Goal: Information Seeking & Learning: Learn about a topic

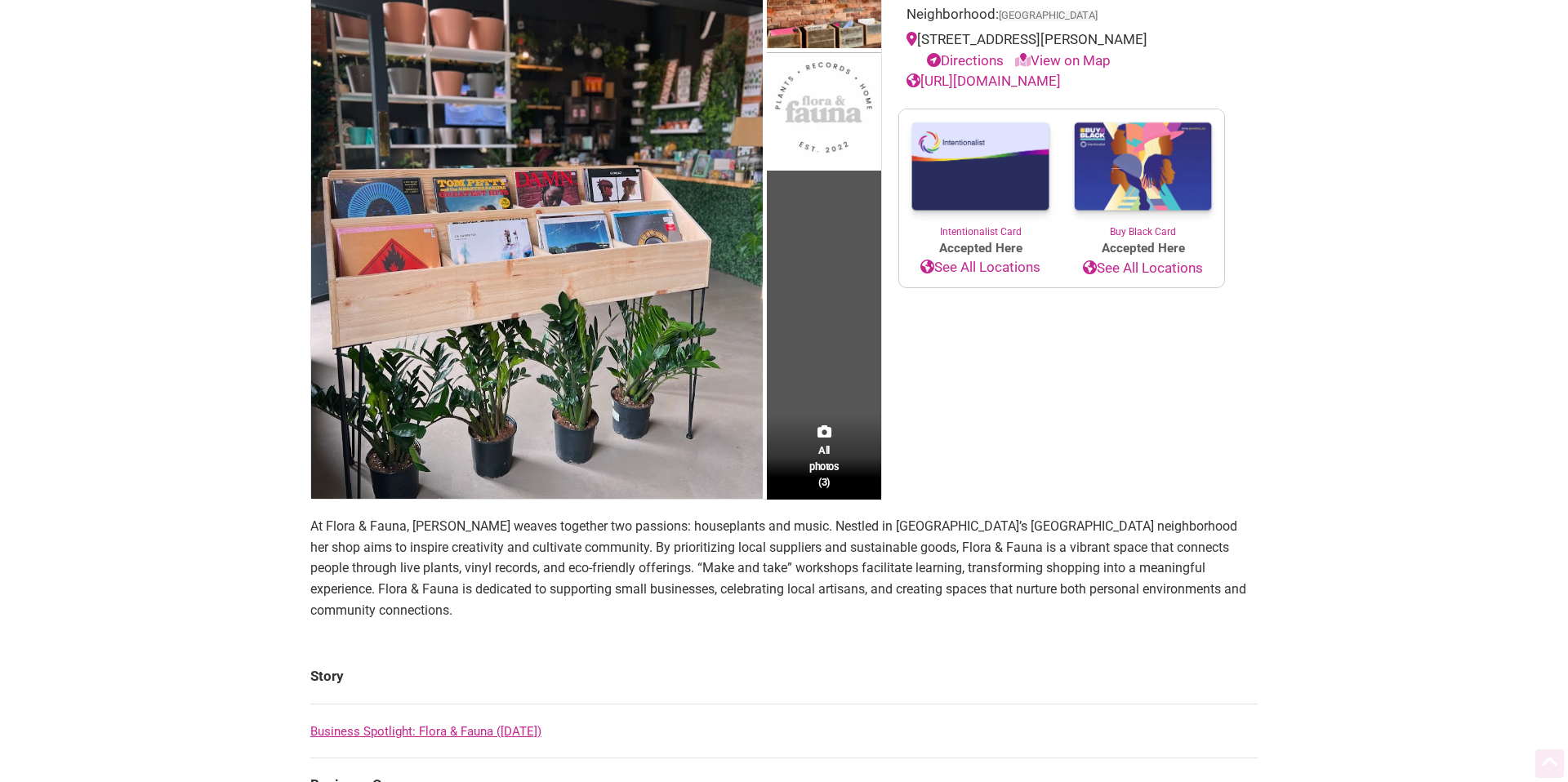
scroll to position [249, 0]
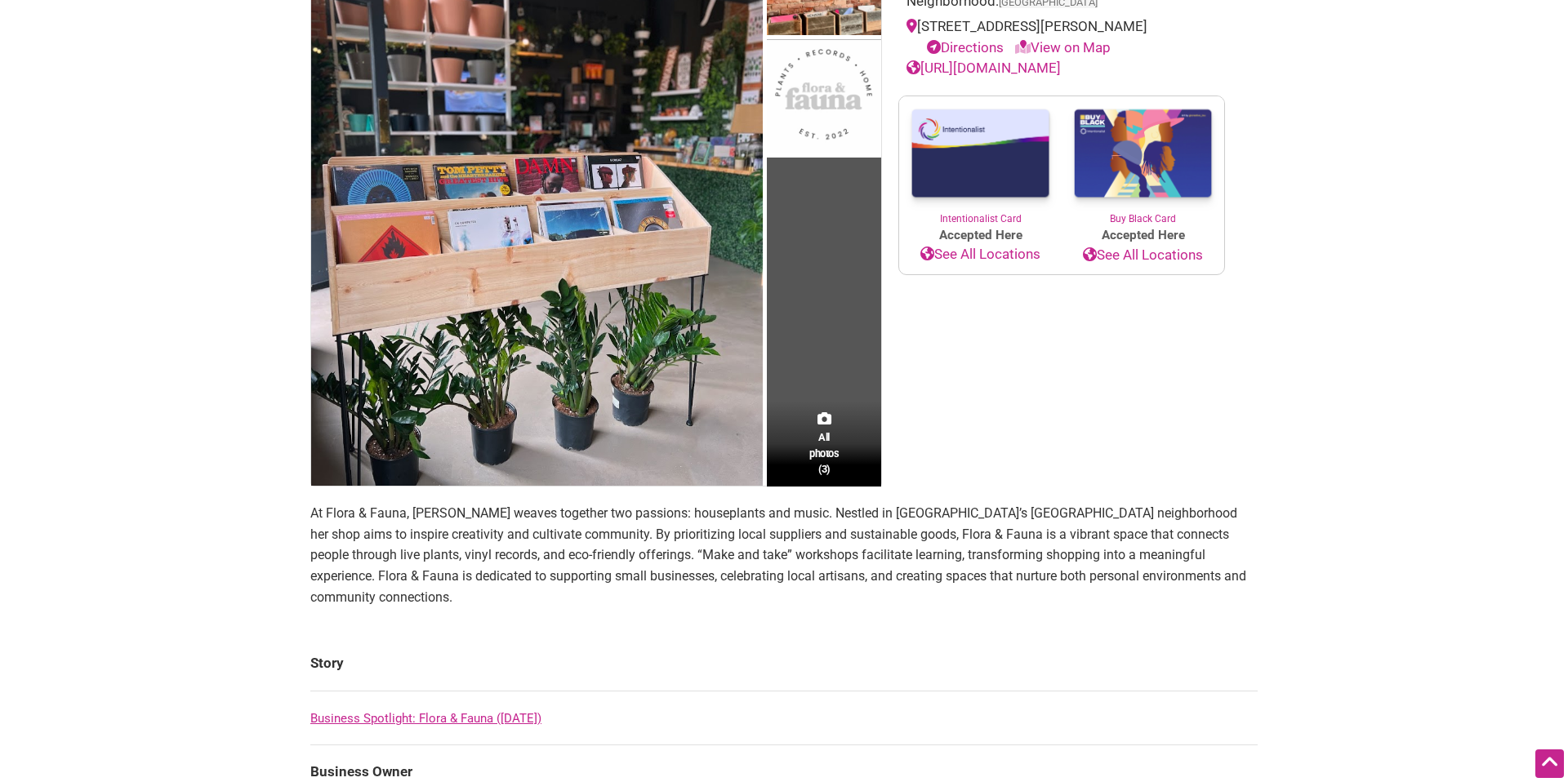
click at [1074, 47] on link "View on Map" at bounding box center [1063, 47] width 96 height 16
click at [1075, 47] on link "View on Map" at bounding box center [1063, 47] width 96 height 16
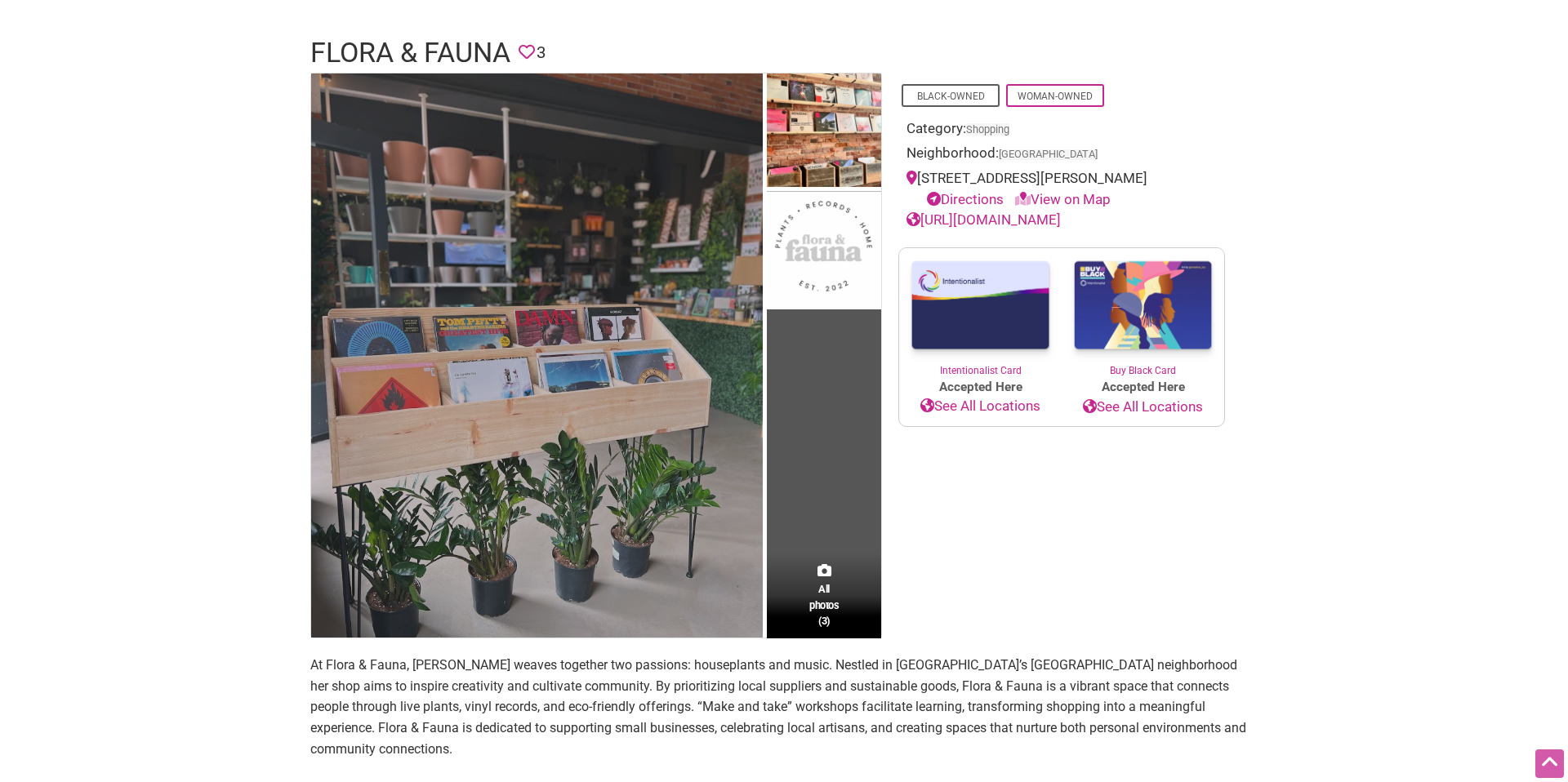
scroll to position [0, 0]
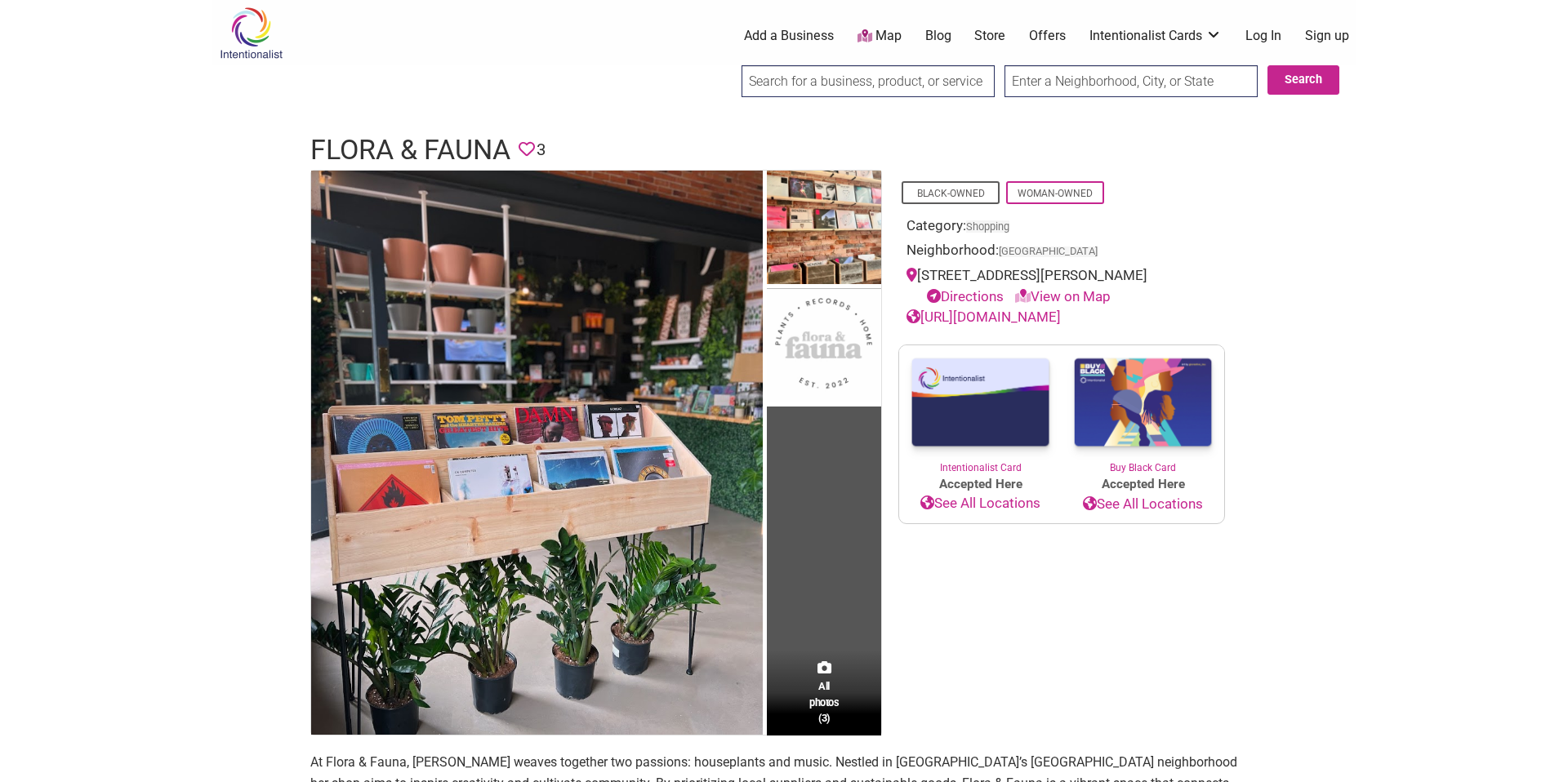
click at [1061, 299] on link "View on Map" at bounding box center [1063, 296] width 96 height 16
click at [1081, 295] on link "View on Map" at bounding box center [1063, 296] width 96 height 16
click at [887, 79] on input "search" at bounding box center [868, 82] width 254 height 32
click at [1068, 74] on input "text" at bounding box center [1131, 82] width 254 height 32
type input "98104"
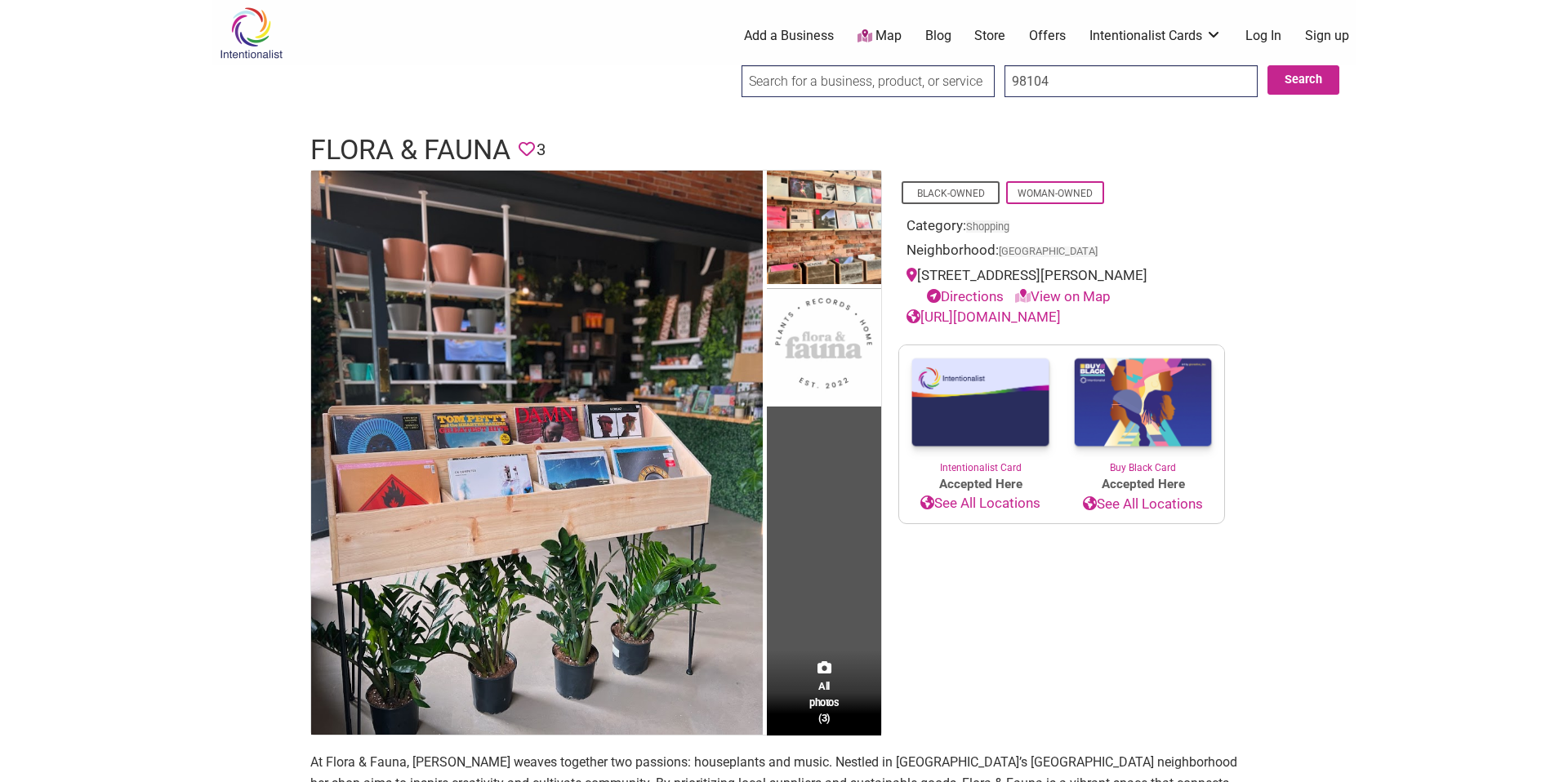
click at [725, 66] on input "Search" at bounding box center [756, 82] width 63 height 34
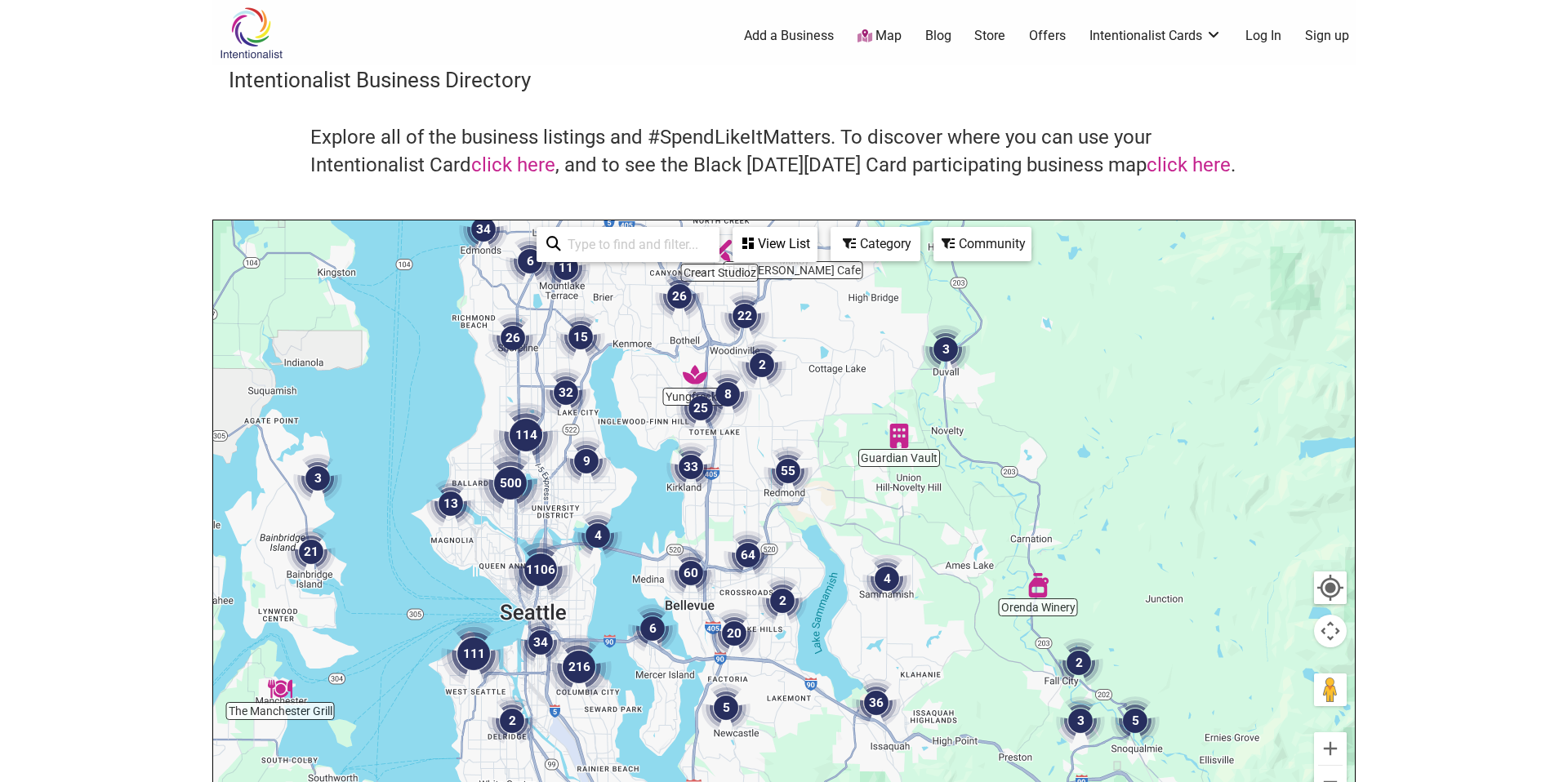
drag, startPoint x: 489, startPoint y: 723, endPoint x: 549, endPoint y: 616, distance: 122.7
click at [548, 618] on img "34" at bounding box center [540, 642] width 49 height 49
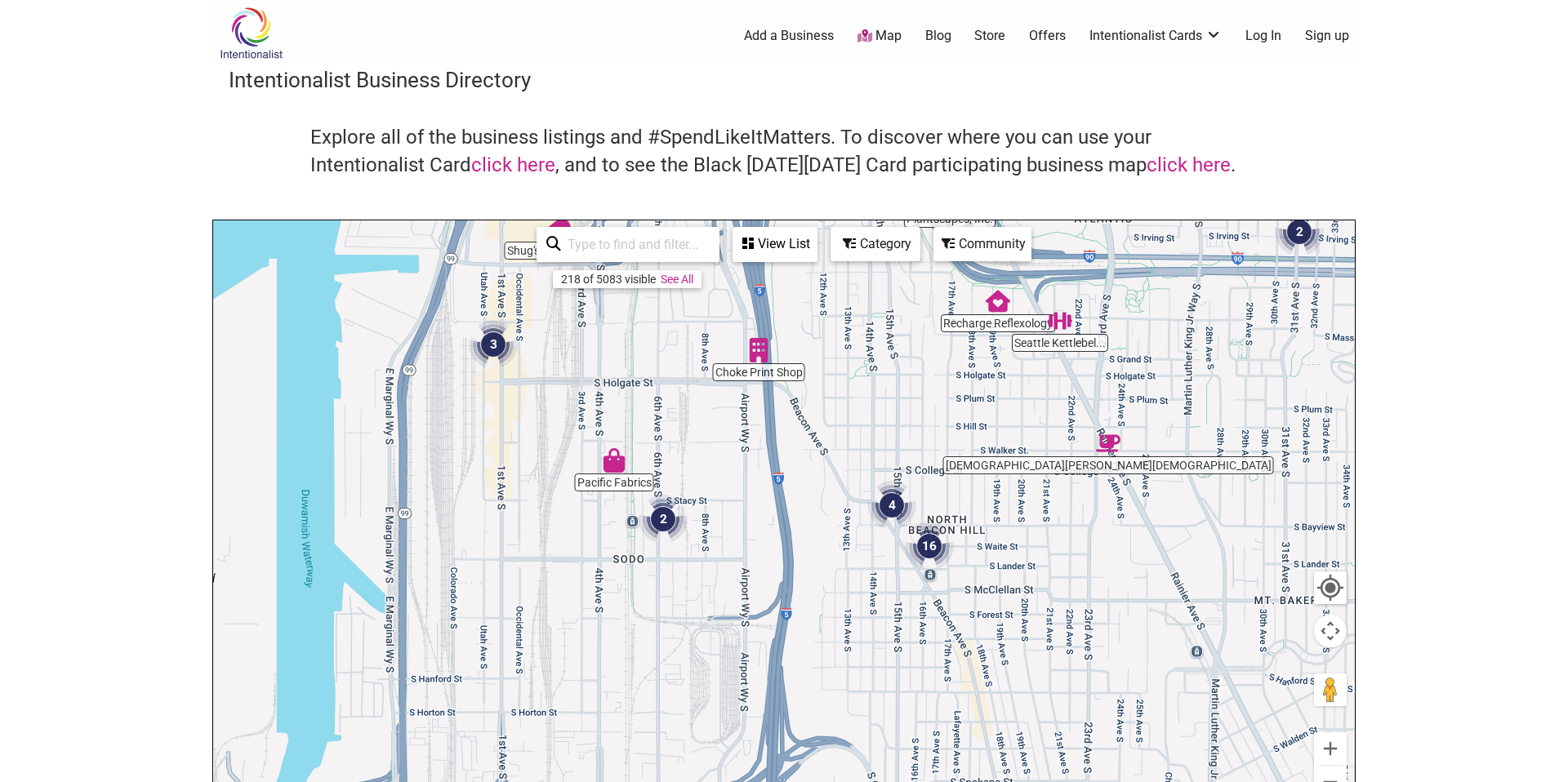
drag, startPoint x: 588, startPoint y: 674, endPoint x: 601, endPoint y: 416, distance: 258.3
click at [601, 416] on div "To navigate, press the arrow keys." at bounding box center [784, 538] width 1142 height 636
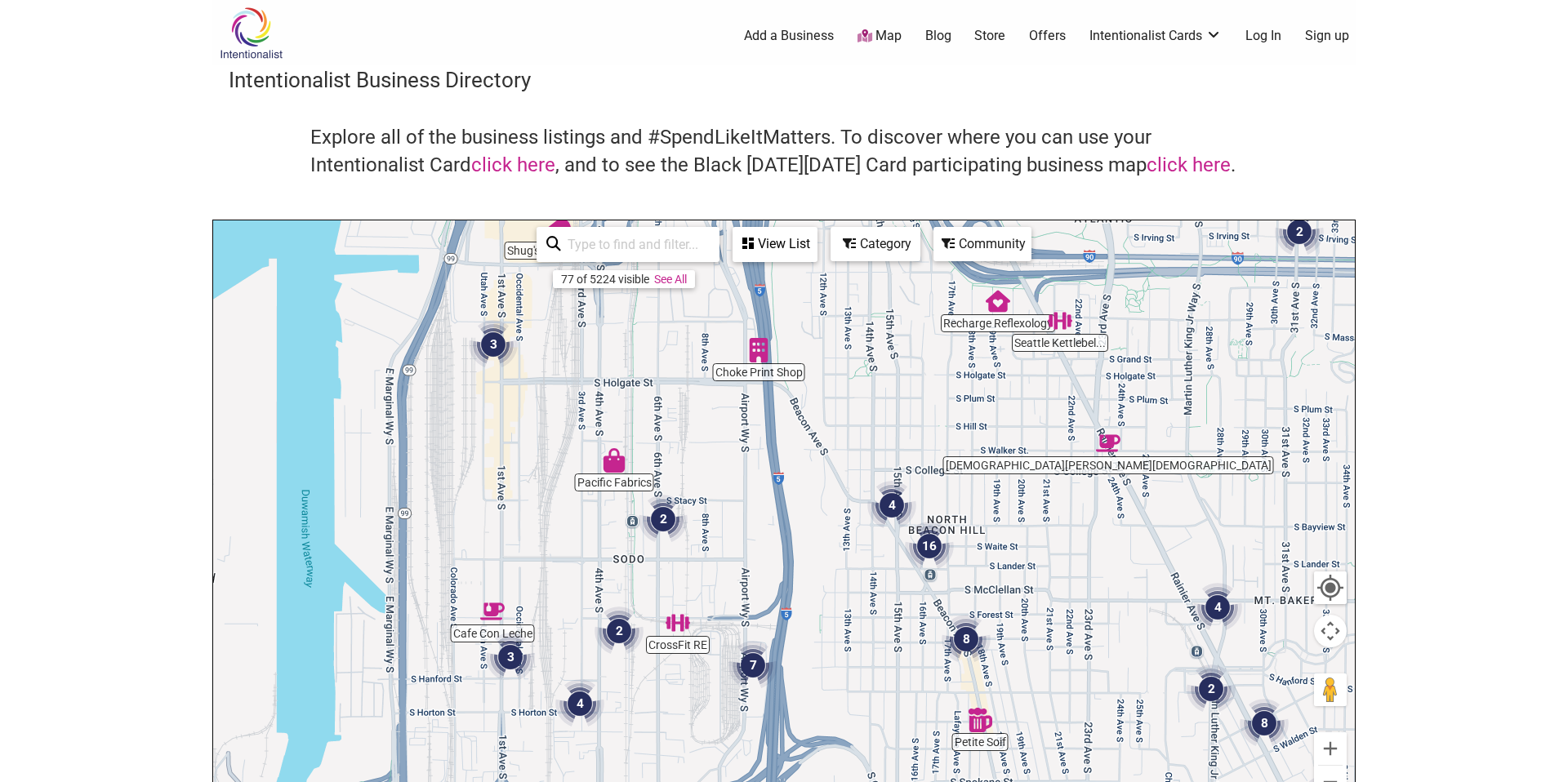
click at [487, 343] on img "3" at bounding box center [493, 344] width 49 height 49
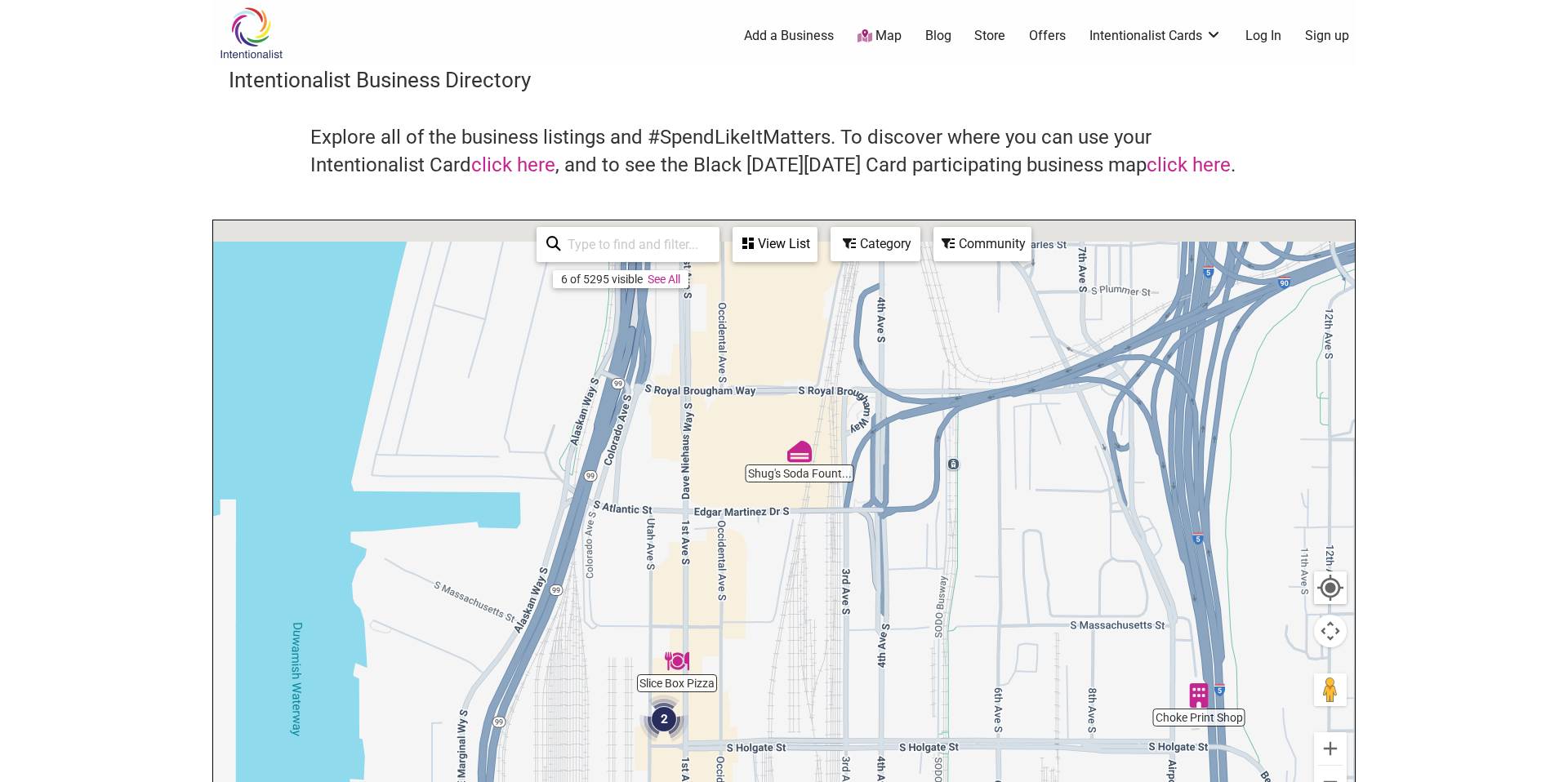
drag, startPoint x: 863, startPoint y: 541, endPoint x: 745, endPoint y: 669, distance: 174.1
click at [719, 726] on div "To navigate, press the arrow keys." at bounding box center [784, 538] width 1142 height 636
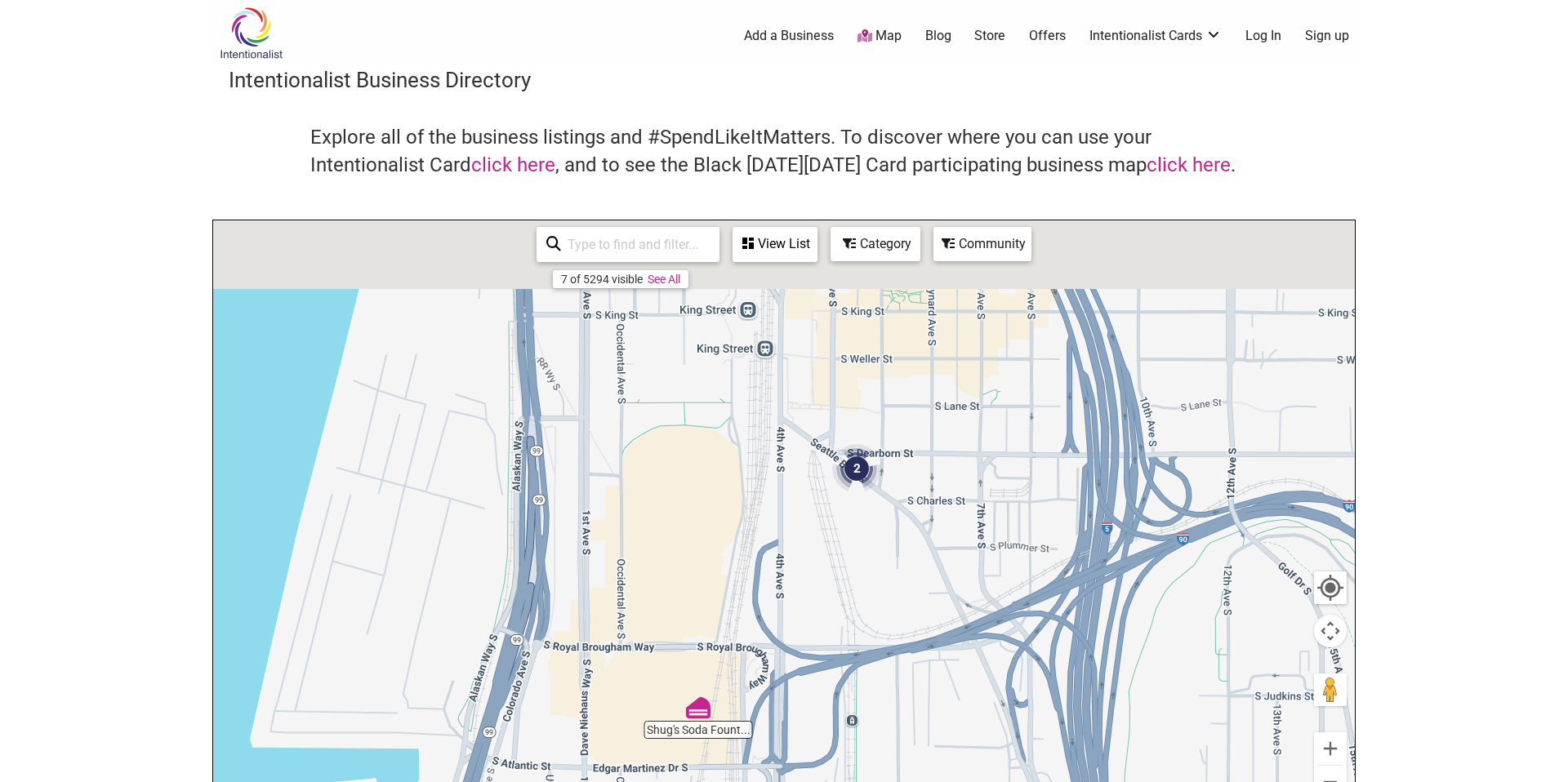
drag, startPoint x: 988, startPoint y: 344, endPoint x: 878, endPoint y: 632, distance: 308.3
click at [877, 630] on div "To navigate, press the arrow keys." at bounding box center [784, 538] width 1142 height 636
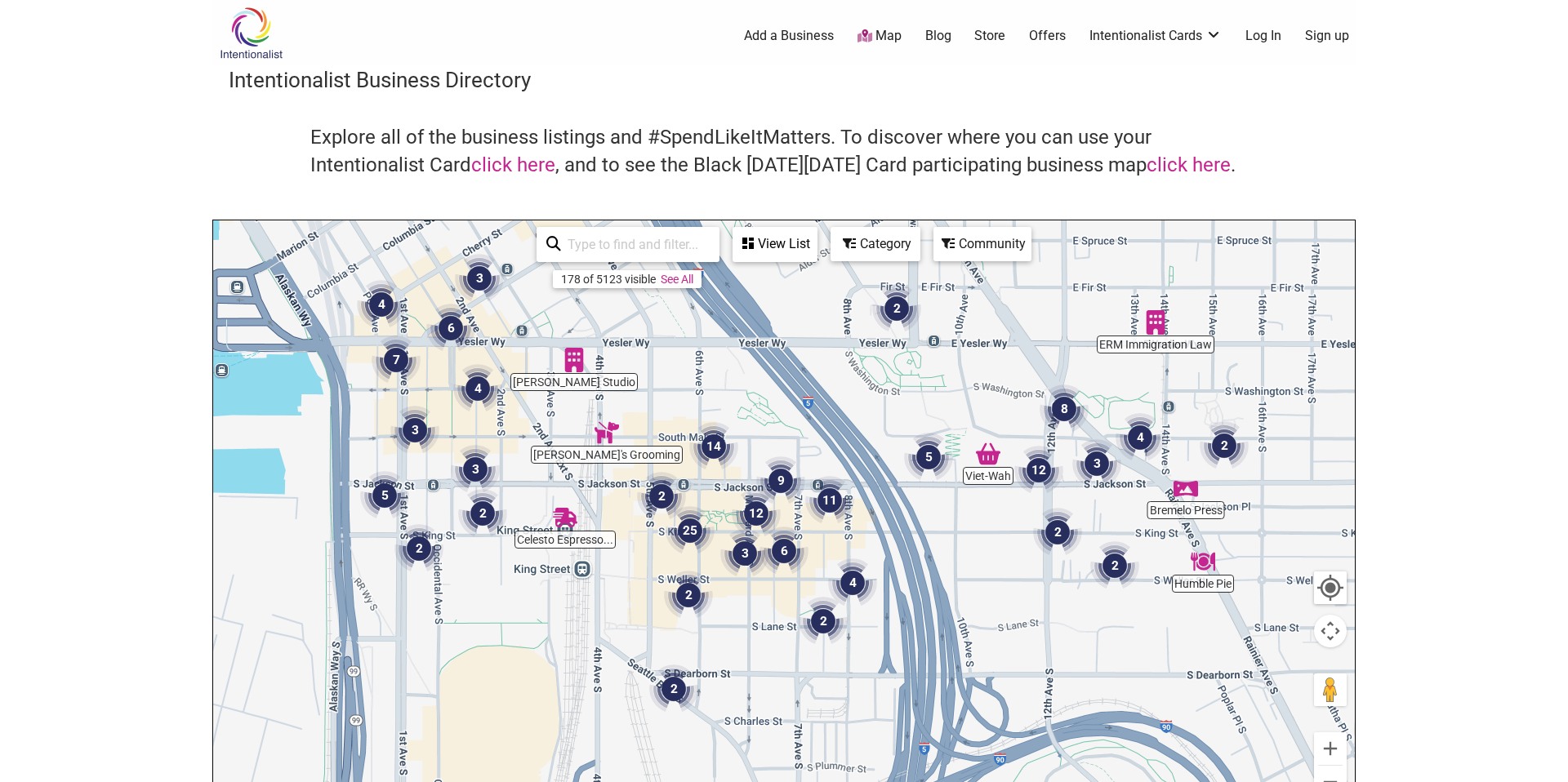
drag, startPoint x: 821, startPoint y: 543, endPoint x: 719, endPoint y: 617, distance: 126.0
click at [719, 617] on div "To navigate, press the arrow keys." at bounding box center [784, 538] width 1142 height 636
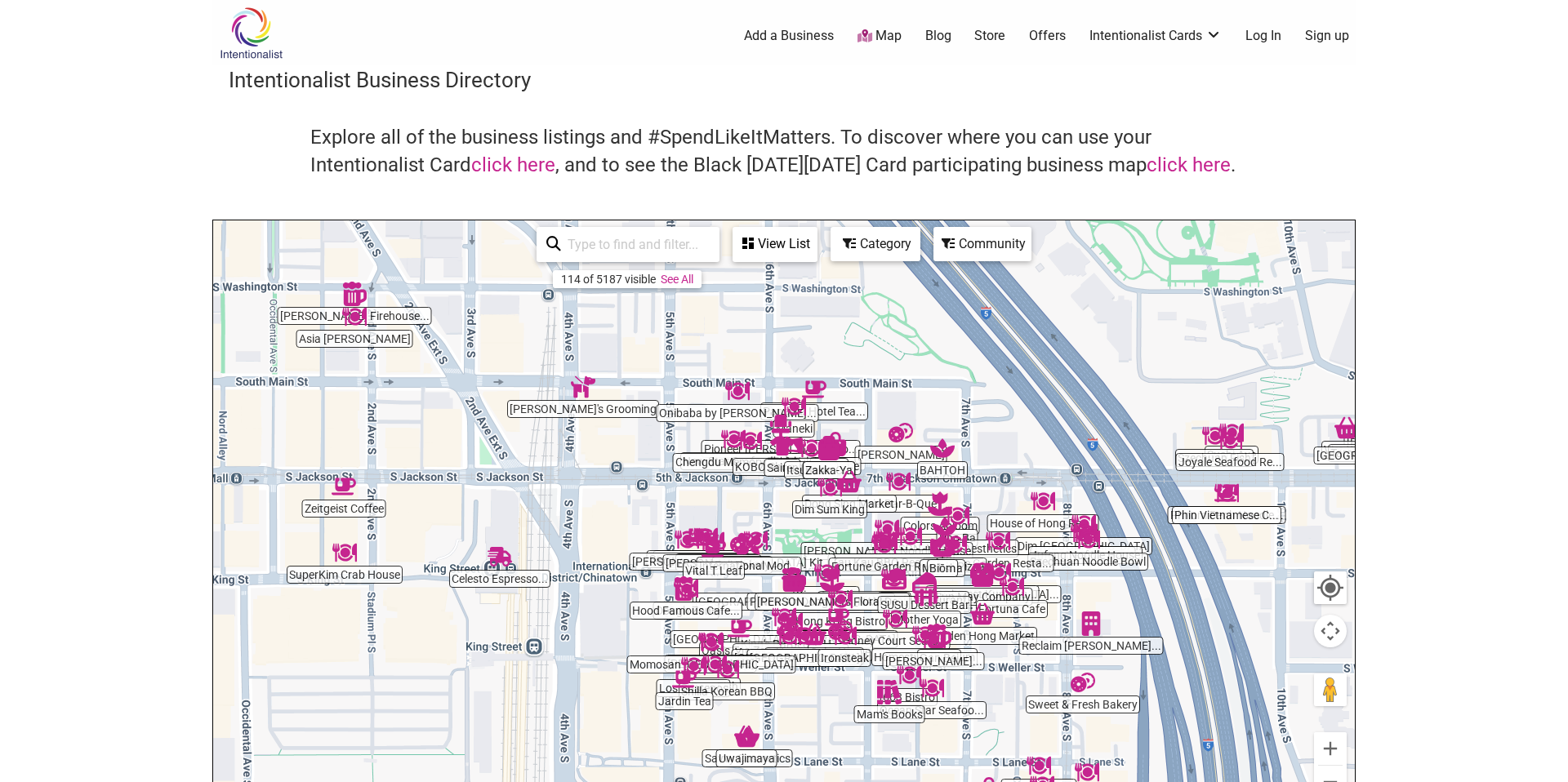
drag, startPoint x: 644, startPoint y: 554, endPoint x: 761, endPoint y: 614, distance: 131.5
click at [761, 614] on div "To navigate, press the arrow keys." at bounding box center [784, 538] width 1142 height 636
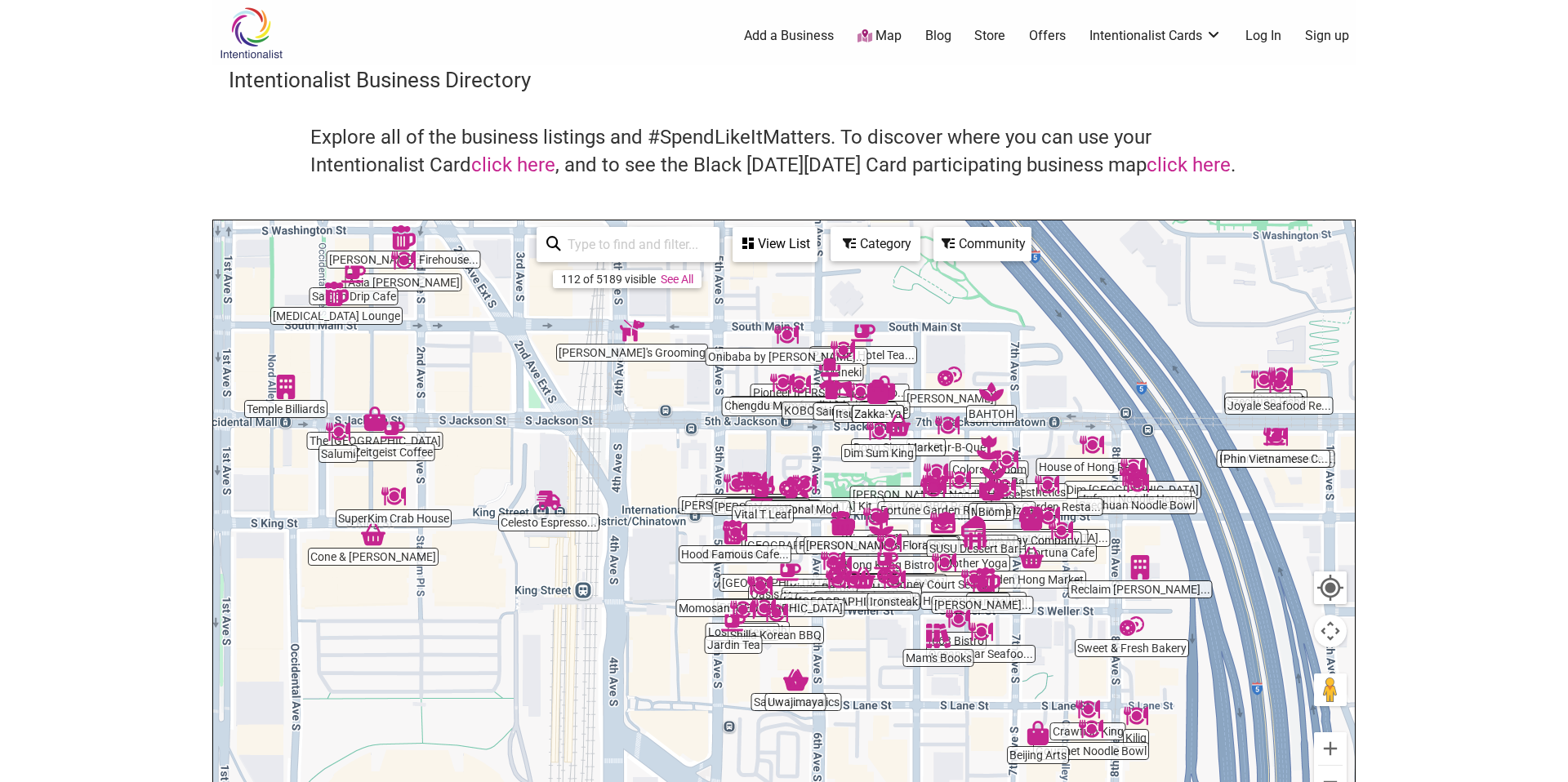
drag, startPoint x: 655, startPoint y: 594, endPoint x: 707, endPoint y: 536, distance: 77.9
click at [707, 536] on div "To navigate, press the arrow keys." at bounding box center [784, 538] width 1142 height 636
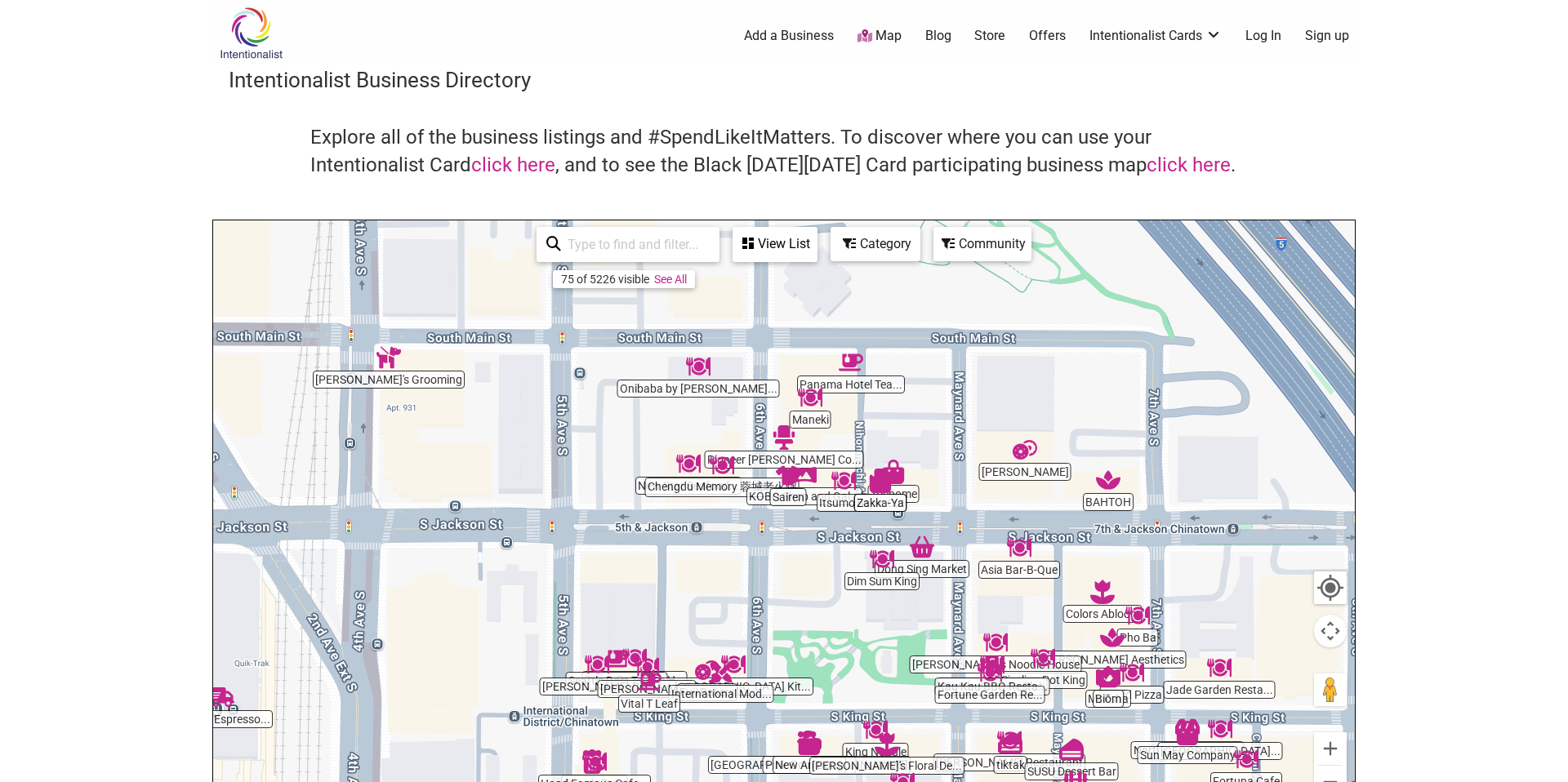
drag, startPoint x: 839, startPoint y: 419, endPoint x: 758, endPoint y: 523, distance: 131.8
click at [758, 523] on div "To navigate, press the arrow keys." at bounding box center [784, 538] width 1142 height 636
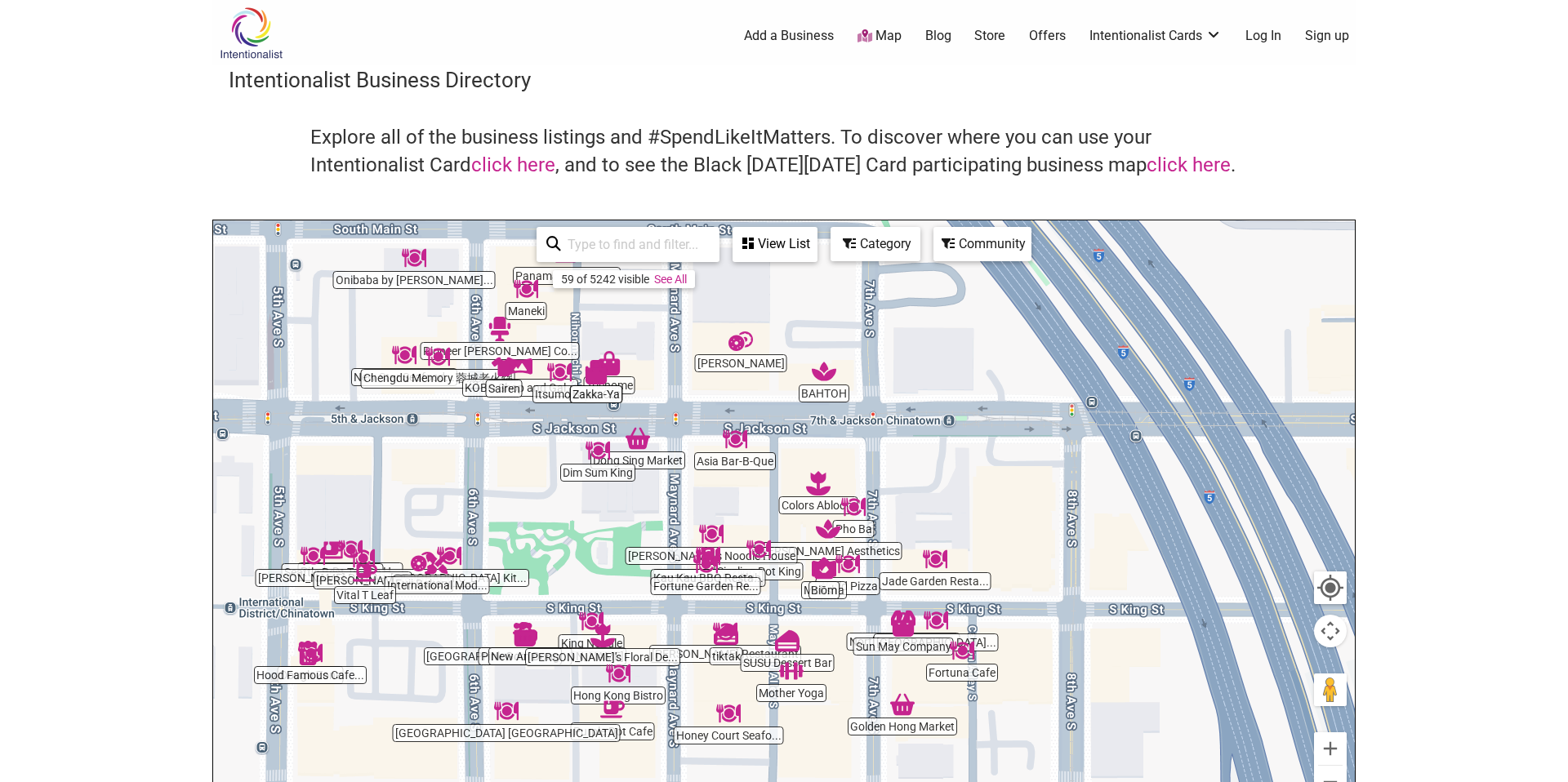
drag, startPoint x: 945, startPoint y: 500, endPoint x: 588, endPoint y: 372, distance: 379.3
click at [588, 372] on img "Zakka-Ya" at bounding box center [597, 372] width 25 height 25
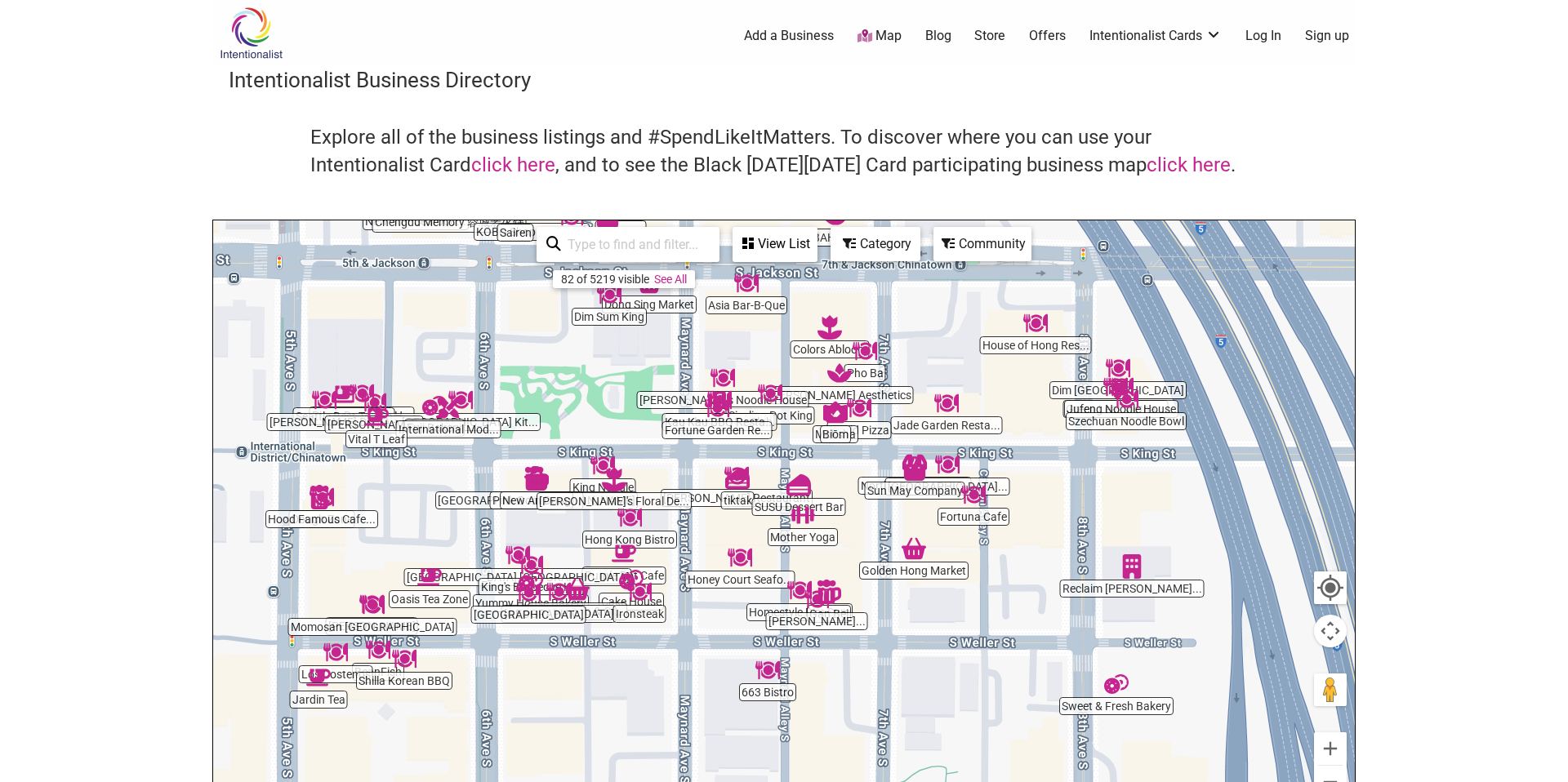
drag, startPoint x: 801, startPoint y: 551, endPoint x: 812, endPoint y: 393, distance: 158.4
click at [812, 393] on div "To navigate, press the arrow keys." at bounding box center [784, 538] width 1142 height 636
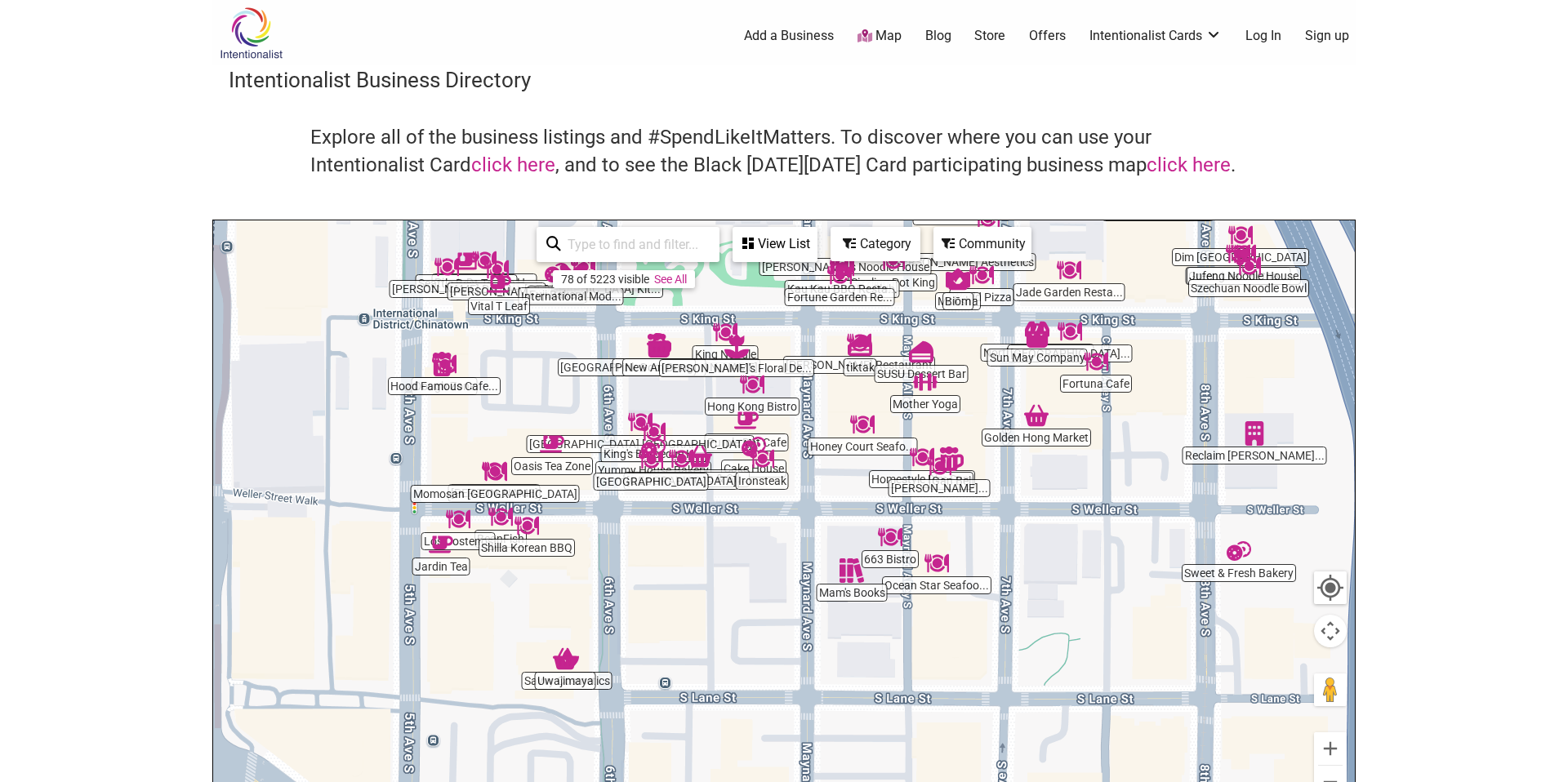
drag, startPoint x: 659, startPoint y: 536, endPoint x: 783, endPoint y: 401, distance: 183.3
click at [783, 401] on div "To navigate, press the arrow keys." at bounding box center [784, 538] width 1142 height 636
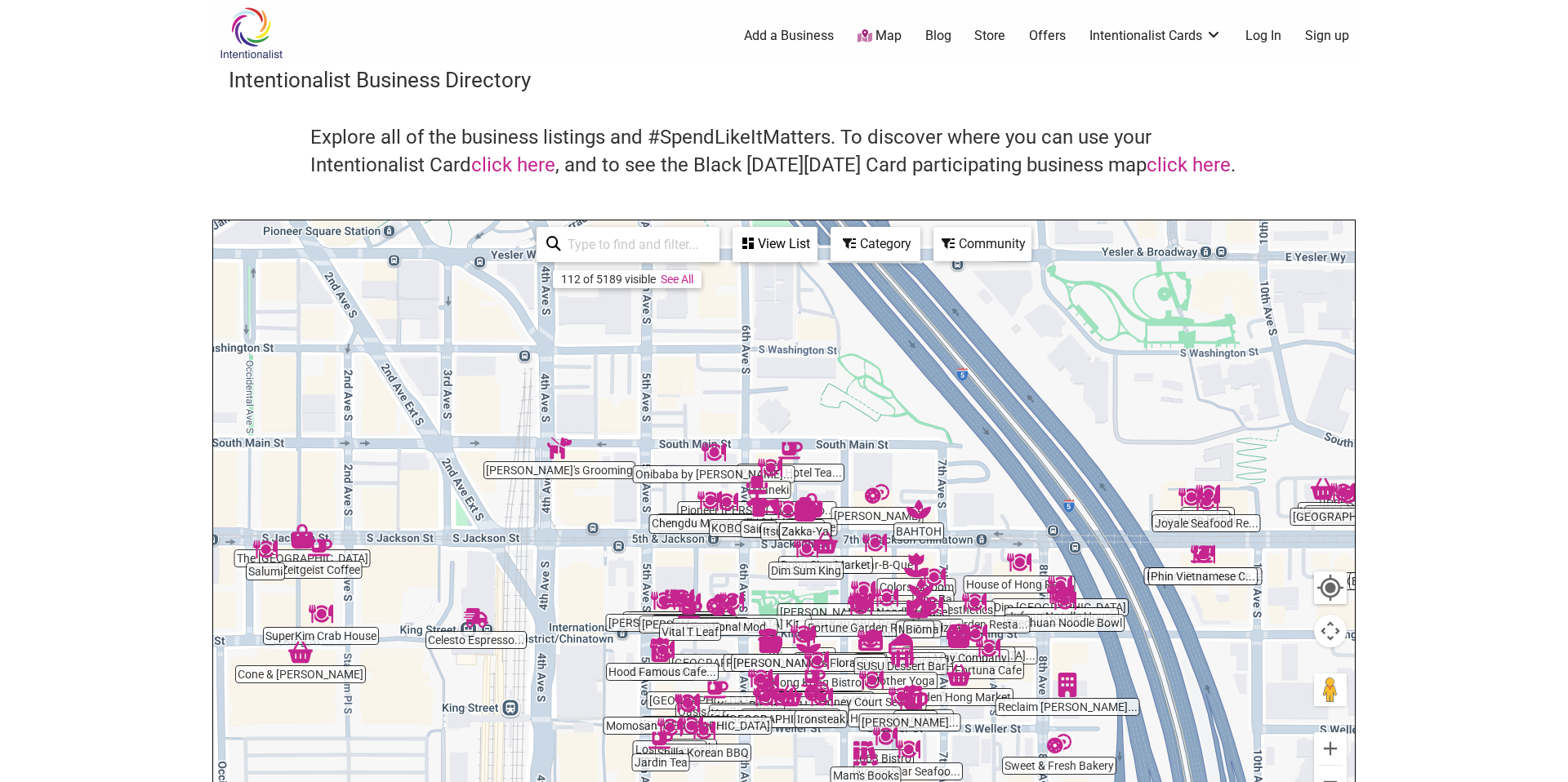
drag, startPoint x: 908, startPoint y: 484, endPoint x: 941, endPoint y: 770, distance: 287.9
click at [942, 770] on div "To navigate, press the arrow keys." at bounding box center [784, 538] width 1142 height 636
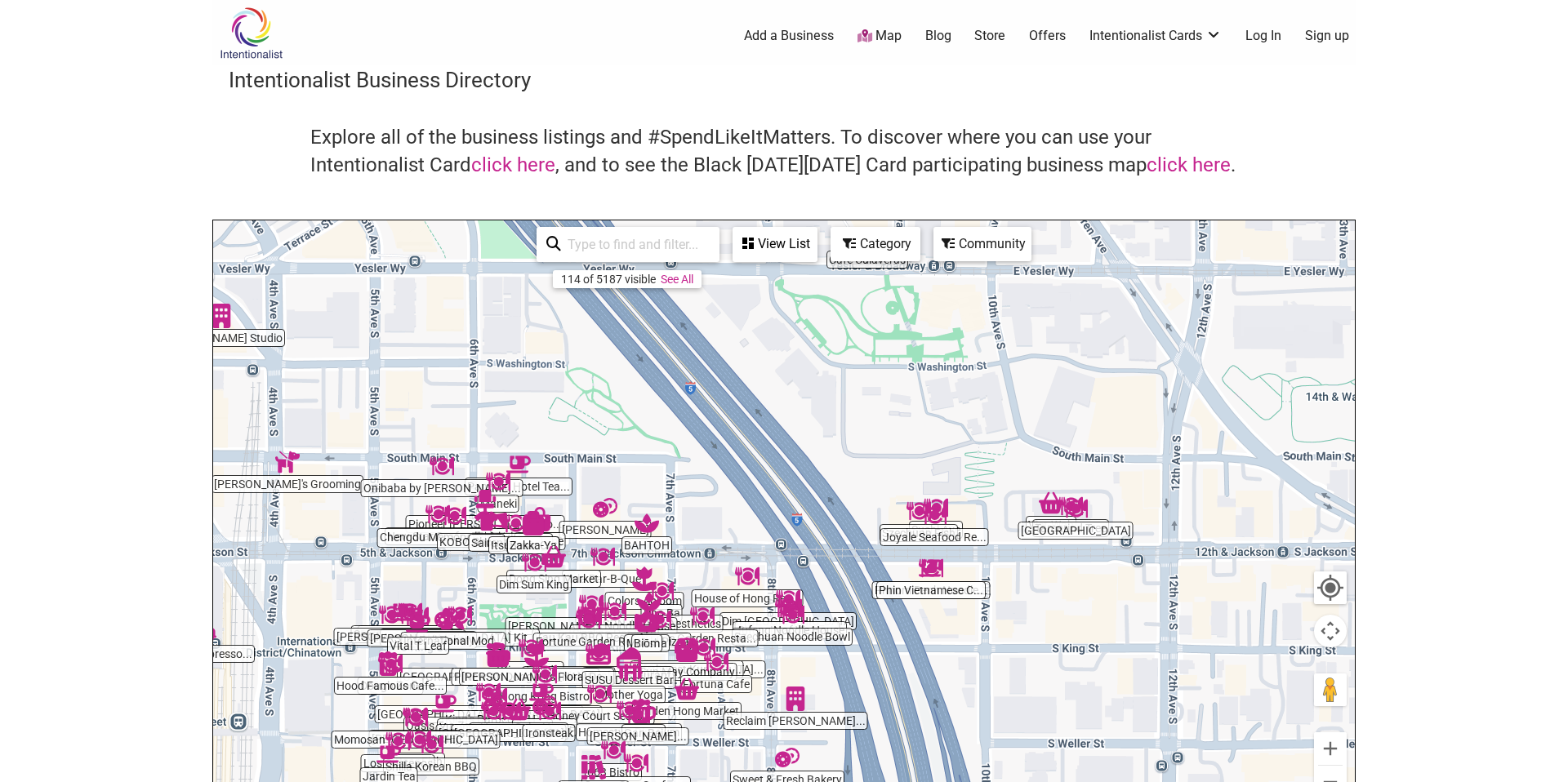
drag, startPoint x: 1003, startPoint y: 613, endPoint x: 761, endPoint y: 626, distance: 242.3
click at [761, 626] on div "To navigate, press the arrow keys." at bounding box center [784, 538] width 1142 height 636
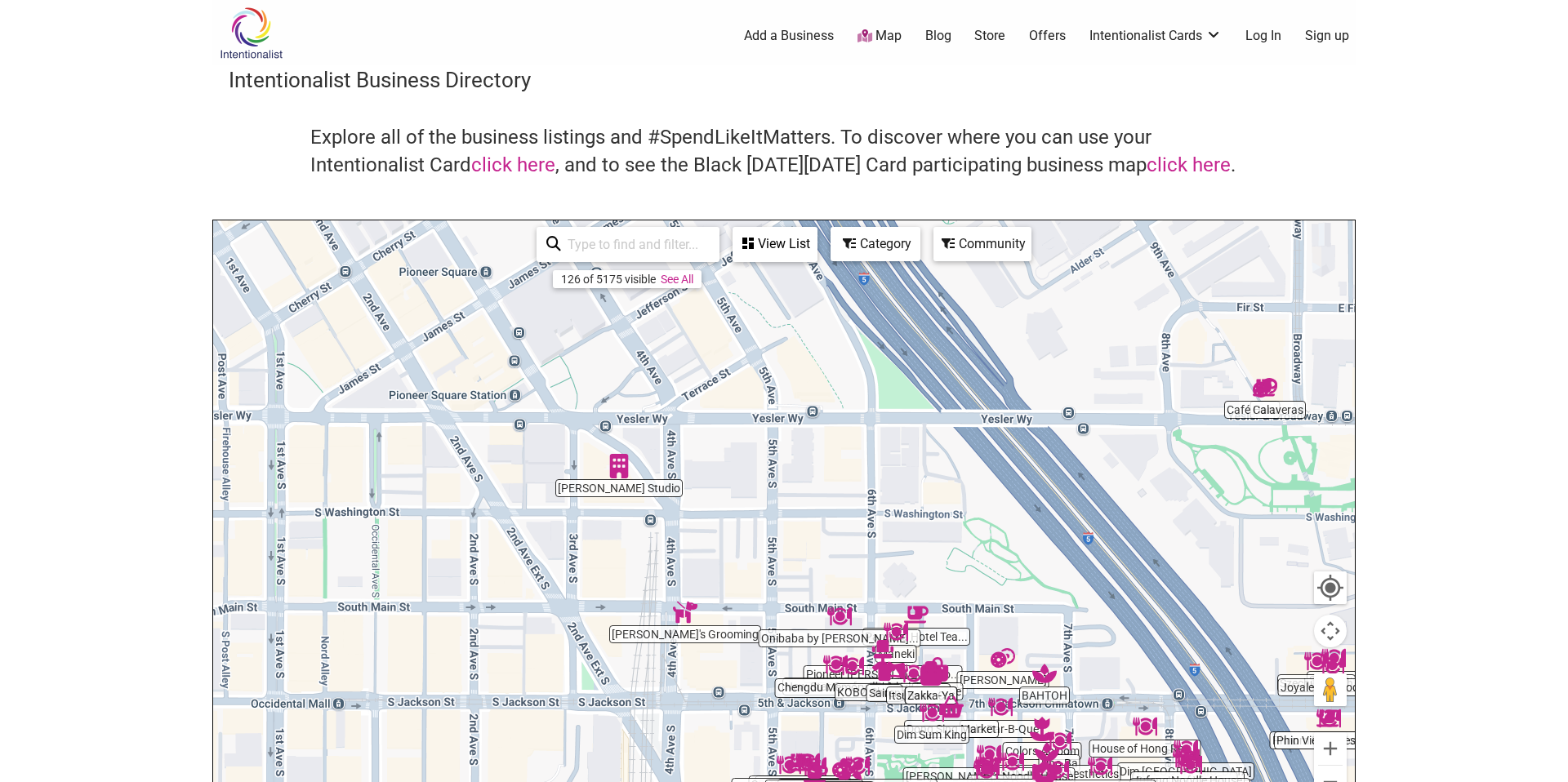
drag, startPoint x: 655, startPoint y: 497, endPoint x: 1029, endPoint y: 617, distance: 392.8
click at [1060, 649] on div "To navigate, press the arrow keys." at bounding box center [784, 538] width 1142 height 636
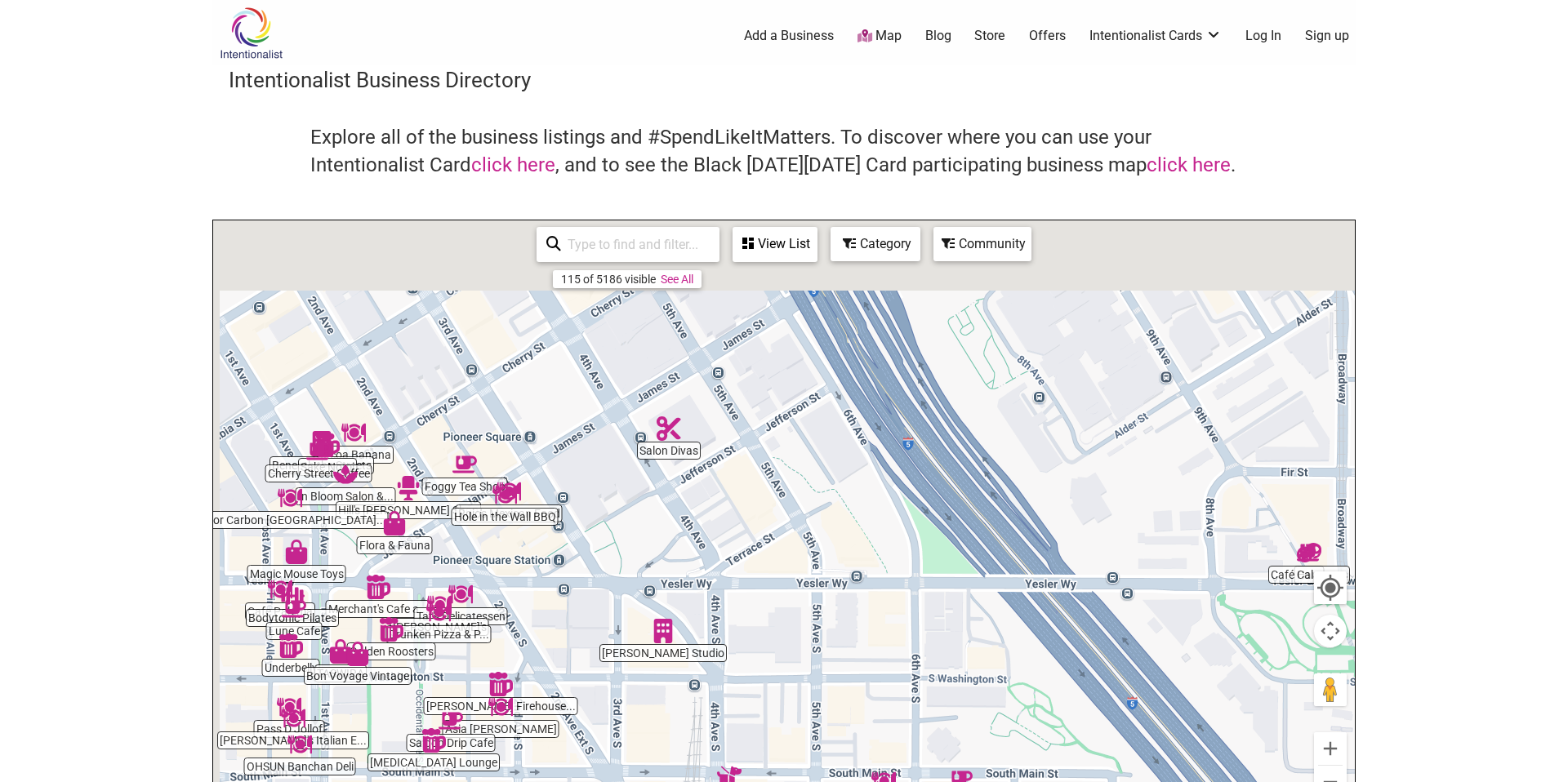
drag, startPoint x: 868, startPoint y: 490, endPoint x: 916, endPoint y: 680, distance: 196.0
click at [916, 680] on div "To navigate, press the arrow keys." at bounding box center [784, 538] width 1142 height 636
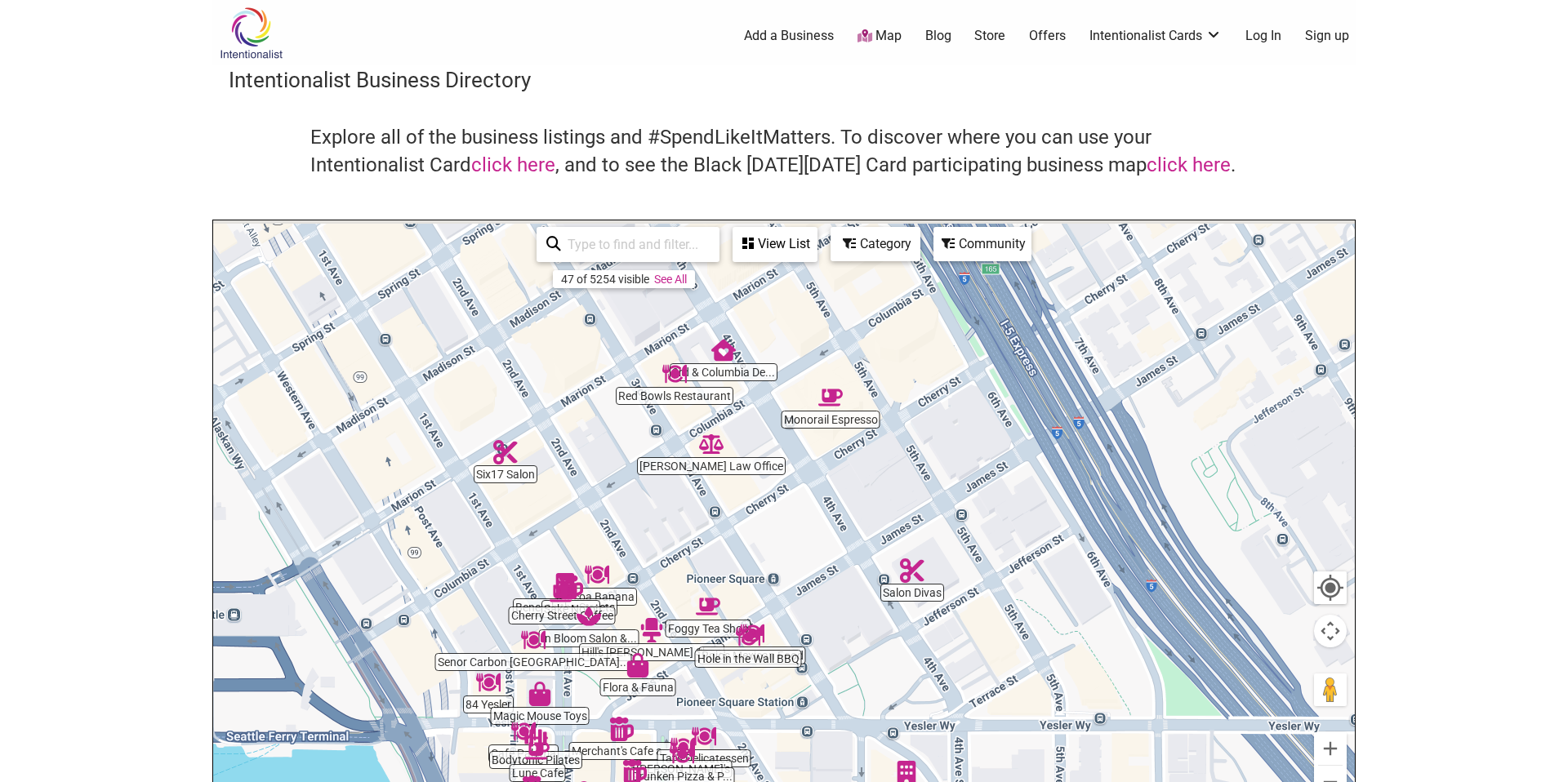
drag, startPoint x: 647, startPoint y: 545, endPoint x: 888, endPoint y: 669, distance: 271.0
click at [888, 669] on div "To navigate, press the arrow keys." at bounding box center [784, 538] width 1142 height 636
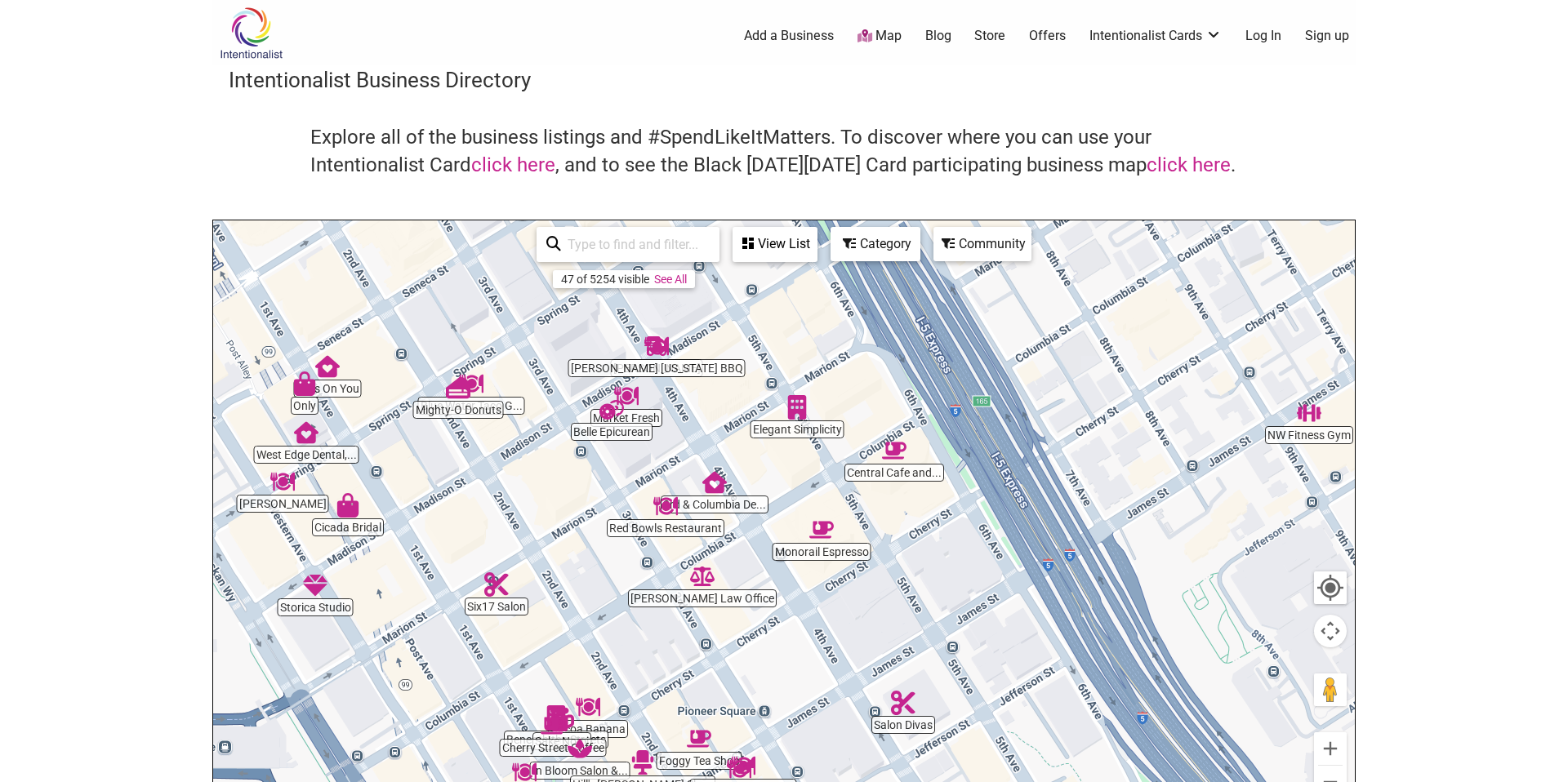
drag, startPoint x: 825, startPoint y: 447, endPoint x: 812, endPoint y: 606, distance: 159.5
click at [814, 608] on div "To navigate, press the arrow keys." at bounding box center [784, 538] width 1142 height 636
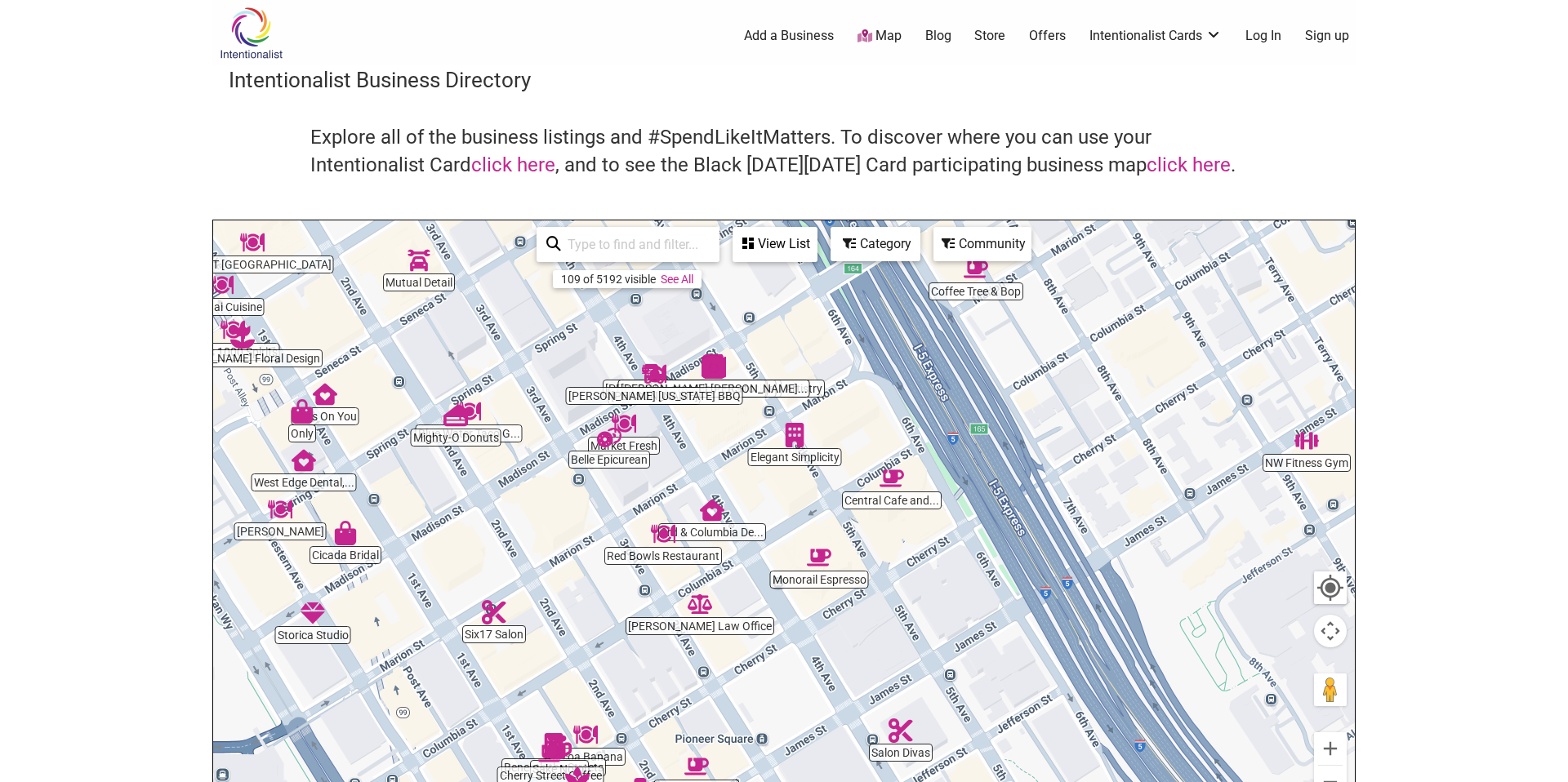
click at [896, 504] on div "To navigate, press the arrow keys." at bounding box center [784, 538] width 1142 height 636
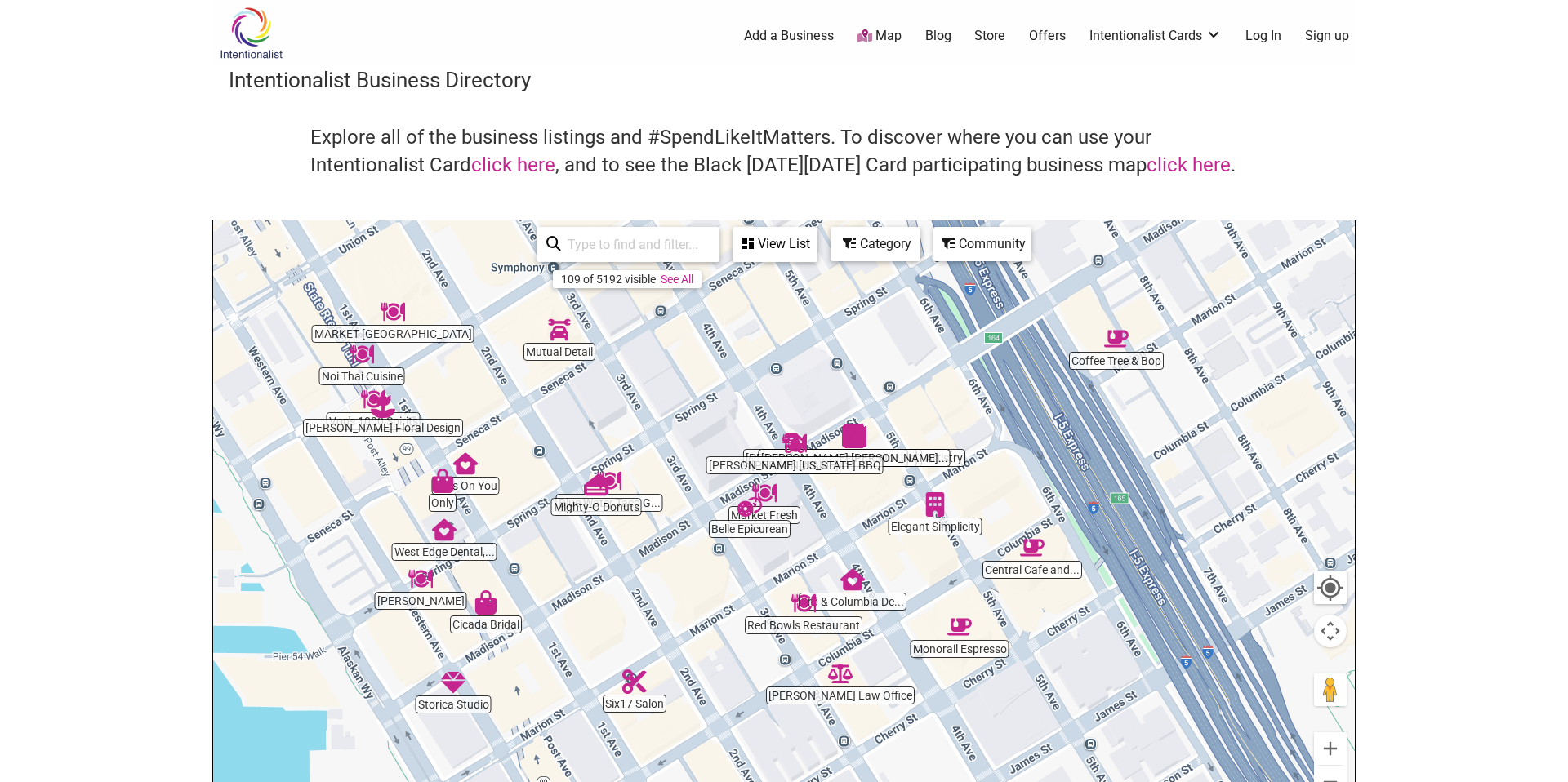
drag, startPoint x: 384, startPoint y: 526, endPoint x: 526, endPoint y: 595, distance: 157.9
click at [526, 595] on div "To navigate, press the arrow keys." at bounding box center [784, 538] width 1142 height 636
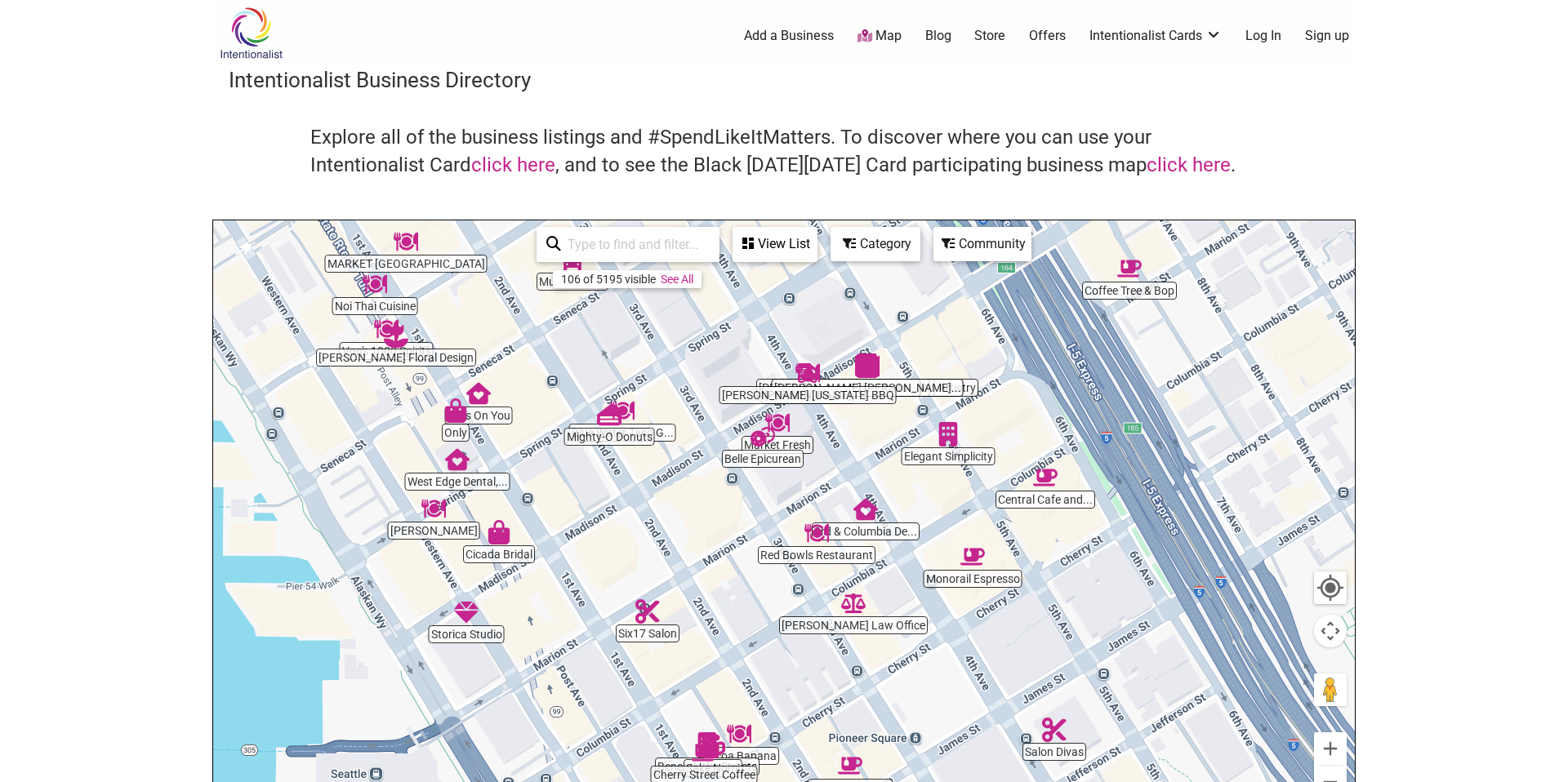
drag, startPoint x: 574, startPoint y: 554, endPoint x: 589, endPoint y: 485, distance: 70.6
click at [589, 485] on div "To navigate, press the arrow keys." at bounding box center [784, 538] width 1142 height 636
click at [465, 615] on img "Storica Studio" at bounding box center [466, 613] width 25 height 25
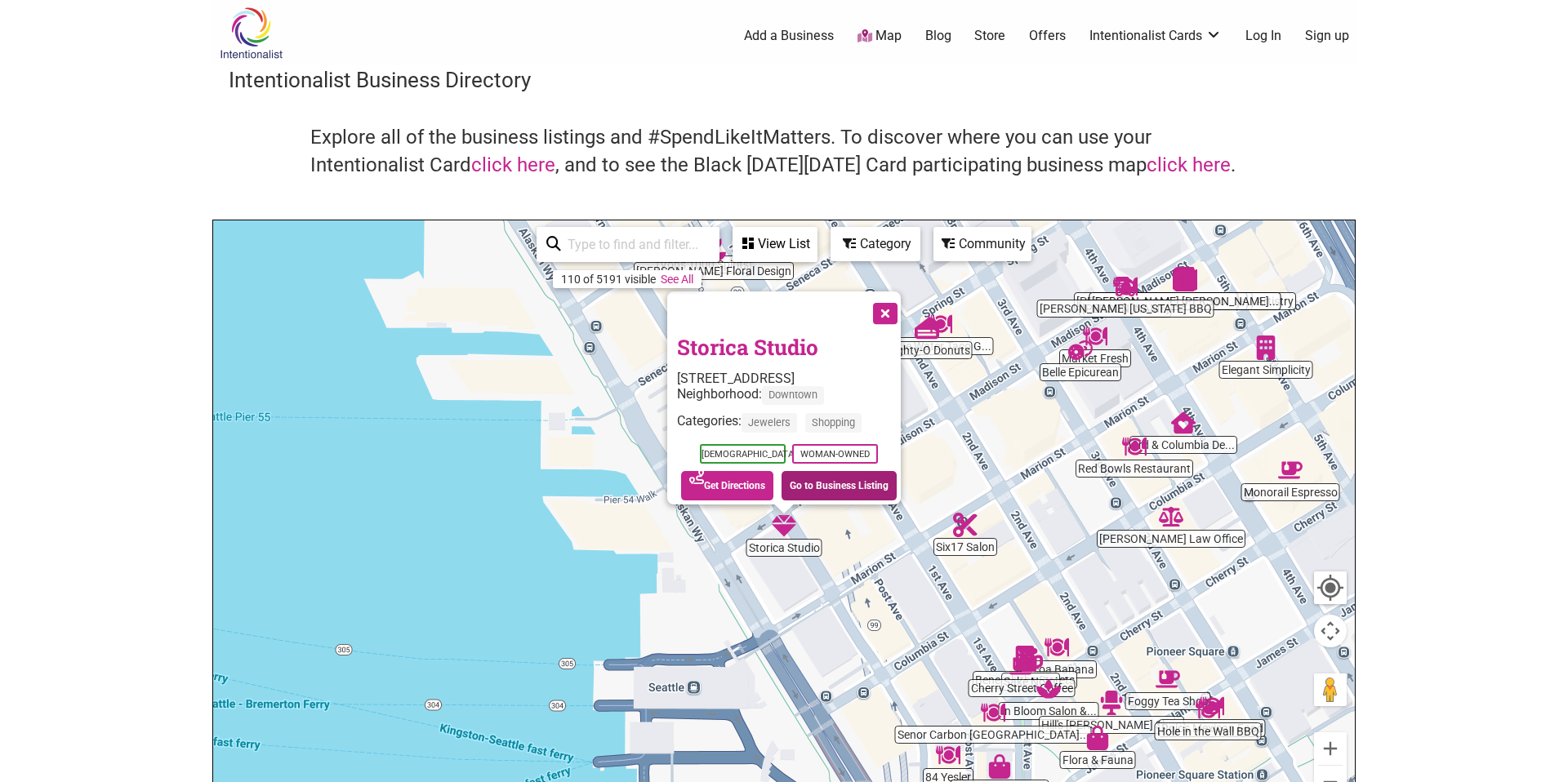
click at [818, 471] on link "Go to Business Listing" at bounding box center [839, 485] width 115 height 29
click at [785, 583] on div "To navigate, press the arrow keys. Storica Studio [STREET_ADDRESS] Neighborhood…" at bounding box center [784, 538] width 1142 height 636
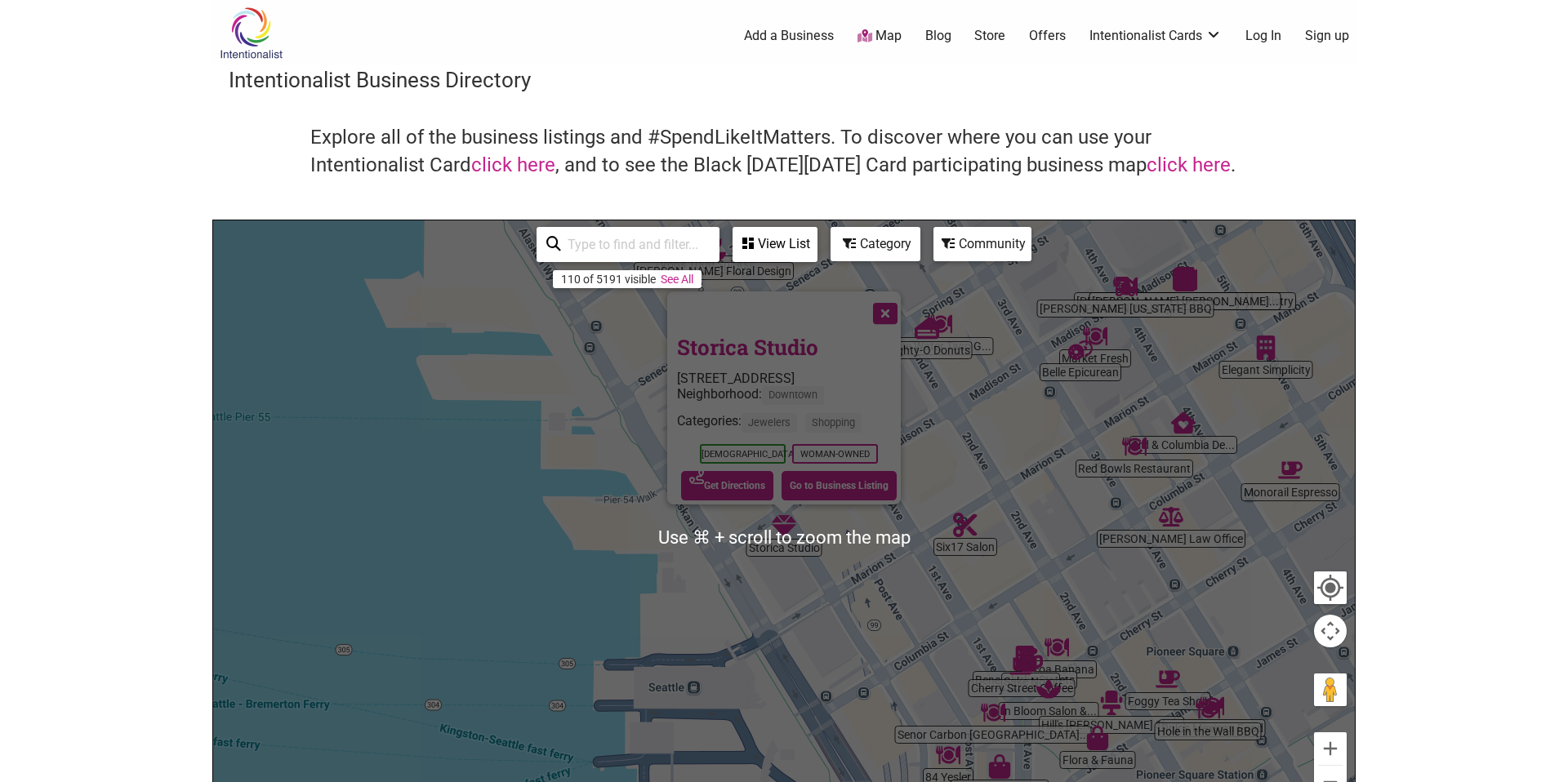
click at [937, 491] on div "To navigate, press the arrow keys. Storica Studio [STREET_ADDRESS] Neighborhood…" at bounding box center [784, 538] width 1142 height 636
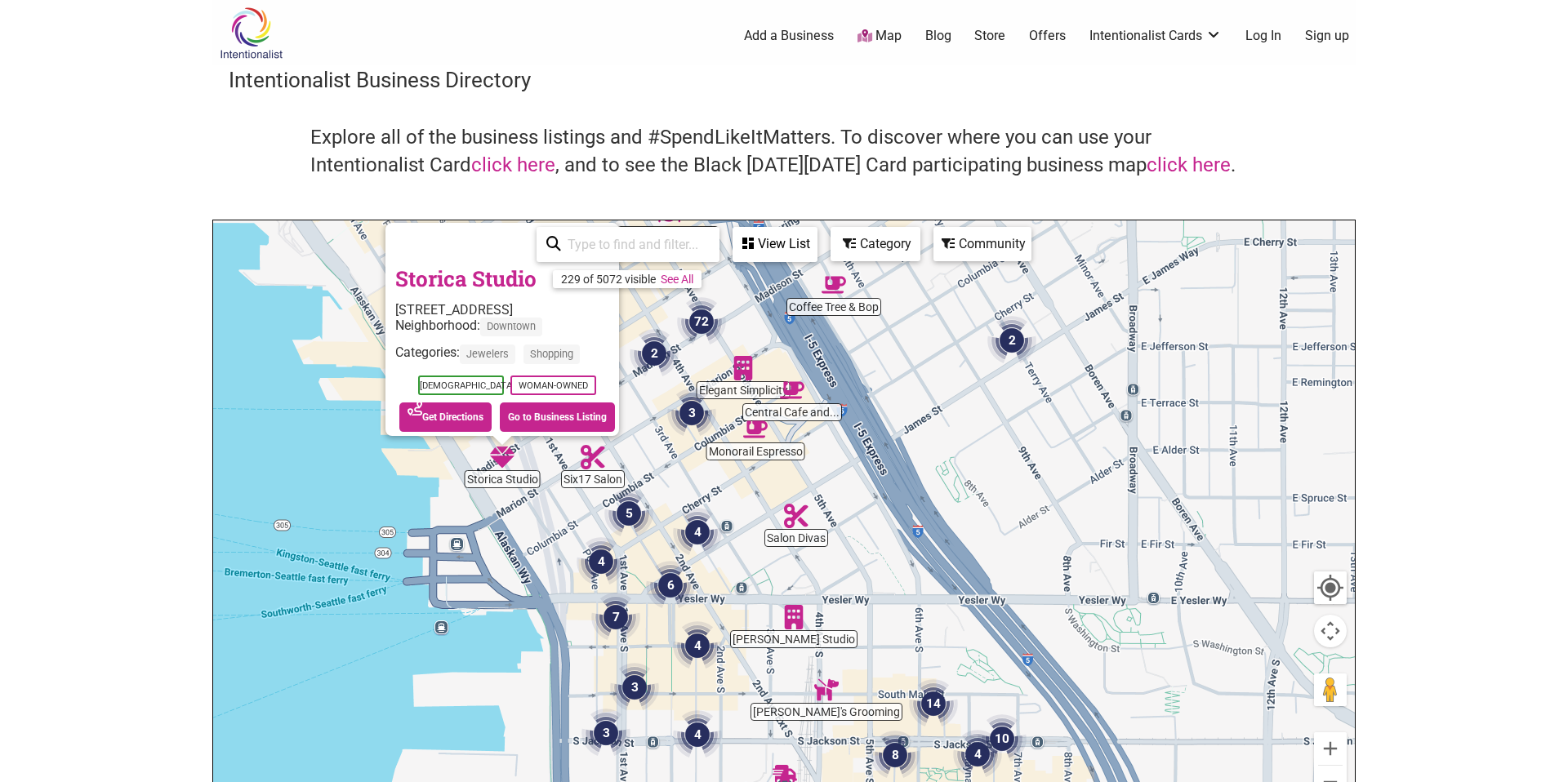
drag, startPoint x: 1012, startPoint y: 590, endPoint x: 685, endPoint y: 526, distance: 333.2
click at [685, 526] on img "4" at bounding box center [697, 532] width 49 height 49
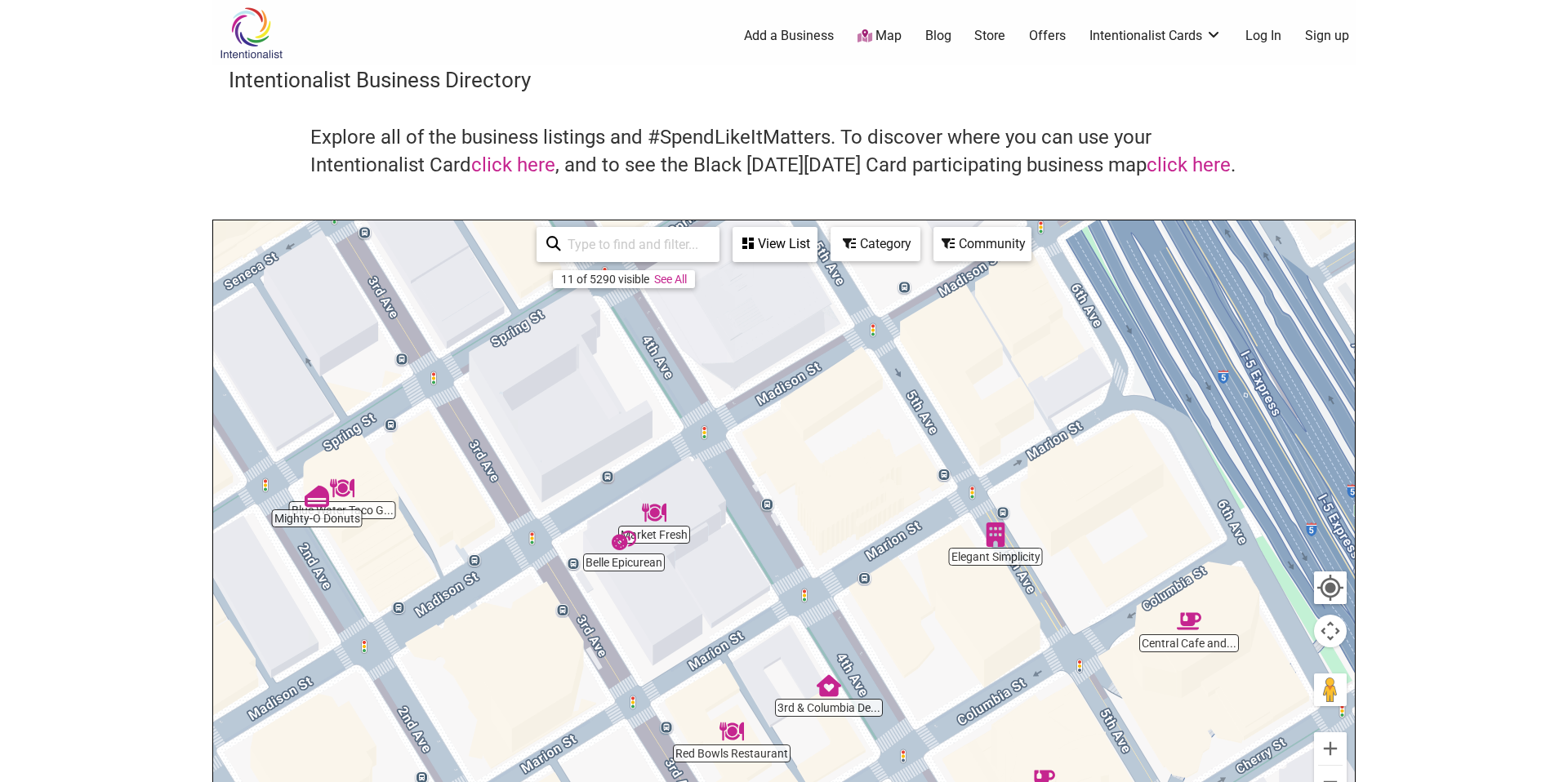
drag, startPoint x: 672, startPoint y: 435, endPoint x: 693, endPoint y: 664, distance: 230.0
click at [693, 664] on div "To navigate, press the arrow keys." at bounding box center [784, 538] width 1142 height 636
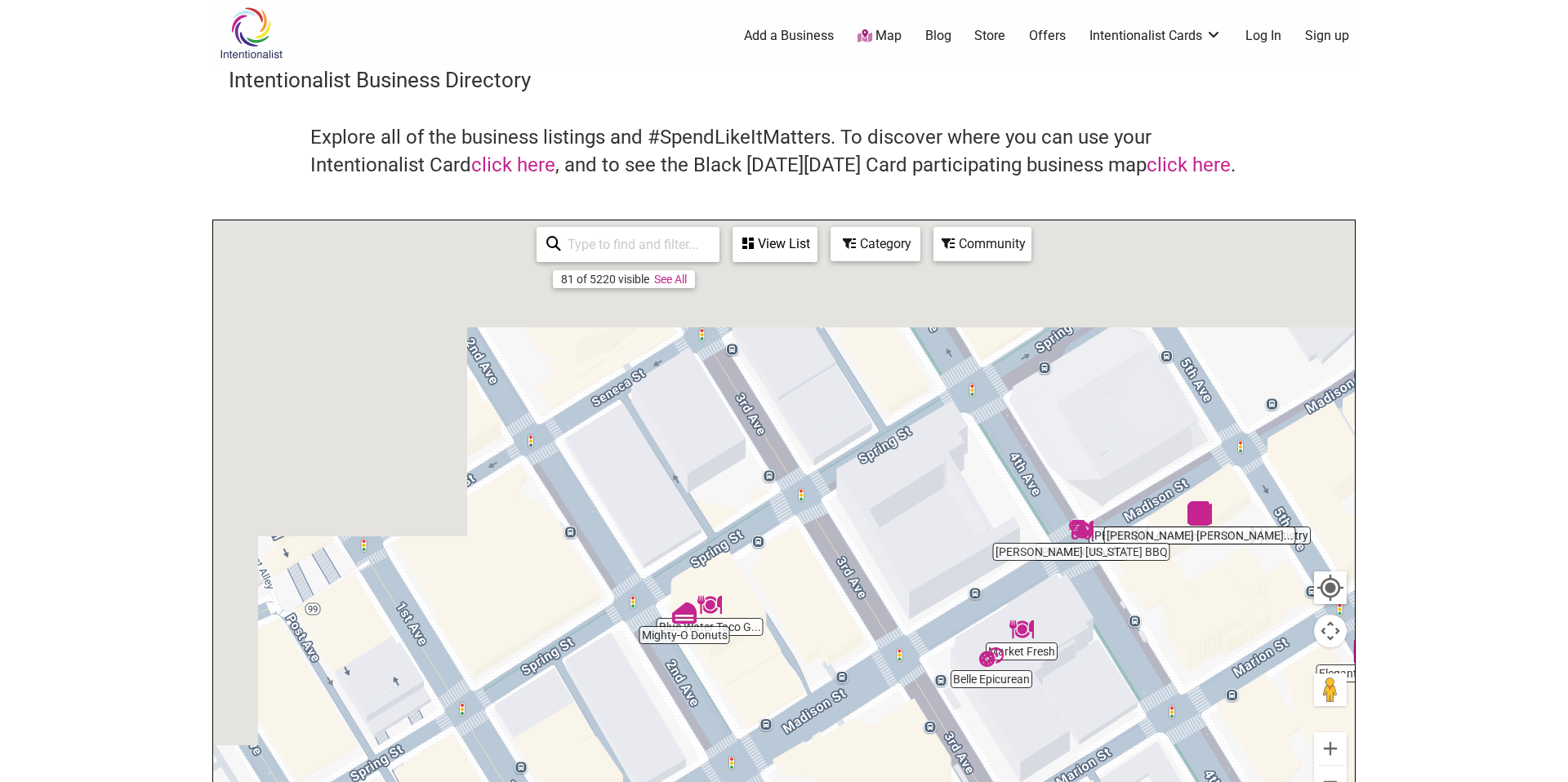
drag, startPoint x: 775, startPoint y: 618, endPoint x: 1133, endPoint y: 734, distance: 376.3
click at [1143, 735] on div "To navigate, press the arrow keys." at bounding box center [784, 538] width 1142 height 636
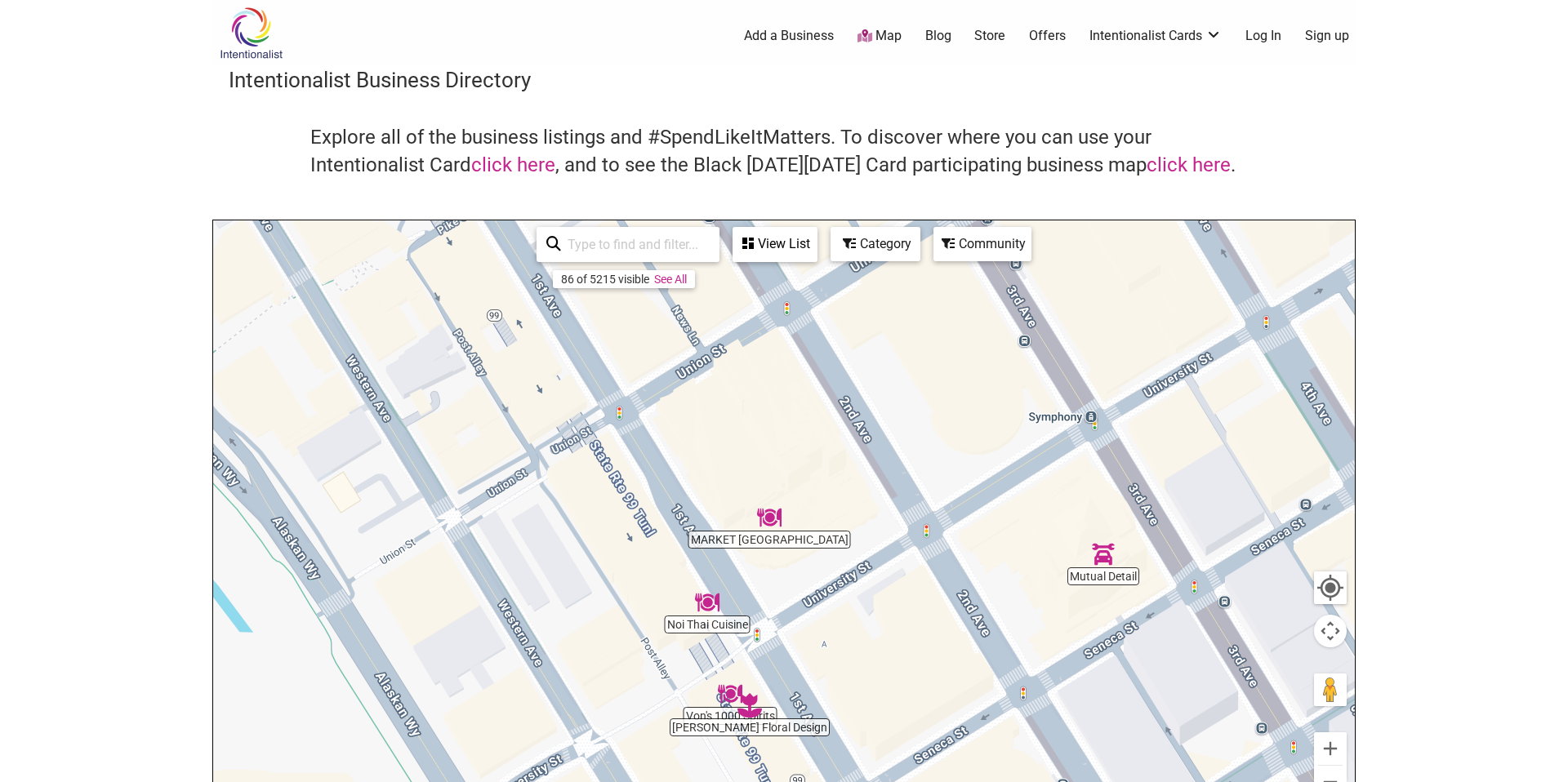
drag, startPoint x: 675, startPoint y: 445, endPoint x: 1096, endPoint y: 668, distance: 476.4
click at [1096, 668] on div "To navigate, press the arrow keys." at bounding box center [784, 538] width 1142 height 636
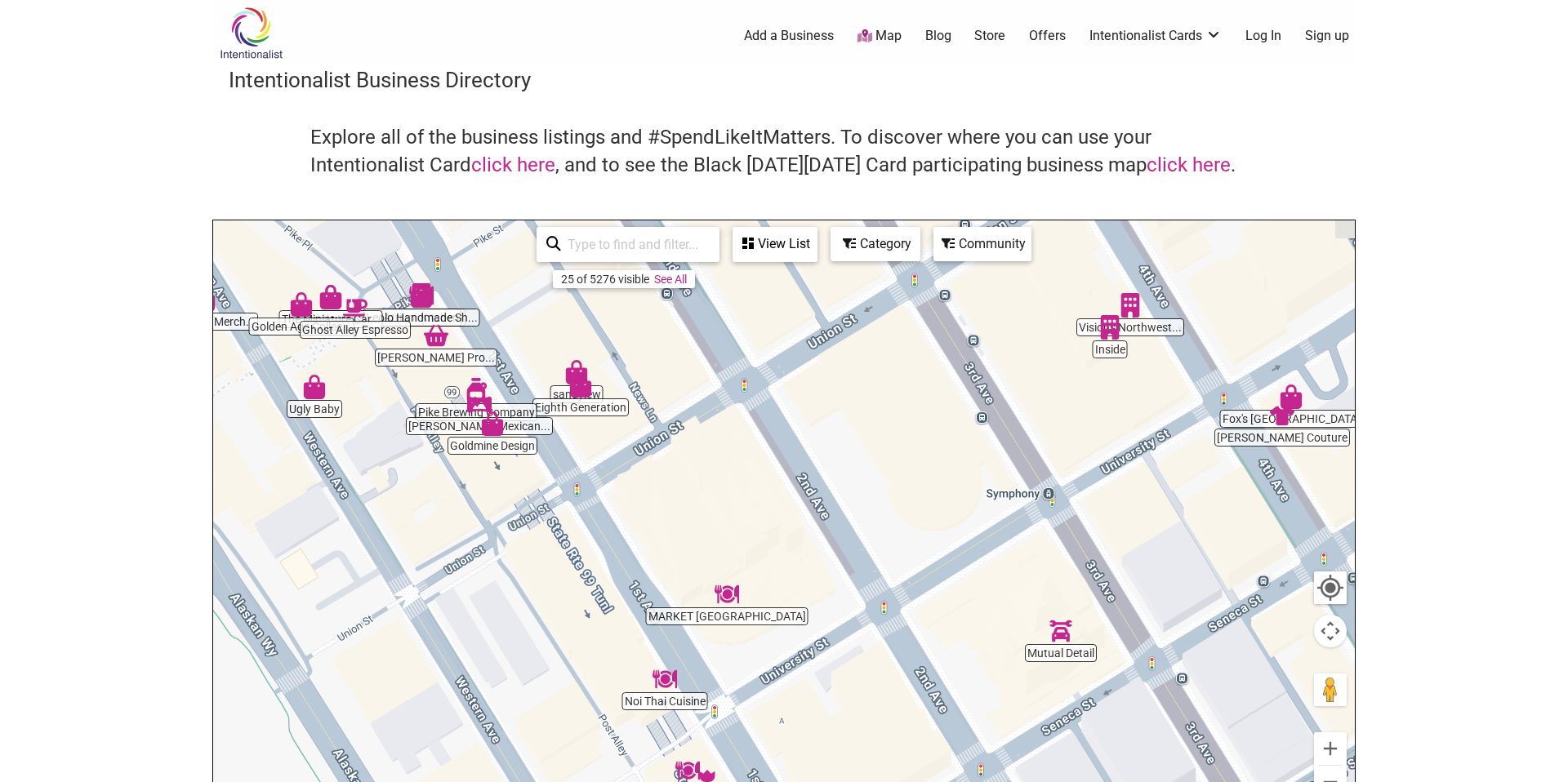
drag, startPoint x: 771, startPoint y: 512, endPoint x: 729, endPoint y: 590, distance: 88.6
click at [729, 590] on img "MARKET Seattle" at bounding box center [727, 595] width 25 height 25
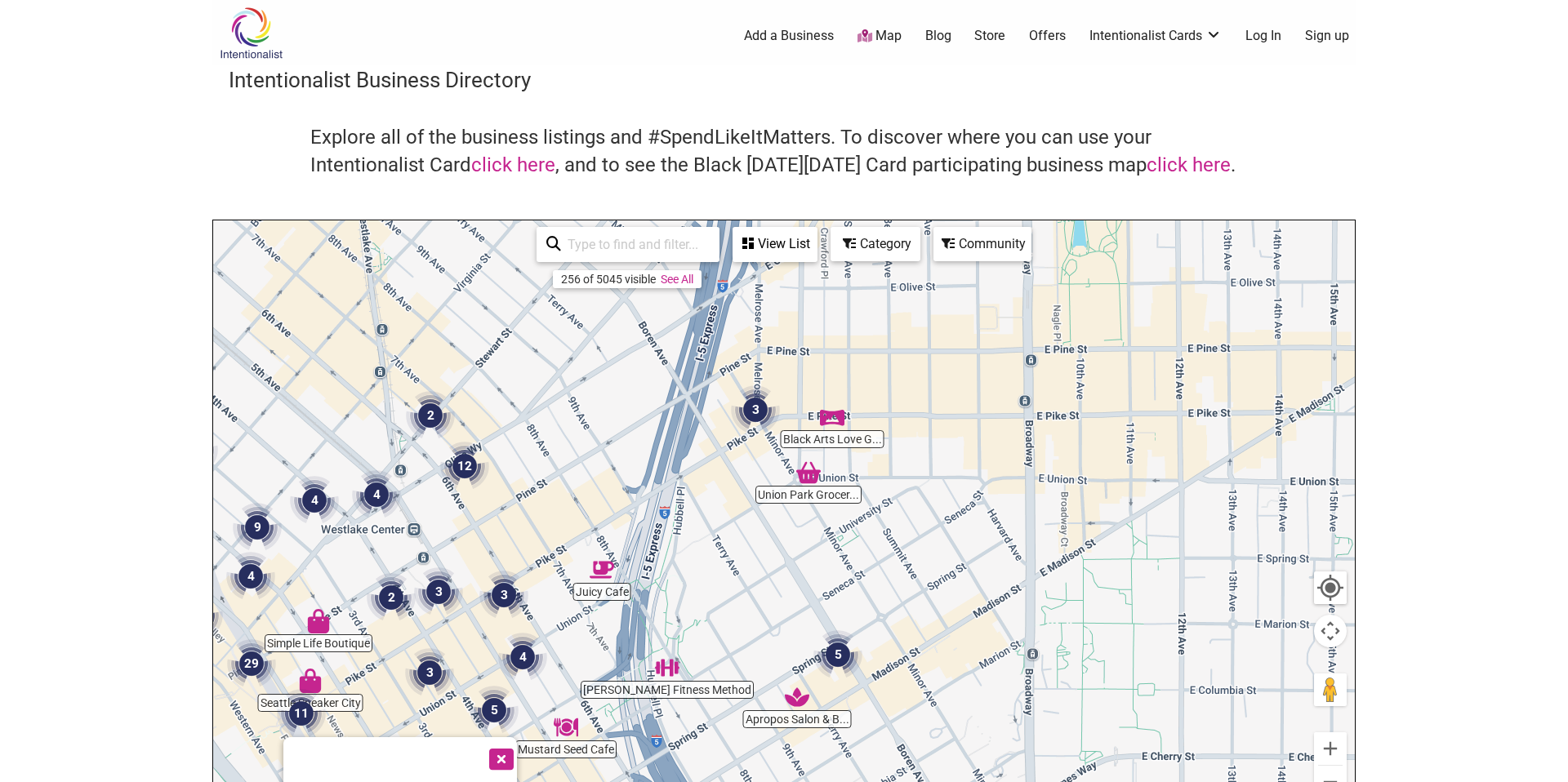
drag, startPoint x: 1071, startPoint y: 429, endPoint x: 585, endPoint y: 641, distance: 530.2
click at [585, 641] on div "To navigate, press the arrow keys. Storica Studio [STREET_ADDRESS] Neighborhood…" at bounding box center [784, 538] width 1142 height 636
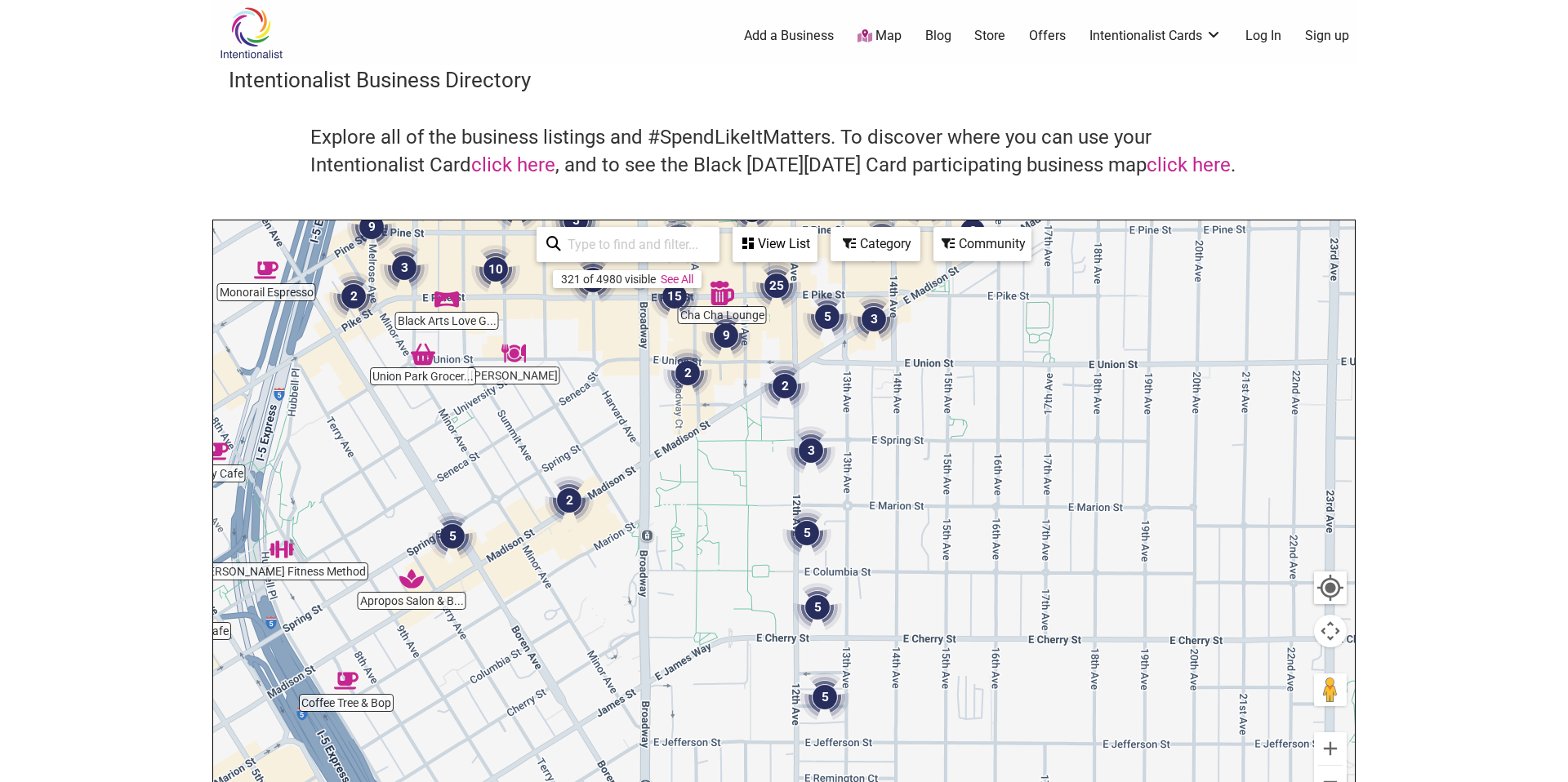
drag, startPoint x: 1033, startPoint y: 512, endPoint x: 676, endPoint y: 322, distance: 404.4
click at [676, 348] on img "2" at bounding box center [687, 372] width 49 height 49
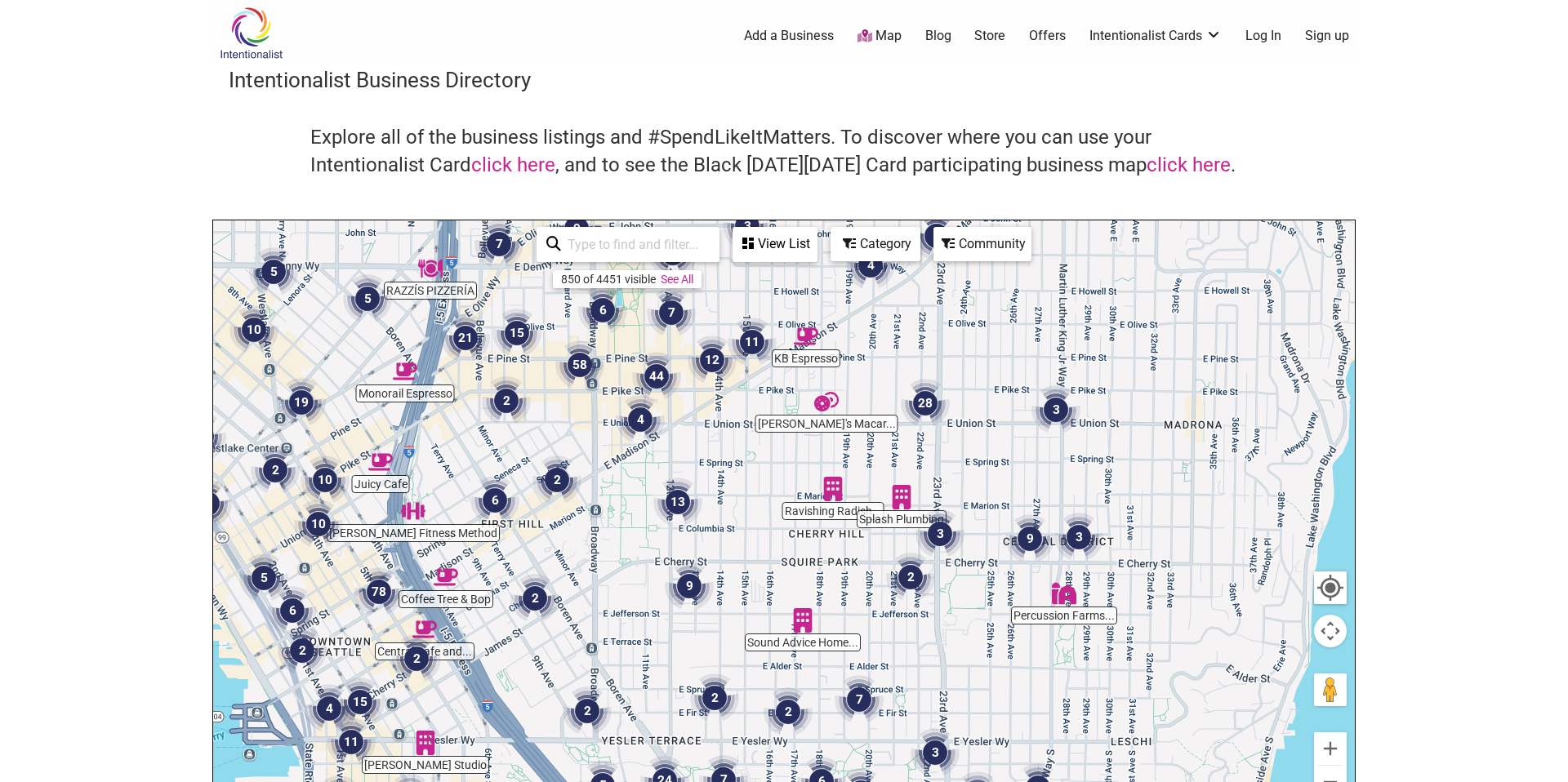
drag, startPoint x: 1061, startPoint y: 593, endPoint x: 843, endPoint y: 598, distance: 218.1
click at [843, 598] on div "To navigate, press the arrow keys." at bounding box center [784, 538] width 1142 height 636
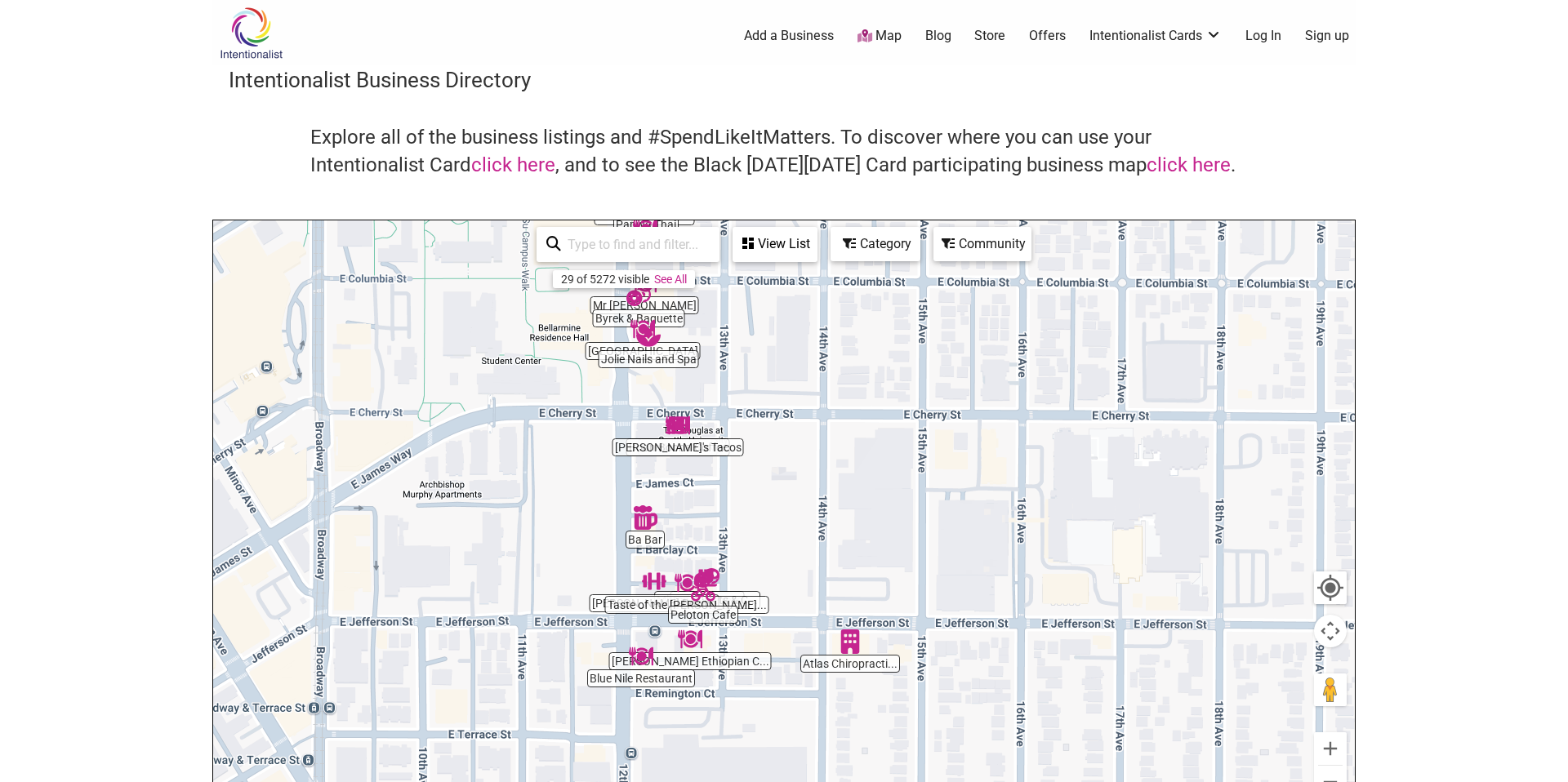
drag, startPoint x: 724, startPoint y: 541, endPoint x: 1136, endPoint y: 356, distance: 451.6
click at [1136, 356] on div "To navigate, press the arrow keys." at bounding box center [784, 538] width 1142 height 636
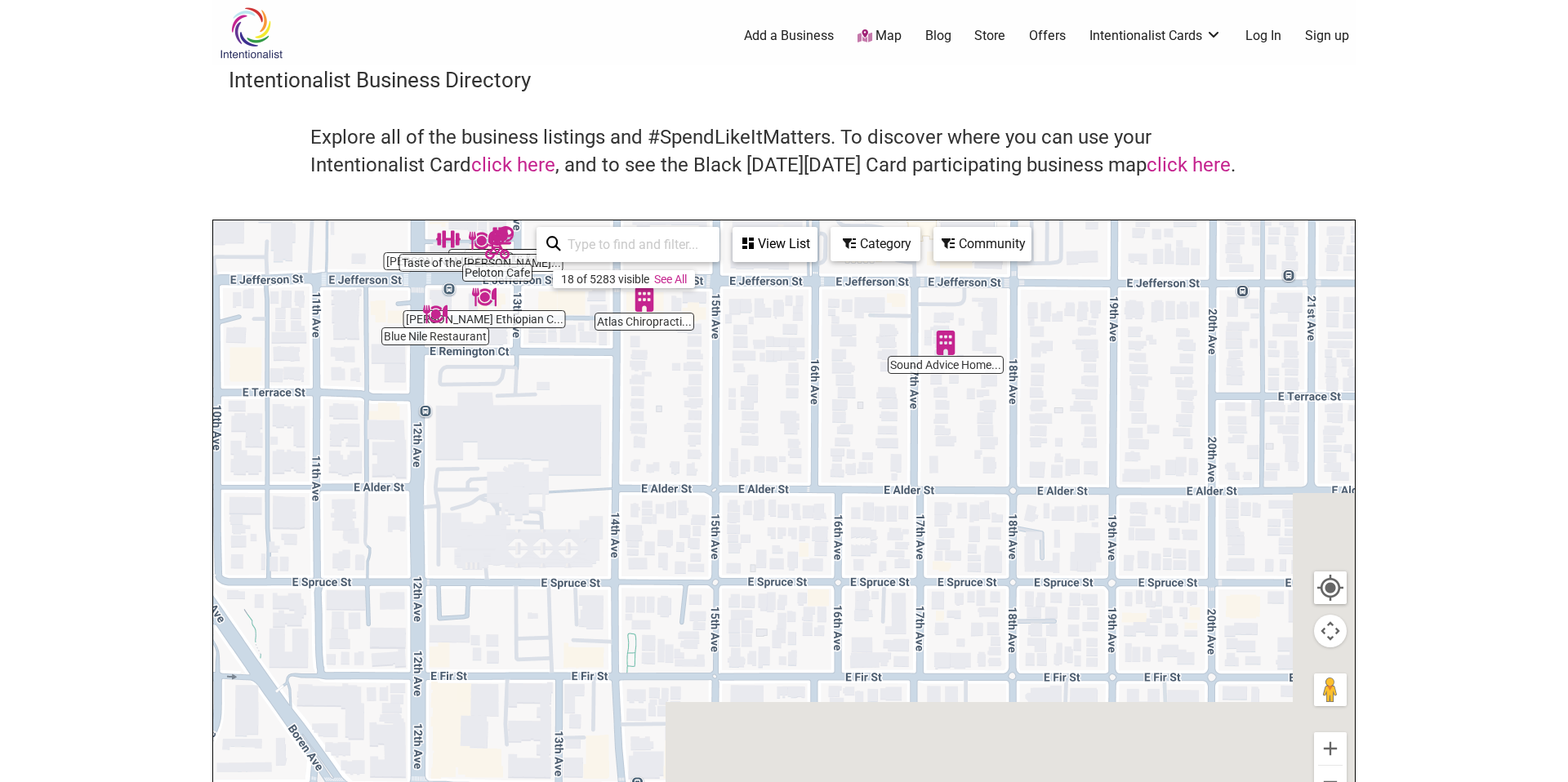
drag, startPoint x: 1159, startPoint y: 616, endPoint x: 942, endPoint y: 258, distance: 418.6
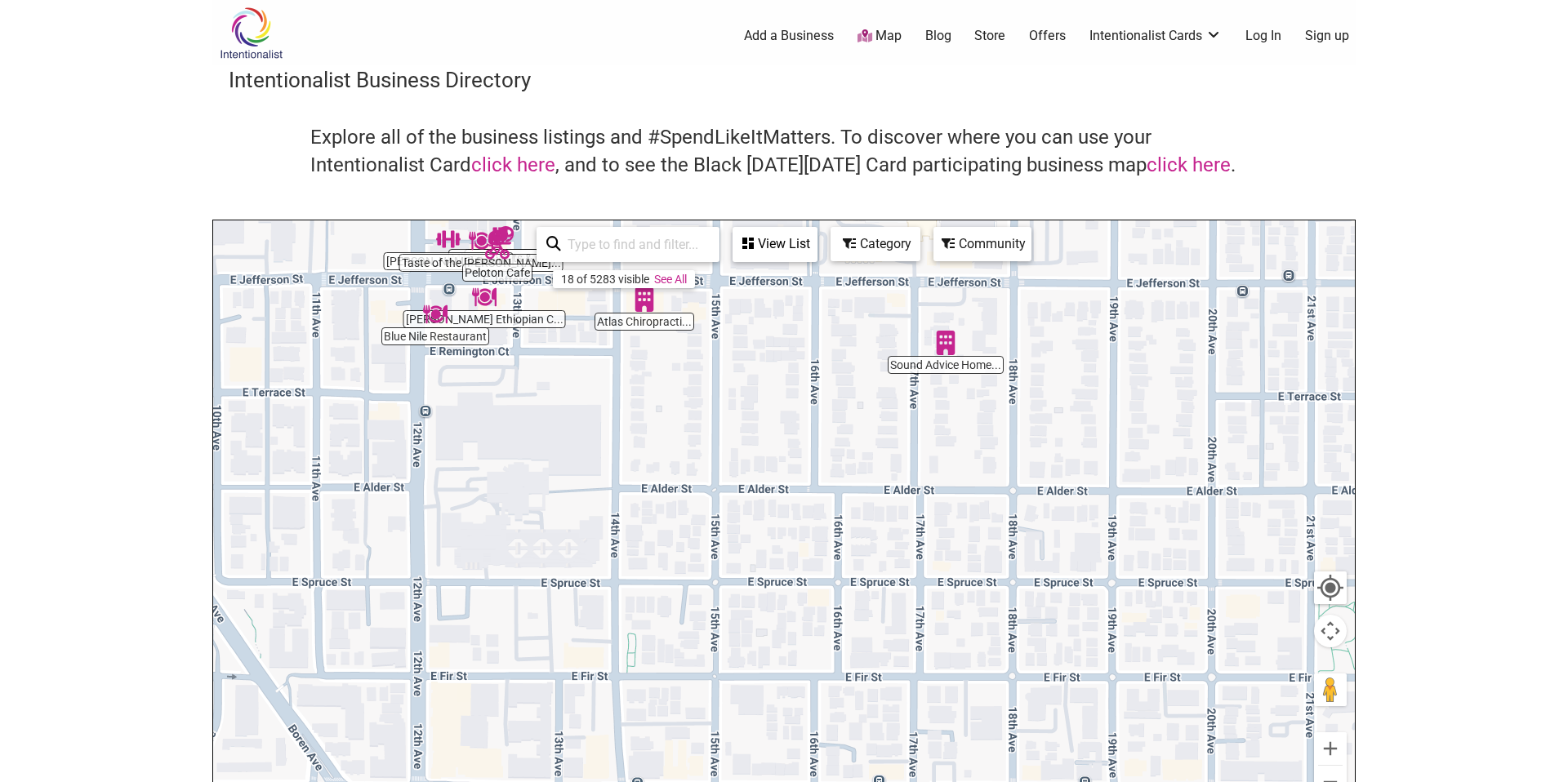
click at [942, 258] on div "[PERSON_NAME] Nails and Spa Atlas Chiropracti... Live Love Flow Sound Advice Ho…" at bounding box center [784, 538] width 1142 height 636
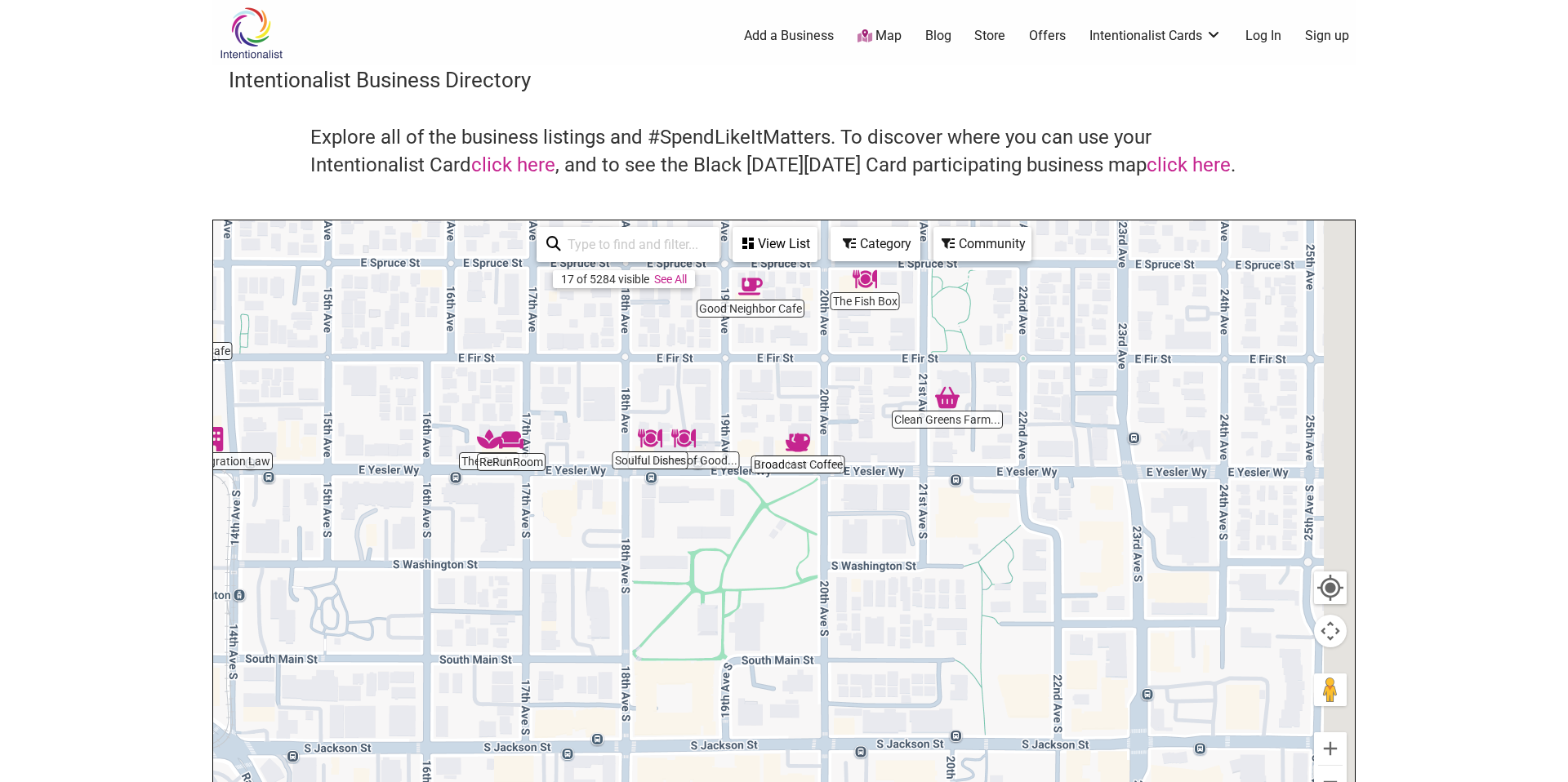
drag, startPoint x: 1082, startPoint y: 587, endPoint x: 730, endPoint y: 355, distance: 421.6
click at [729, 348] on div "To navigate, press the arrow keys." at bounding box center [784, 538] width 1142 height 636
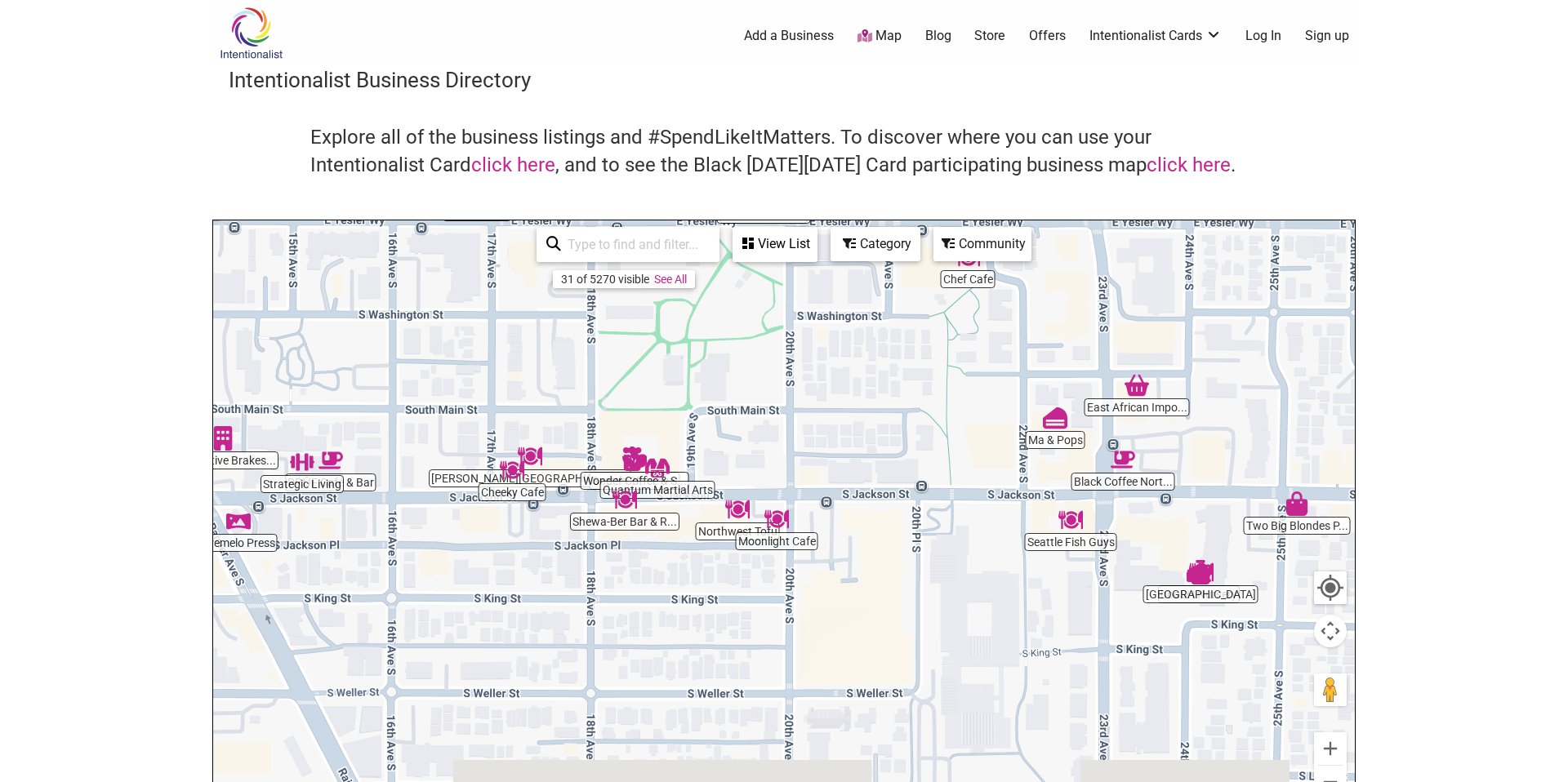
drag, startPoint x: 857, startPoint y: 554, endPoint x: 838, endPoint y: 292, distance: 262.7
click at [838, 292] on div "To navigate, press the arrow keys." at bounding box center [784, 538] width 1142 height 636
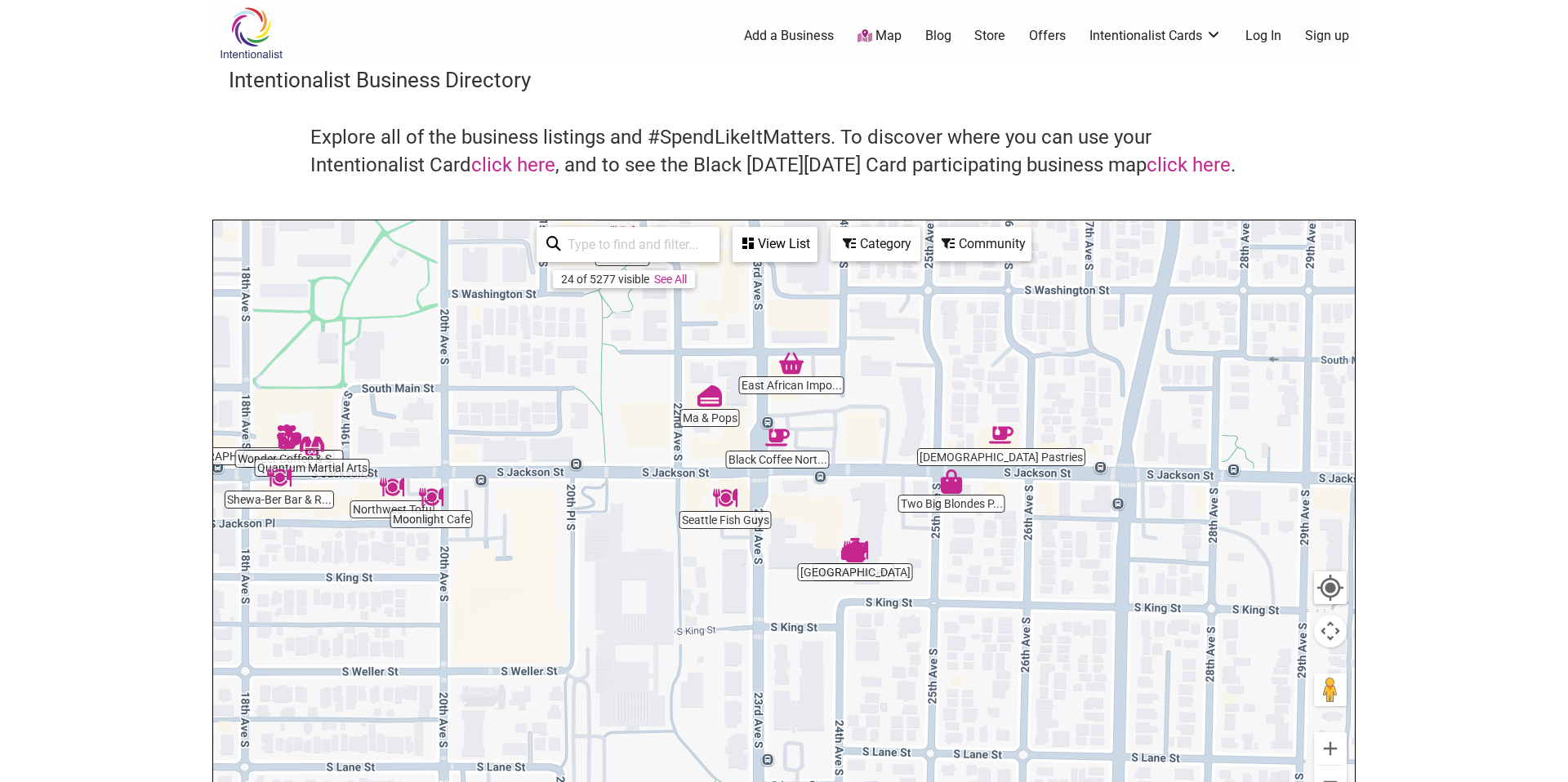
drag, startPoint x: 950, startPoint y: 528, endPoint x: 604, endPoint y: 523, distance: 346.0
click at [604, 523] on div "To navigate, press the arrow keys." at bounding box center [784, 538] width 1142 height 636
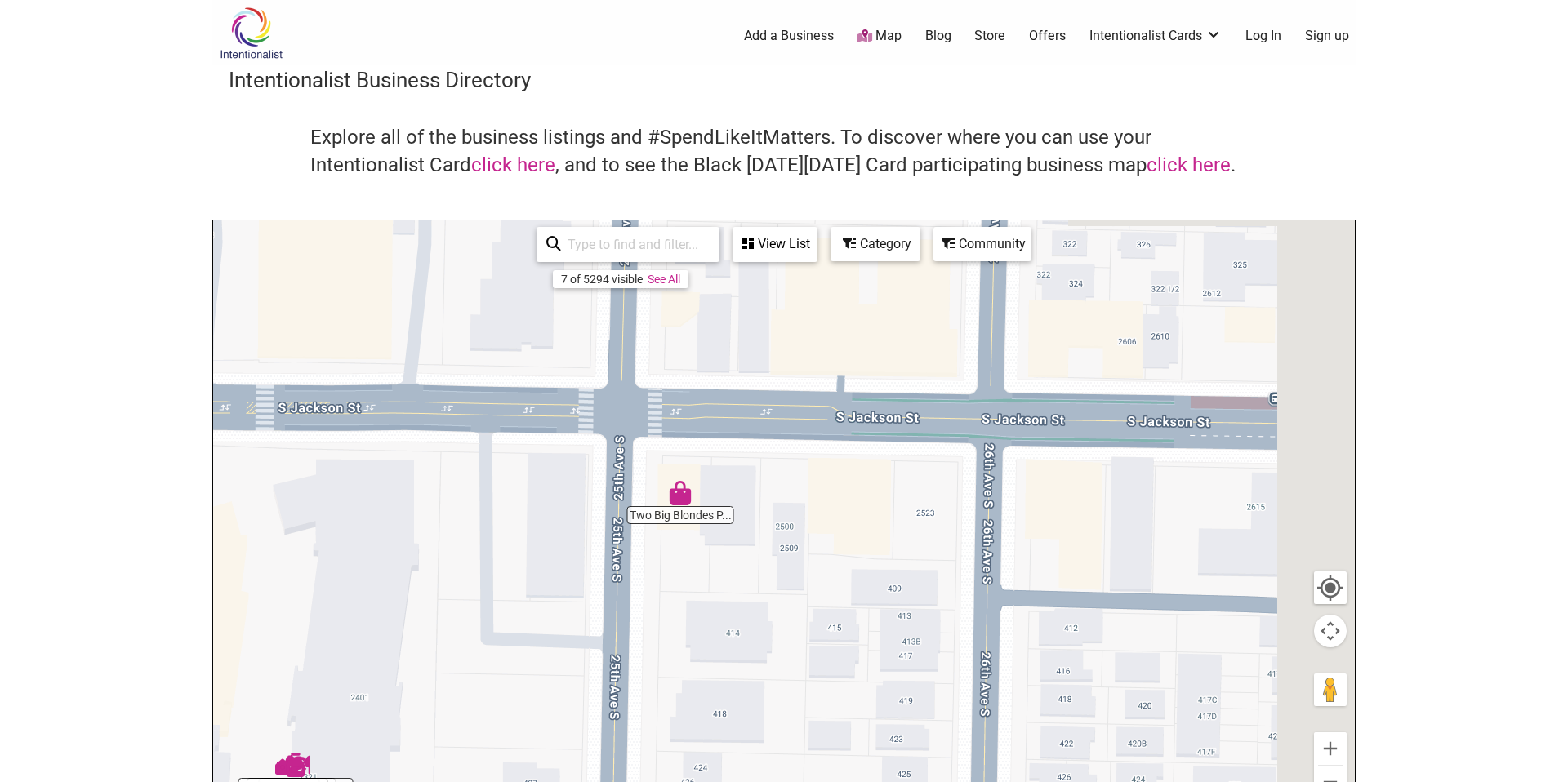
drag, startPoint x: 1002, startPoint y: 494, endPoint x: 513, endPoint y: 494, distance: 489.0
click at [493, 500] on div "To navigate, press the arrow keys." at bounding box center [784, 538] width 1142 height 636
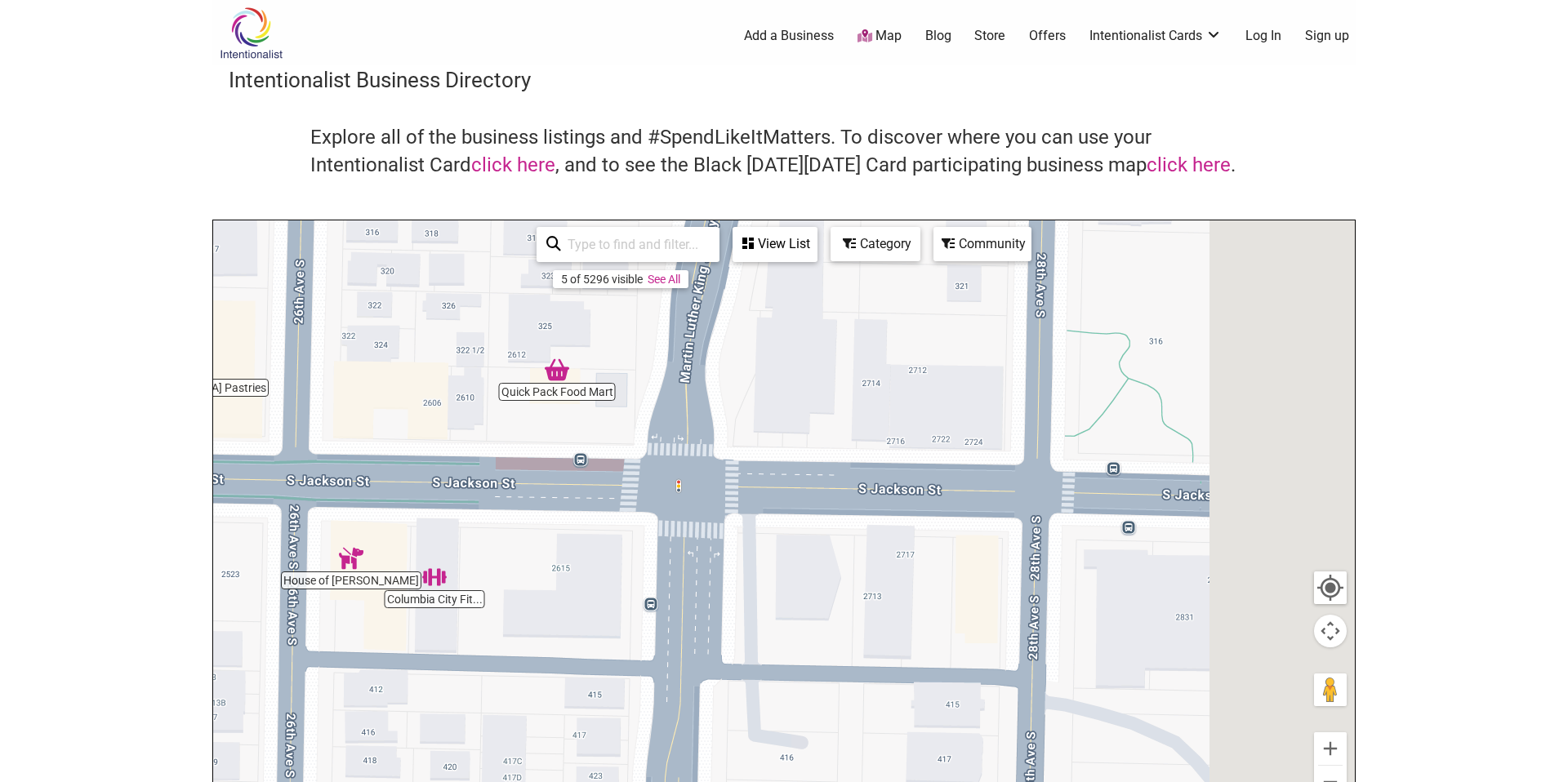
drag, startPoint x: 1096, startPoint y: 480, endPoint x: 504, endPoint y: 532, distance: 594.3
click at [504, 532] on div "To navigate, press the arrow keys." at bounding box center [784, 538] width 1142 height 636
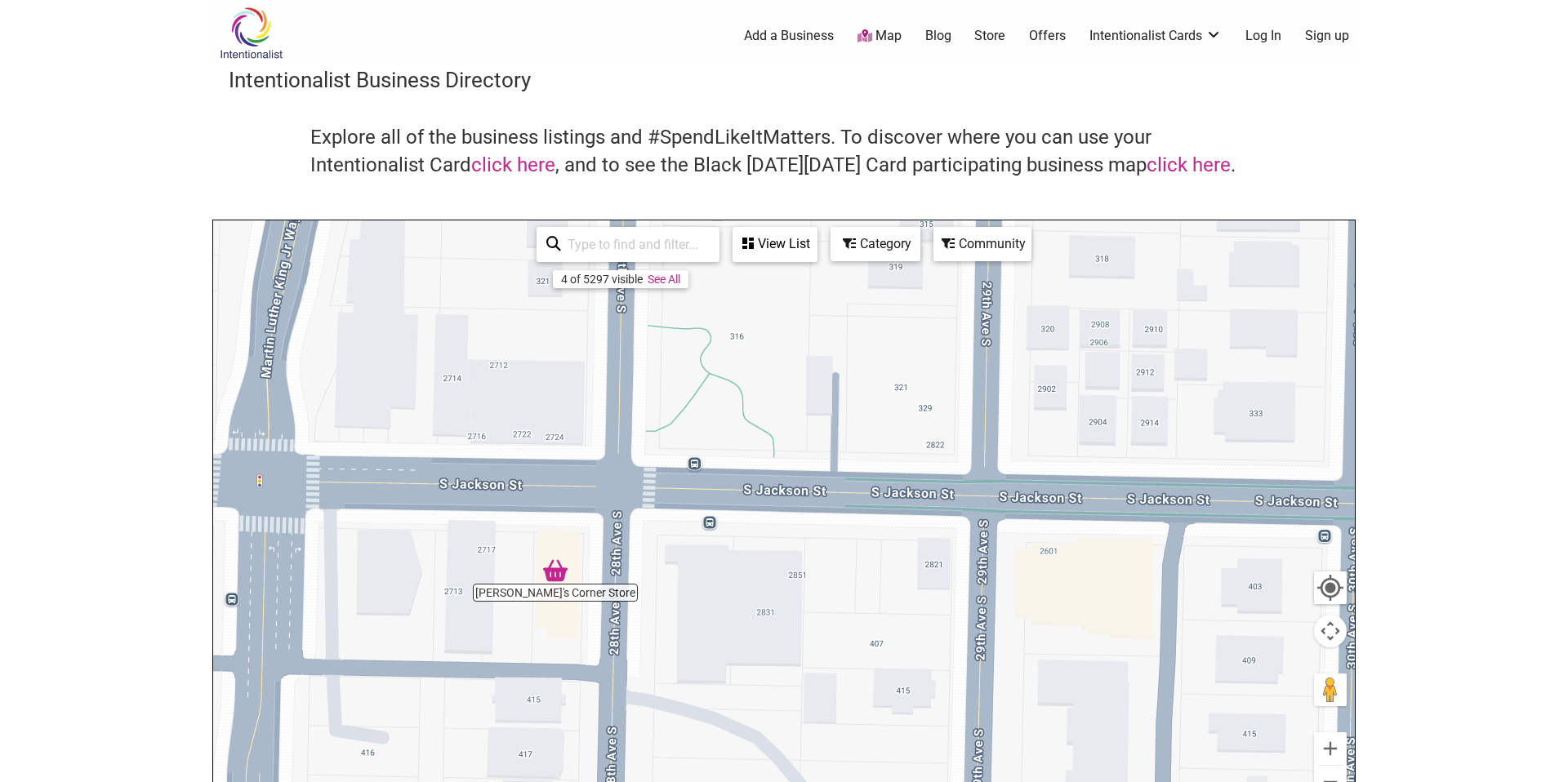
drag, startPoint x: 968, startPoint y: 542, endPoint x: 572, endPoint y: 544, distance: 396.0
click at [573, 544] on div "To navigate, press the arrow keys." at bounding box center [784, 538] width 1142 height 636
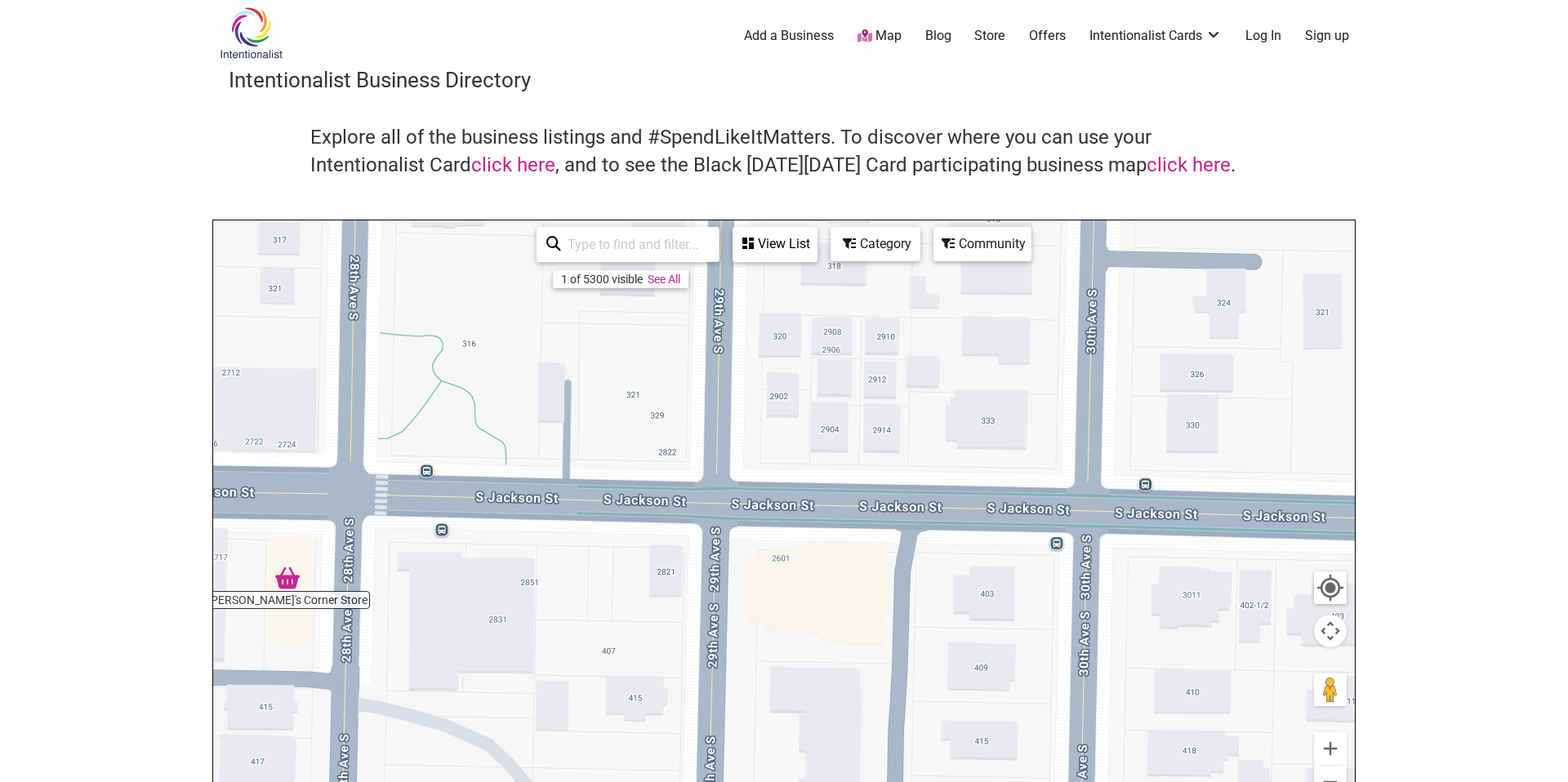
drag, startPoint x: 1050, startPoint y: 527, endPoint x: 830, endPoint y: 525, distance: 220.0
click at [830, 525] on div "To navigate, press the arrow keys." at bounding box center [784, 538] width 1142 height 636
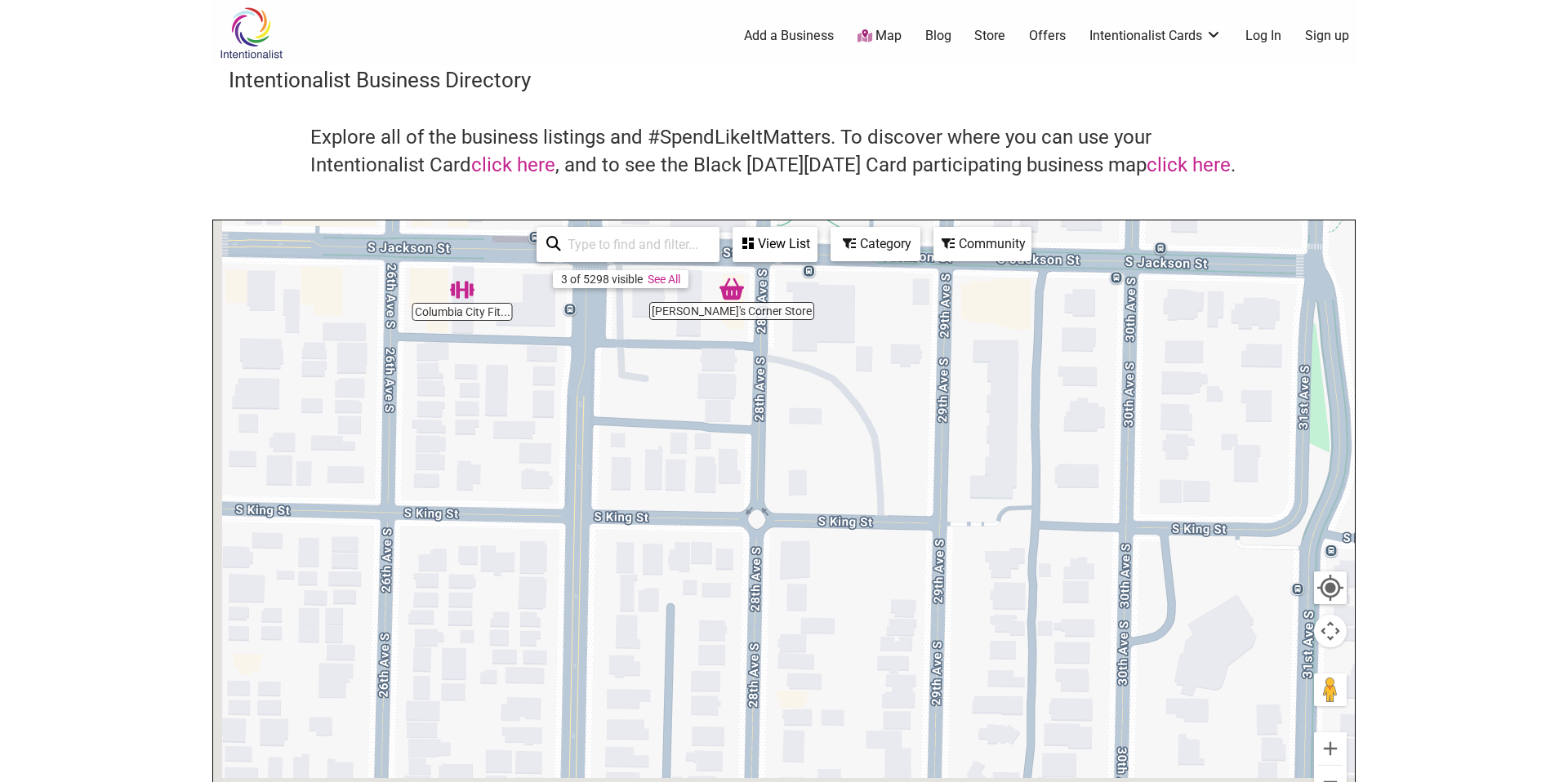
drag, startPoint x: 579, startPoint y: 590, endPoint x: 838, endPoint y: 291, distance: 395.6
click at [833, 293] on div "To navigate, press the arrow keys." at bounding box center [784, 538] width 1142 height 636
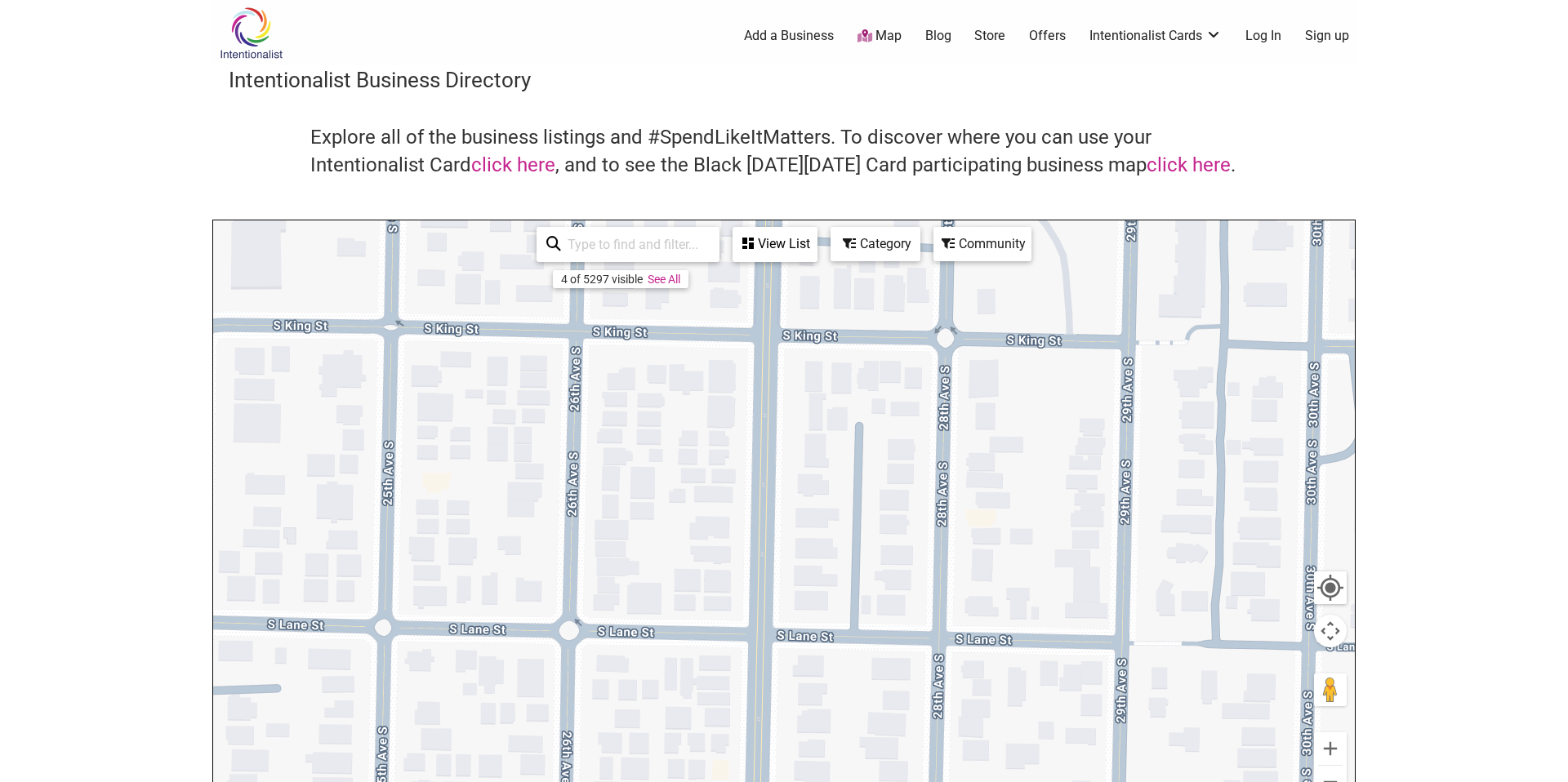
drag, startPoint x: 646, startPoint y: 579, endPoint x: 860, endPoint y: 378, distance: 293.6
click at [860, 378] on div "To navigate, press the arrow keys." at bounding box center [784, 538] width 1142 height 636
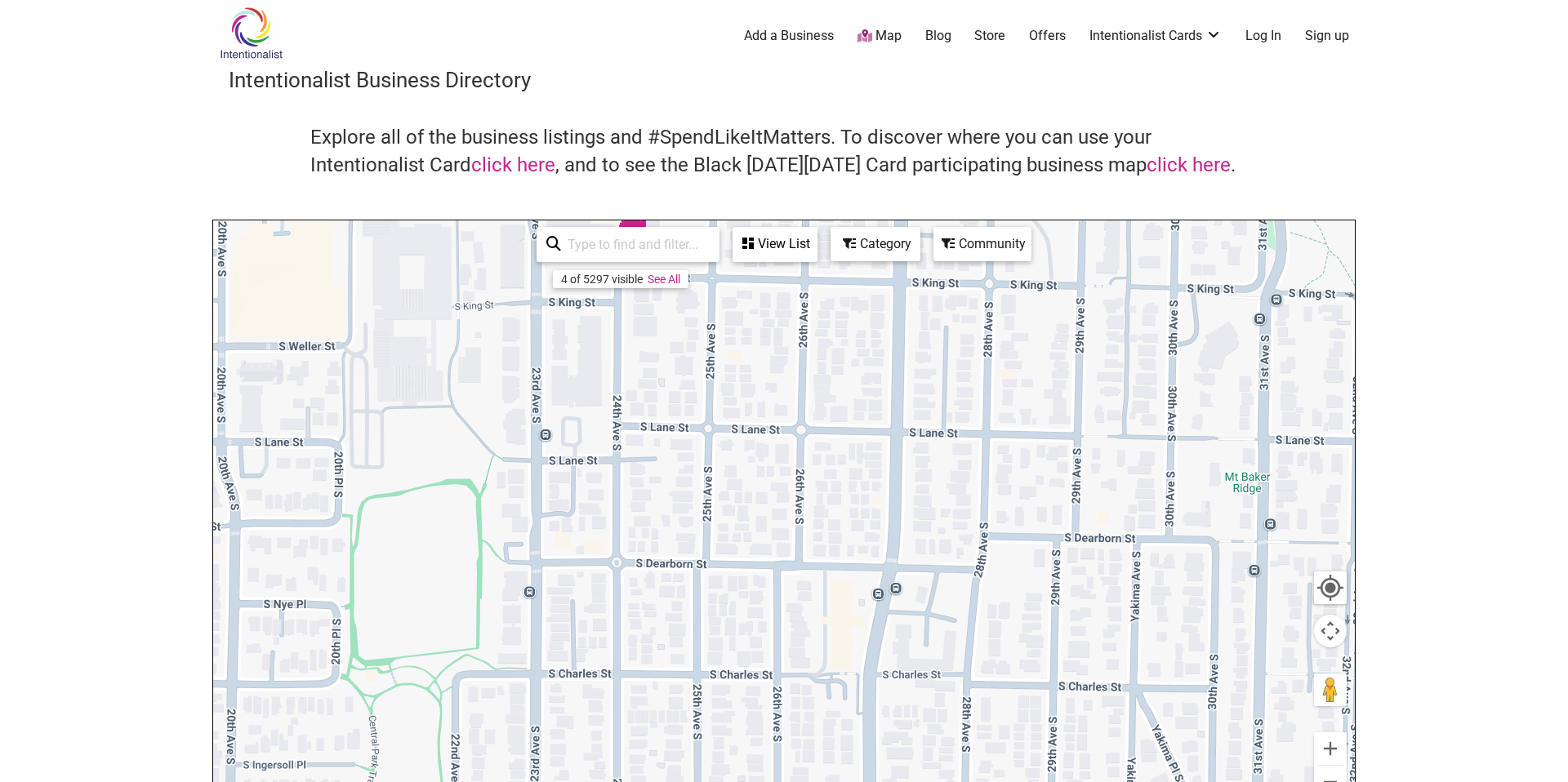
drag, startPoint x: 691, startPoint y: 487, endPoint x: 921, endPoint y: 285, distance: 306.1
click at [921, 285] on div "To navigate, press the arrow keys." at bounding box center [784, 538] width 1142 height 636
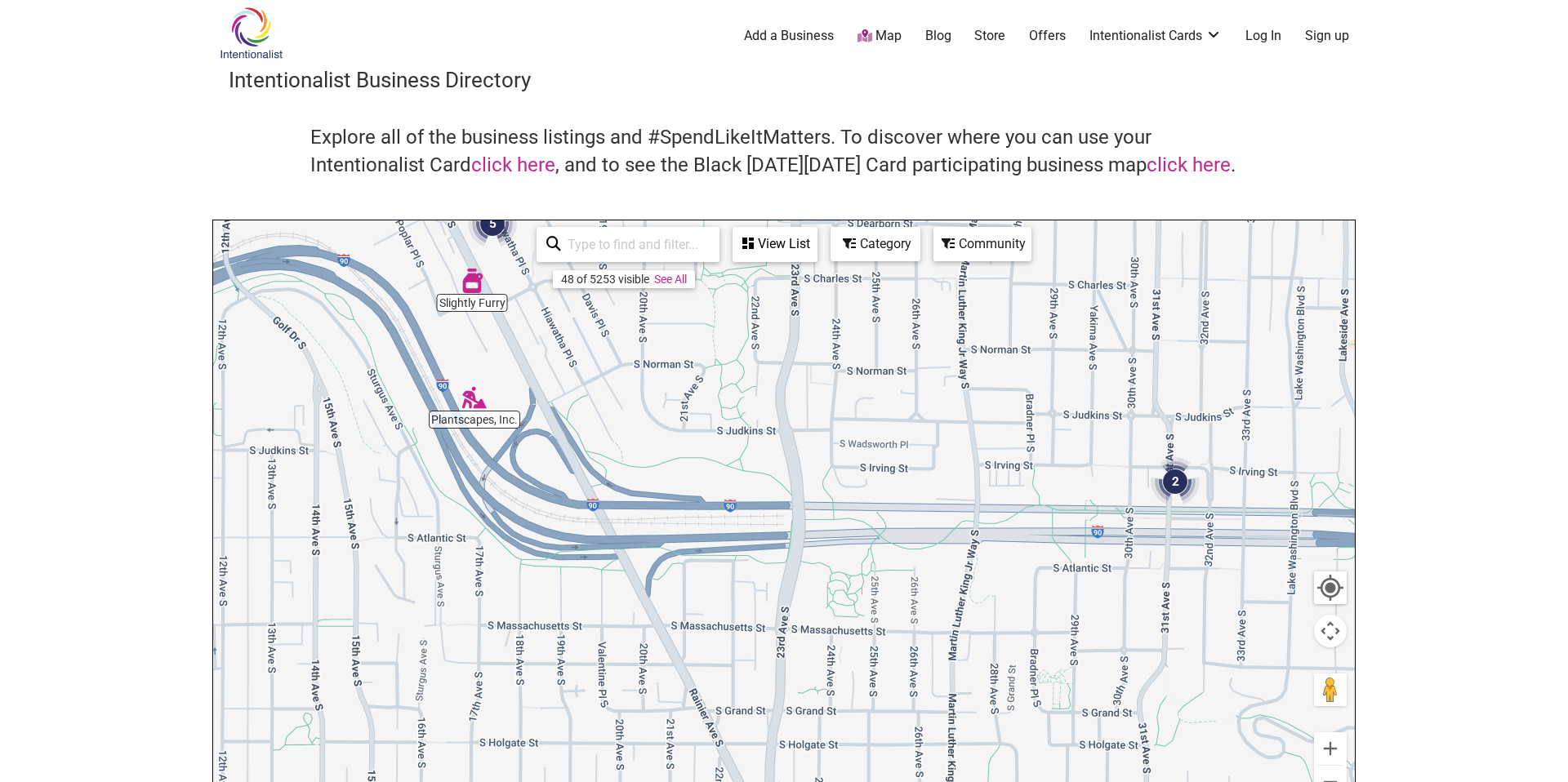
drag, startPoint x: 714, startPoint y: 618, endPoint x: 751, endPoint y: 377, distance: 243.8
click at [751, 377] on div "To navigate, press the arrow keys." at bounding box center [784, 538] width 1142 height 636
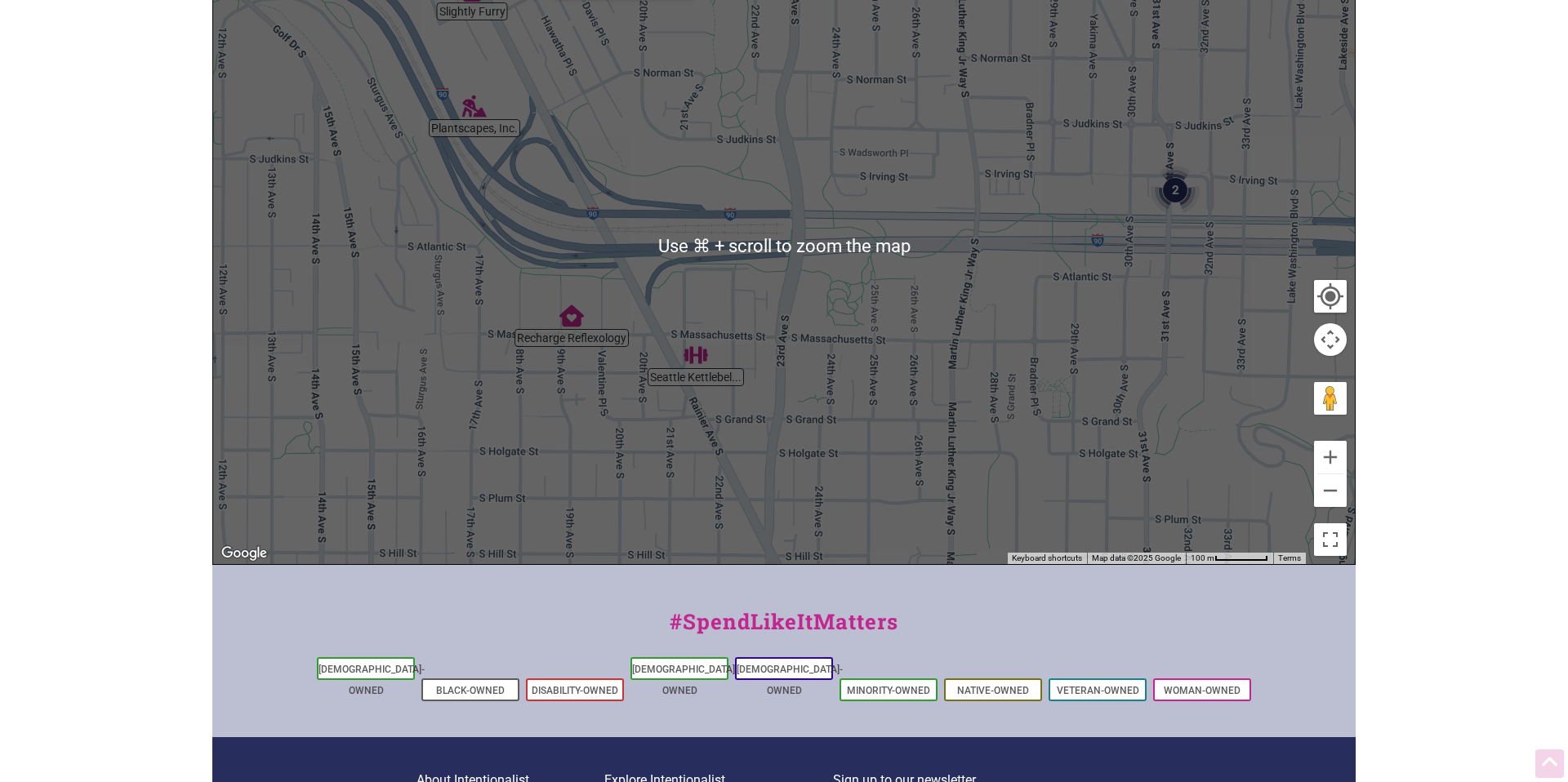
scroll to position [293, 0]
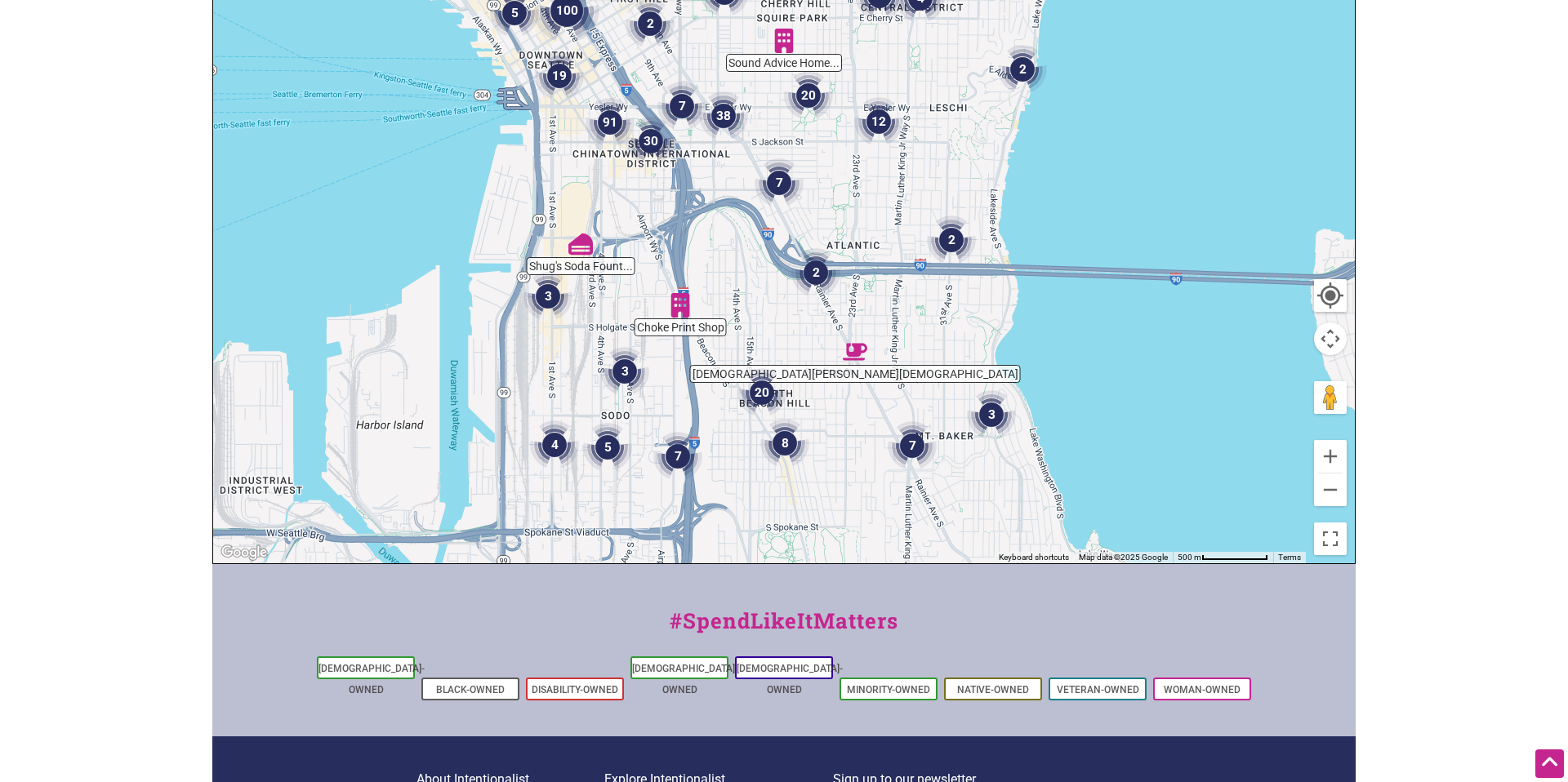
drag, startPoint x: 757, startPoint y: 387, endPoint x: 801, endPoint y: 323, distance: 77.7
click at [801, 323] on div "To navigate, press the arrow keys." at bounding box center [784, 246] width 1142 height 636
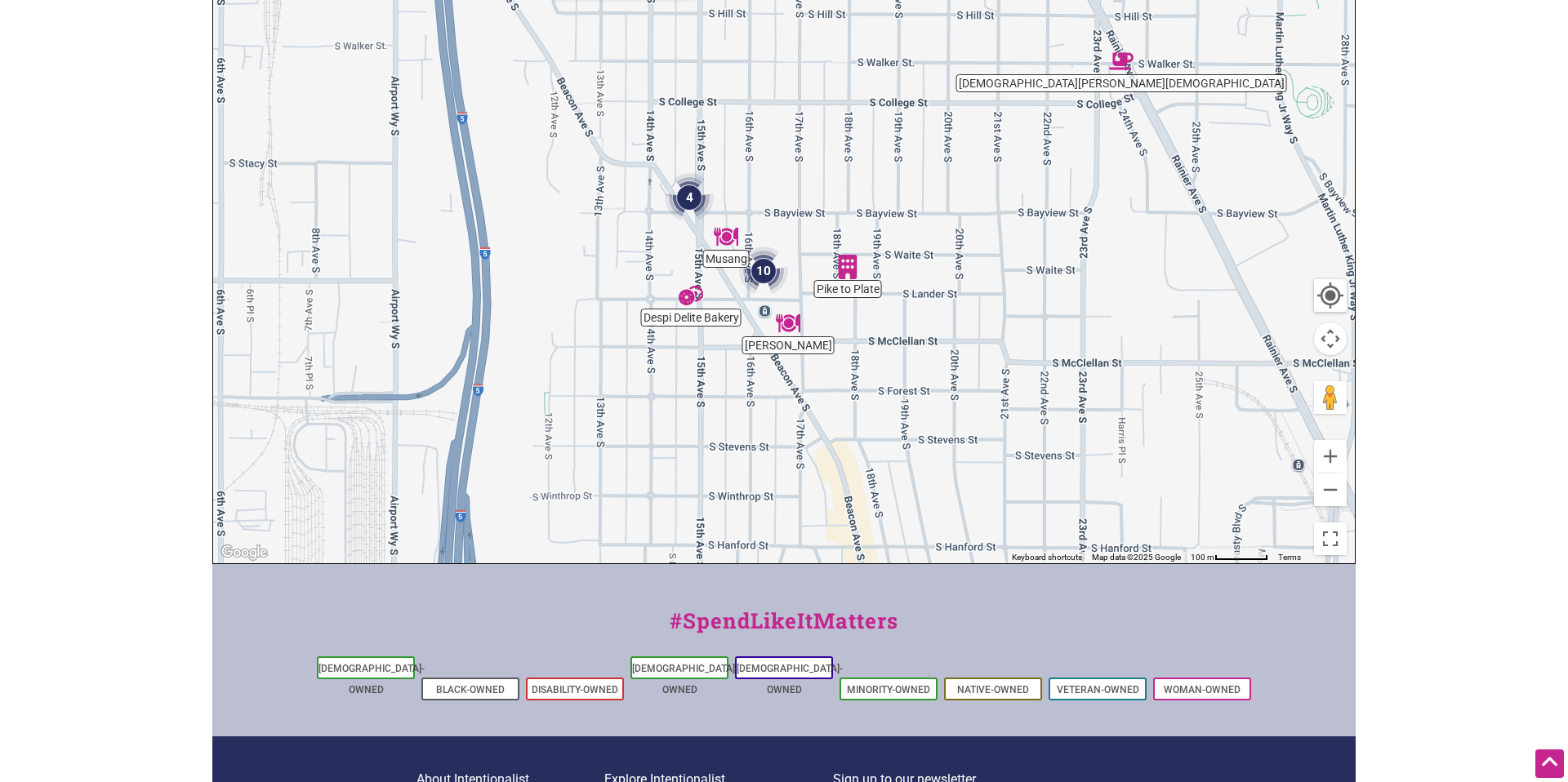
drag, startPoint x: 744, startPoint y: 367, endPoint x: 794, endPoint y: 239, distance: 137.4
click at [794, 239] on div "To navigate, press the arrow keys." at bounding box center [784, 246] width 1142 height 636
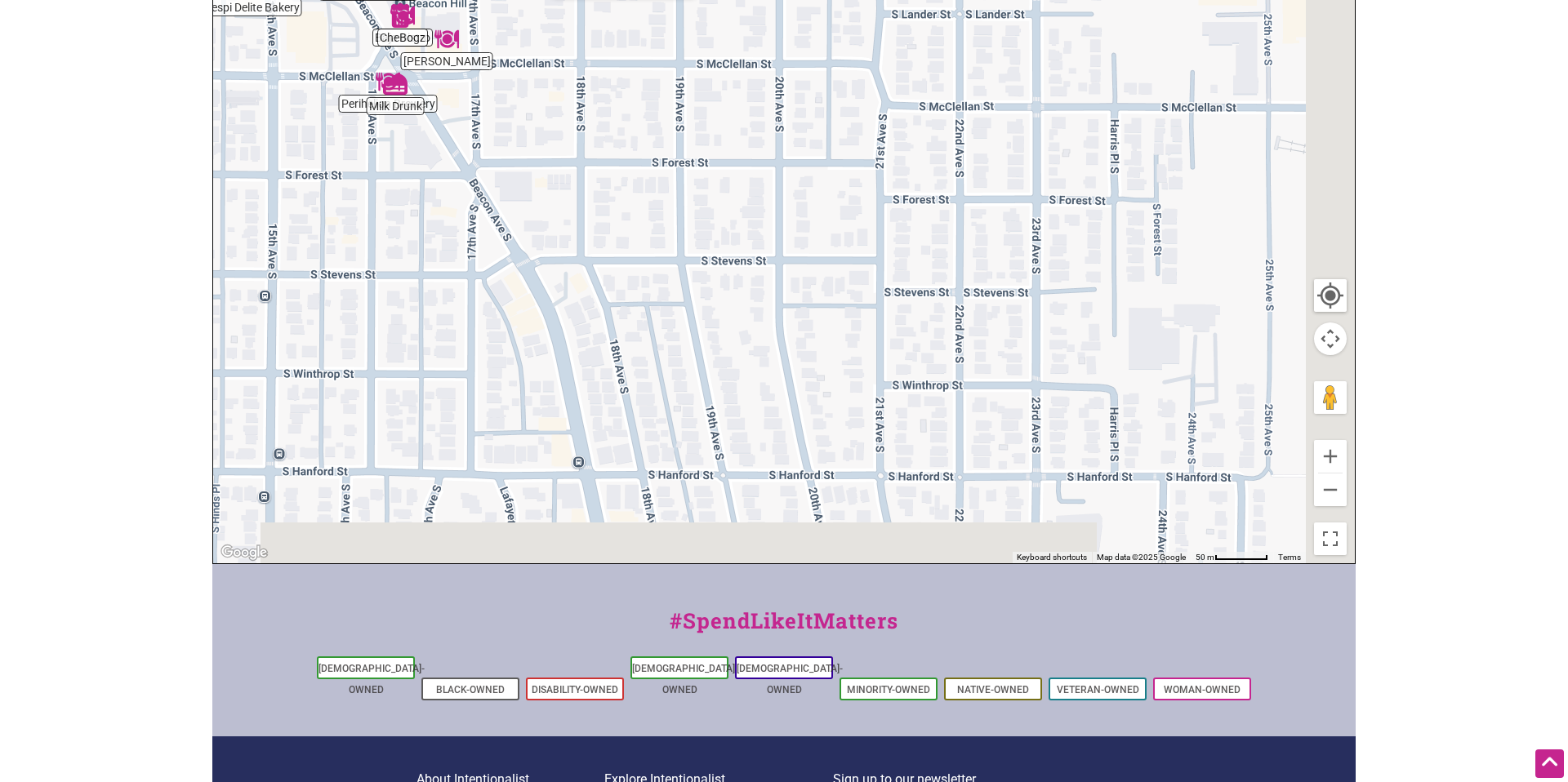
drag, startPoint x: 860, startPoint y: 418, endPoint x: 560, endPoint y: 120, distance: 422.9
click at [515, 62] on div "To navigate, press the arrow keys." at bounding box center [784, 246] width 1142 height 636
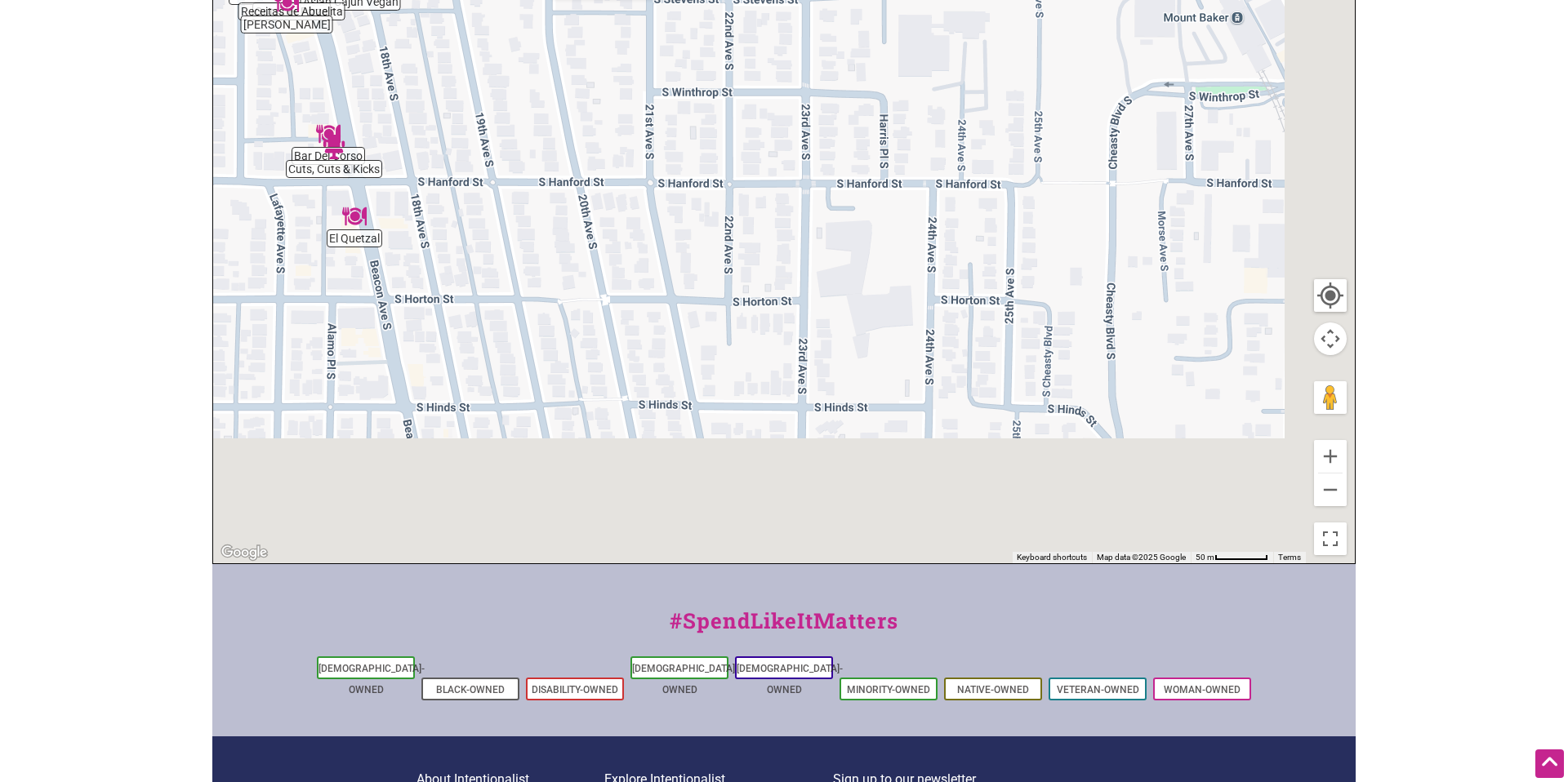
drag, startPoint x: 1018, startPoint y: 457, endPoint x: 610, endPoint y: -99, distance: 689.6
click at [610, 0] on html "× Menu 0 Add a Business Map Blog Store Offers Intentionalist Cards Buy Black Ca…" at bounding box center [784, 98] width 1568 height 782
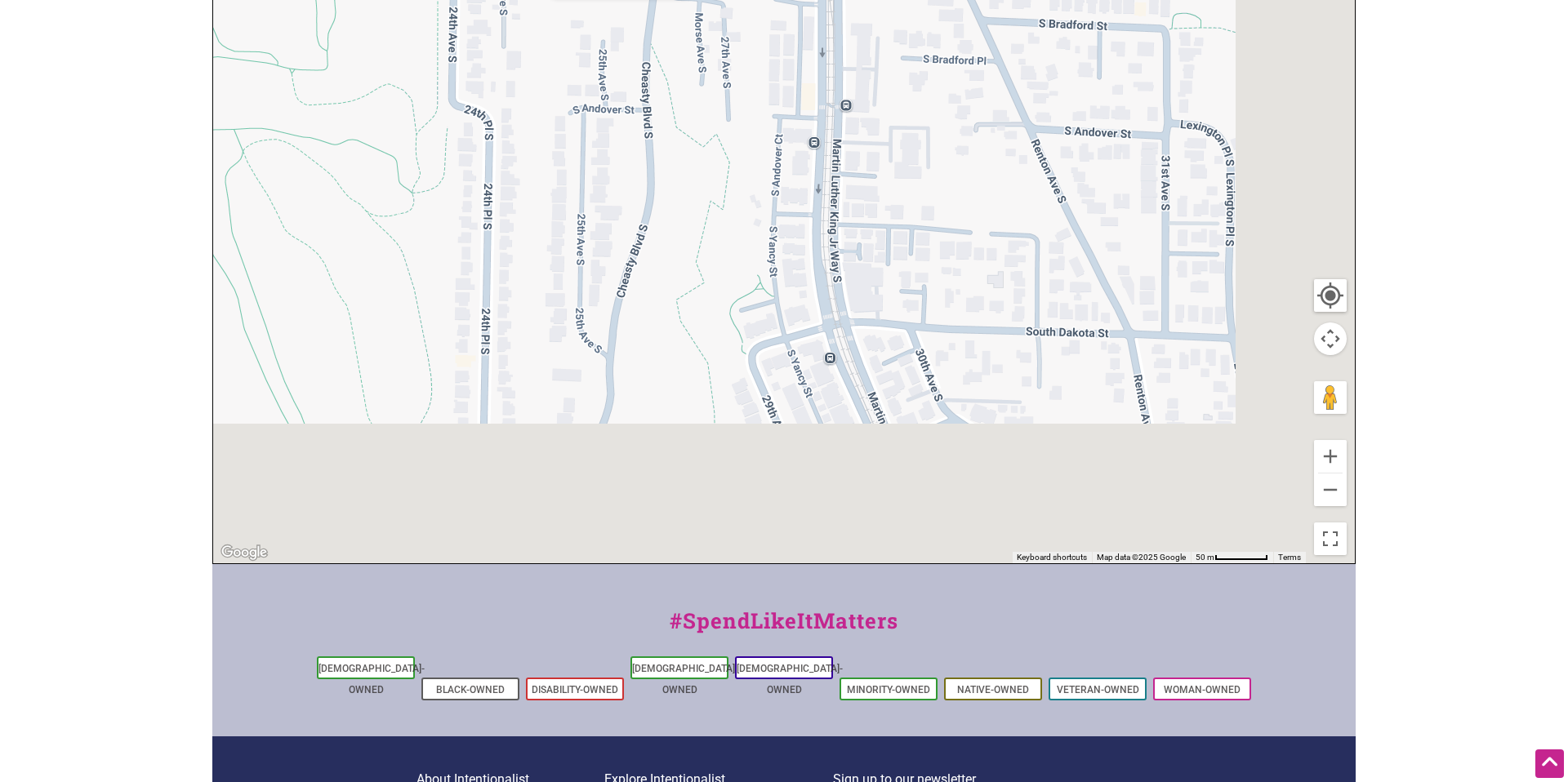
drag, startPoint x: 956, startPoint y: 393, endPoint x: 716, endPoint y: -99, distance: 547.4
click at [716, 0] on html "× Menu 0 Add a Business Map Blog Store Offers Intentionalist Cards Buy Black Ca…" at bounding box center [784, 98] width 1568 height 782
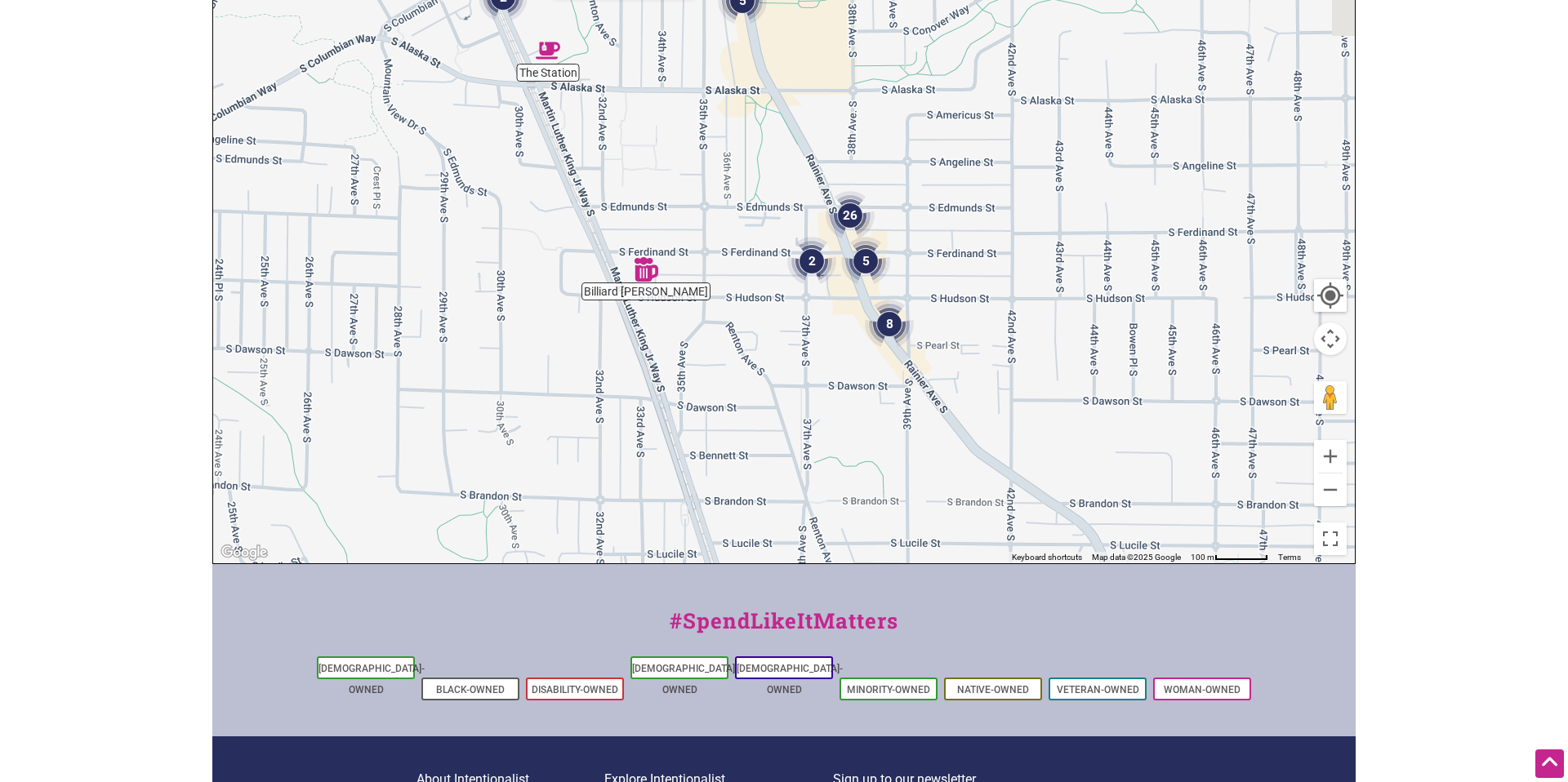
drag, startPoint x: 939, startPoint y: 316, endPoint x: 677, endPoint y: 111, distance: 332.7
click at [677, 111] on div "To navigate, press the arrow keys." at bounding box center [784, 246] width 1142 height 636
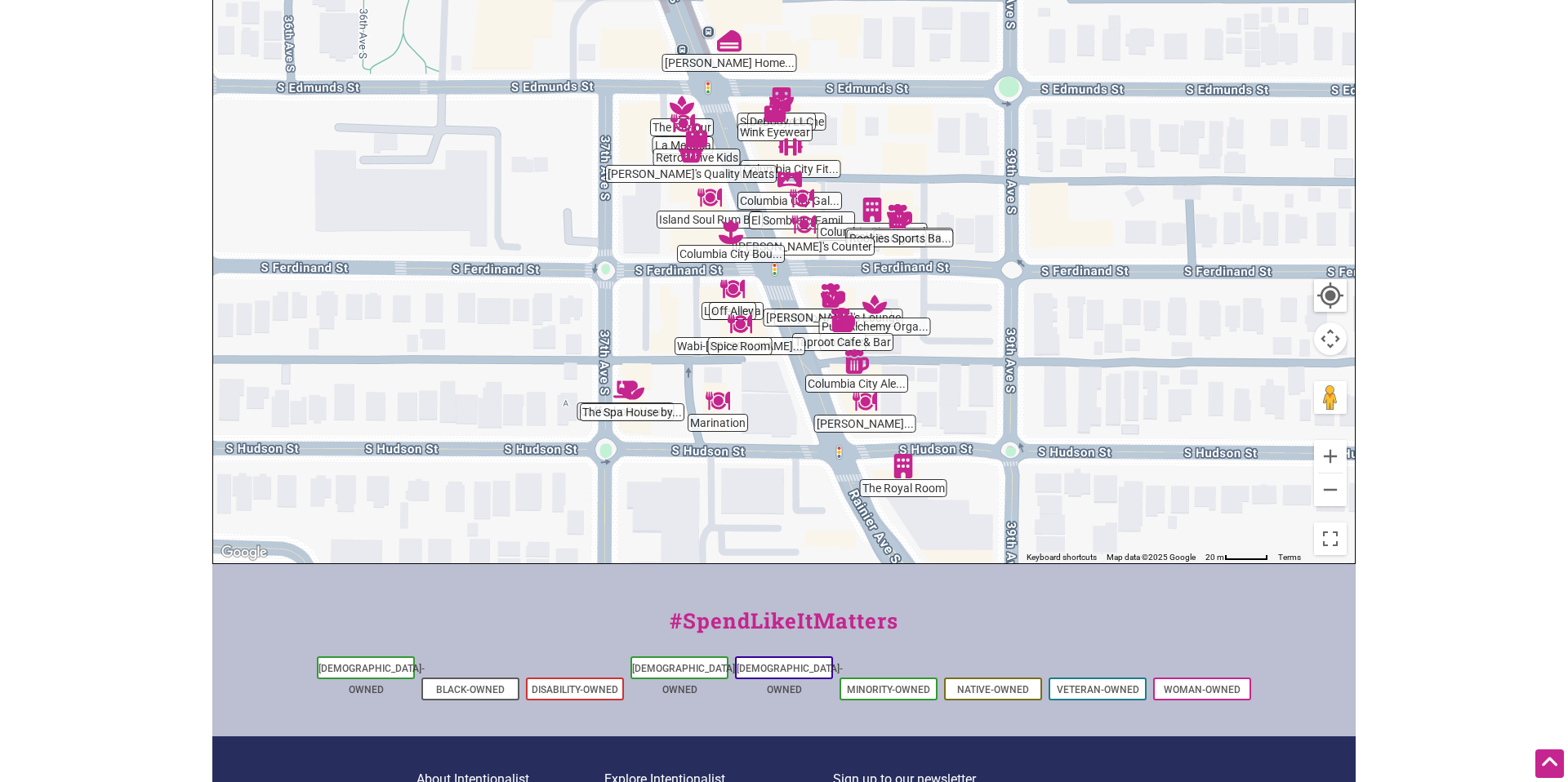
drag, startPoint x: 727, startPoint y: 259, endPoint x: 581, endPoint y: 297, distance: 150.9
click at [581, 297] on div "To navigate, press the arrow keys." at bounding box center [784, 246] width 1142 height 636
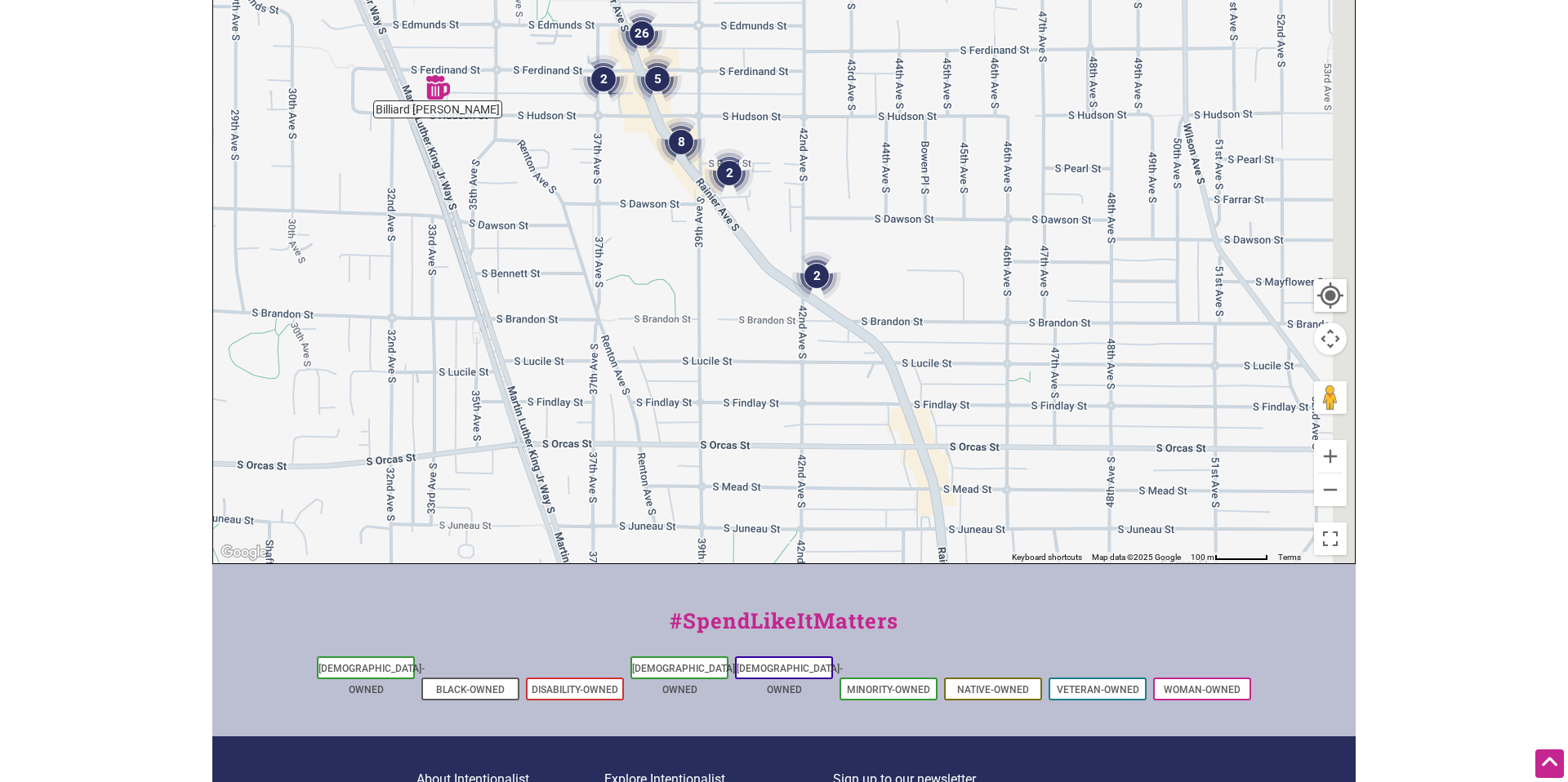
drag, startPoint x: 979, startPoint y: 364, endPoint x: 782, endPoint y: 175, distance: 273.0
click at [782, 175] on div "To navigate, press the arrow keys." at bounding box center [784, 246] width 1142 height 636
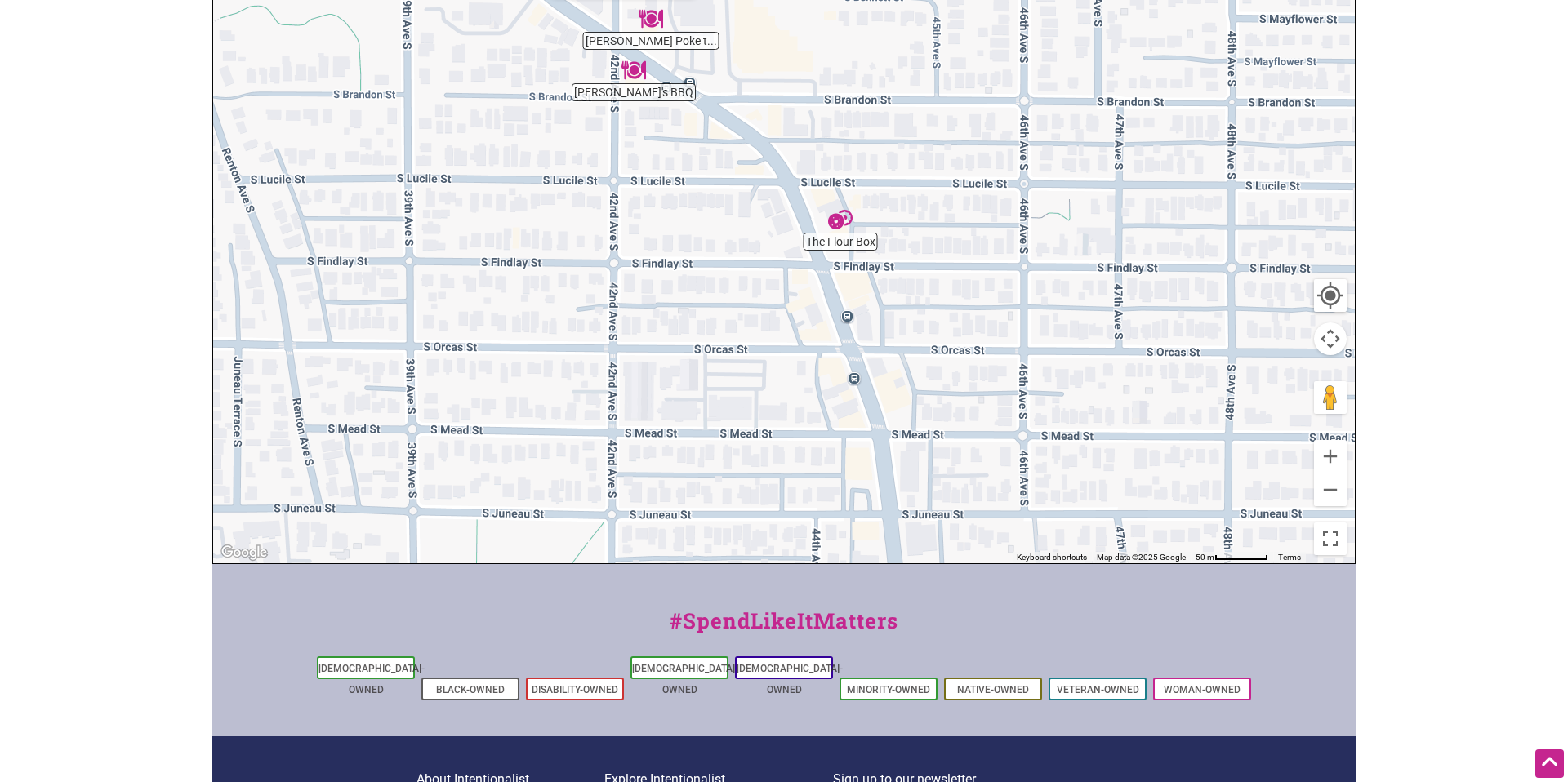
drag, startPoint x: 653, startPoint y: 342, endPoint x: 647, endPoint y: 44, distance: 298.1
click at [647, 44] on div "To navigate, press the arrow keys." at bounding box center [784, 246] width 1142 height 636
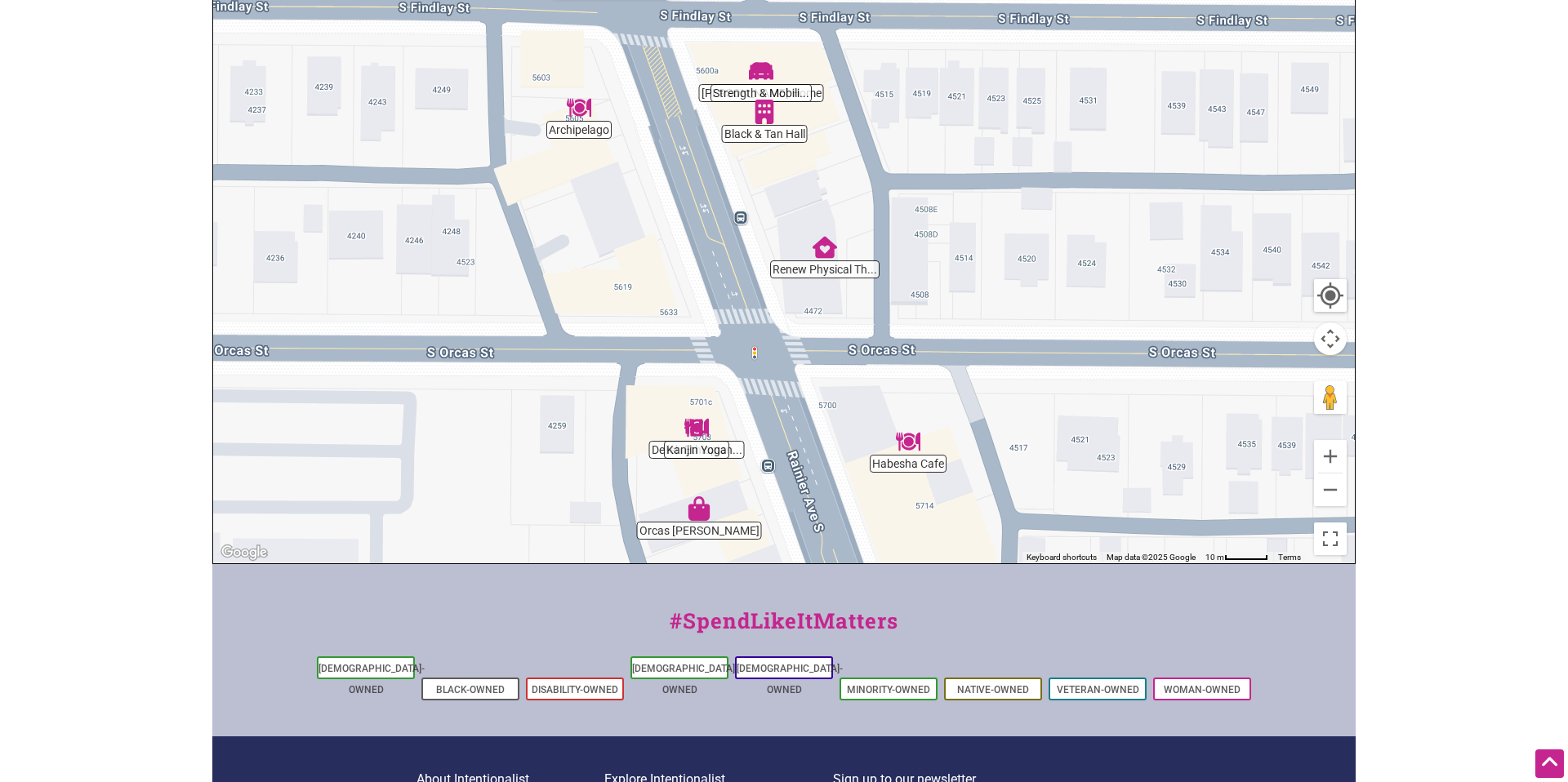
drag, startPoint x: 909, startPoint y: 349, endPoint x: 1002, endPoint y: 343, distance: 93.2
click at [1002, 343] on div "To navigate, press the arrow keys." at bounding box center [784, 246] width 1142 height 636
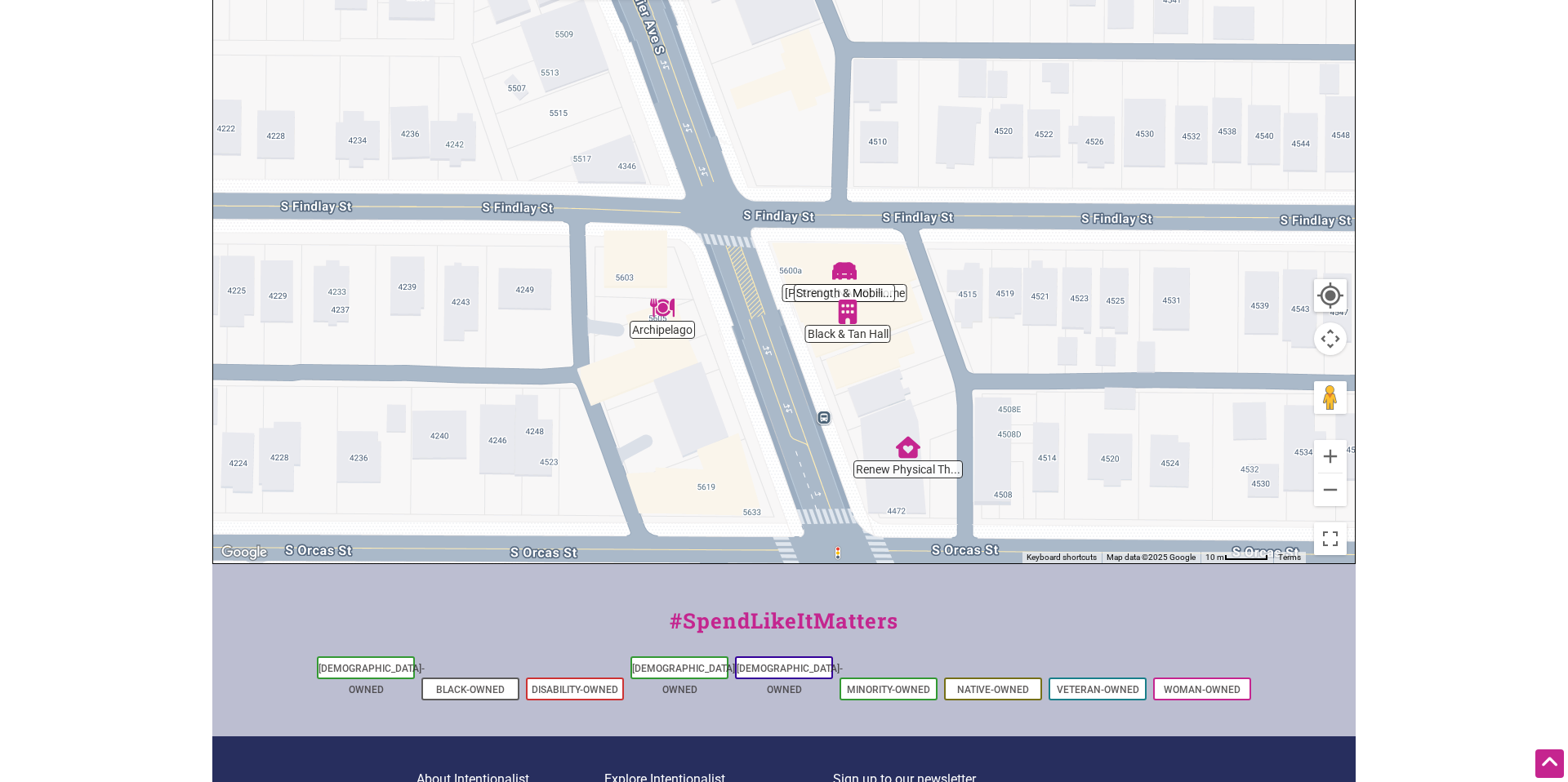
drag, startPoint x: 902, startPoint y: 164, endPoint x: 980, endPoint y: 354, distance: 205.4
click at [980, 354] on div "To navigate, press the arrow keys." at bounding box center [784, 246] width 1142 height 636
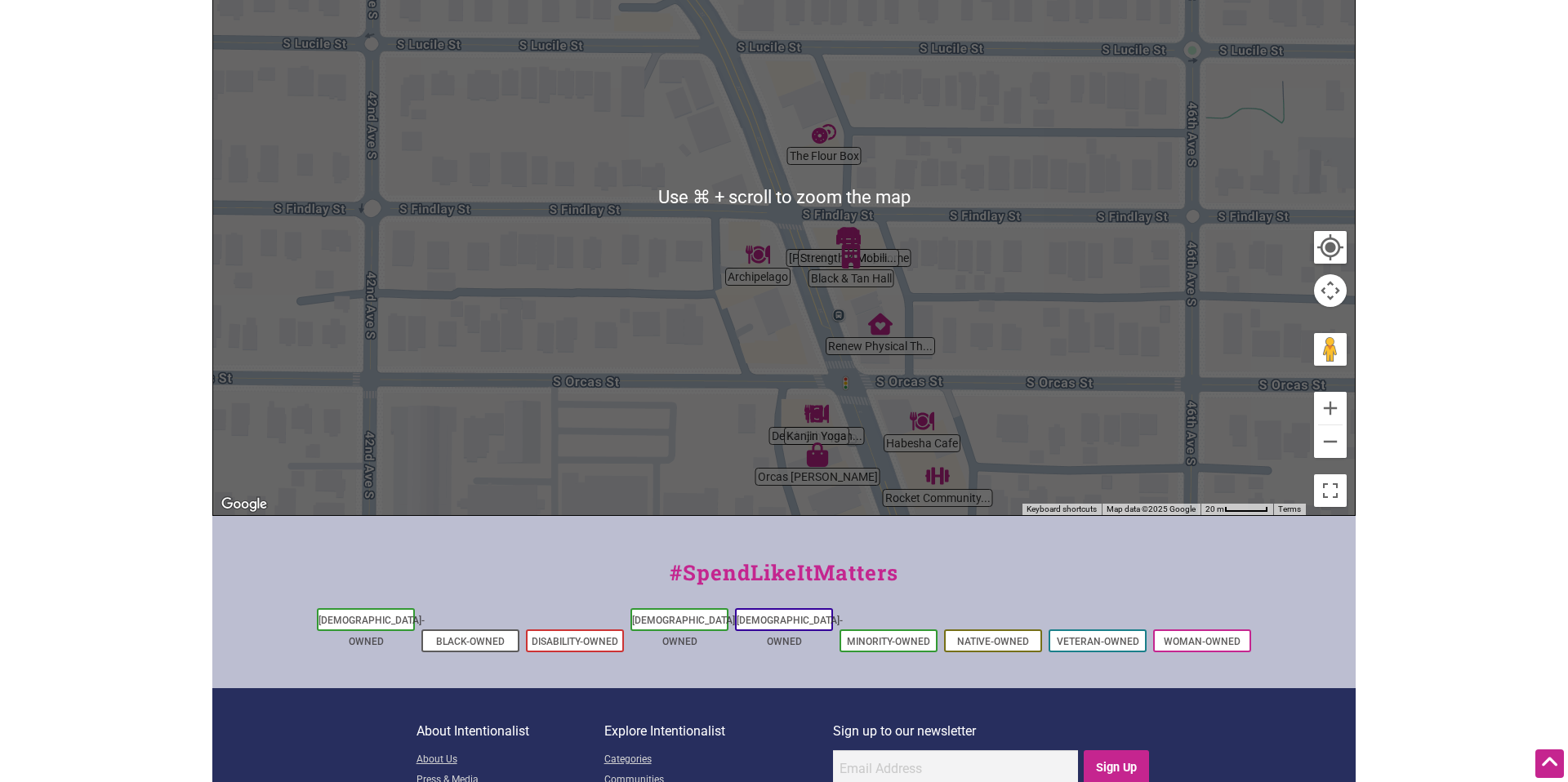
scroll to position [339, 0]
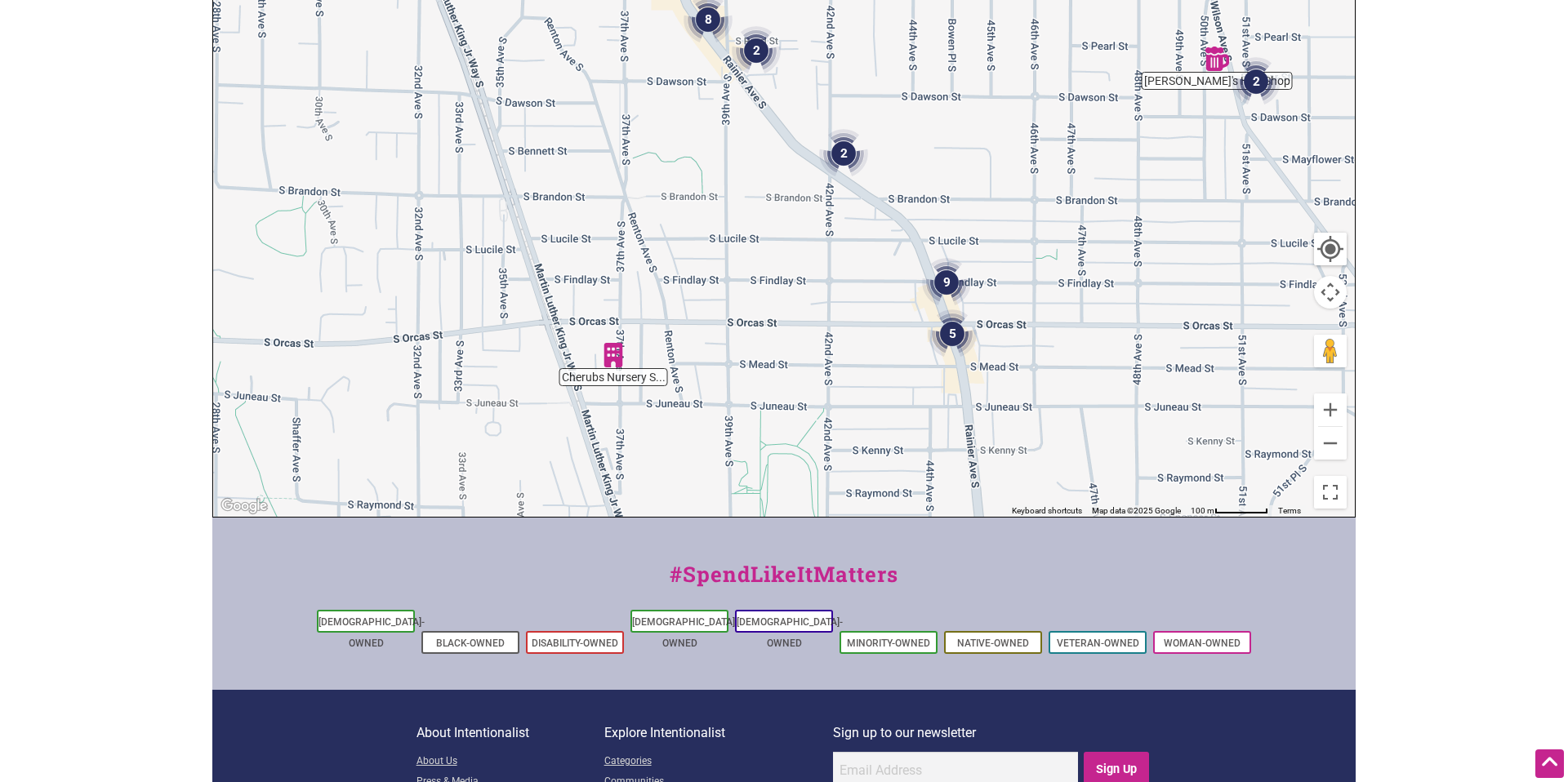
drag, startPoint x: 1002, startPoint y: 428, endPoint x: 982, endPoint y: 353, distance: 77.6
click at [982, 353] on div "To navigate, press the arrow keys." at bounding box center [784, 199] width 1142 height 636
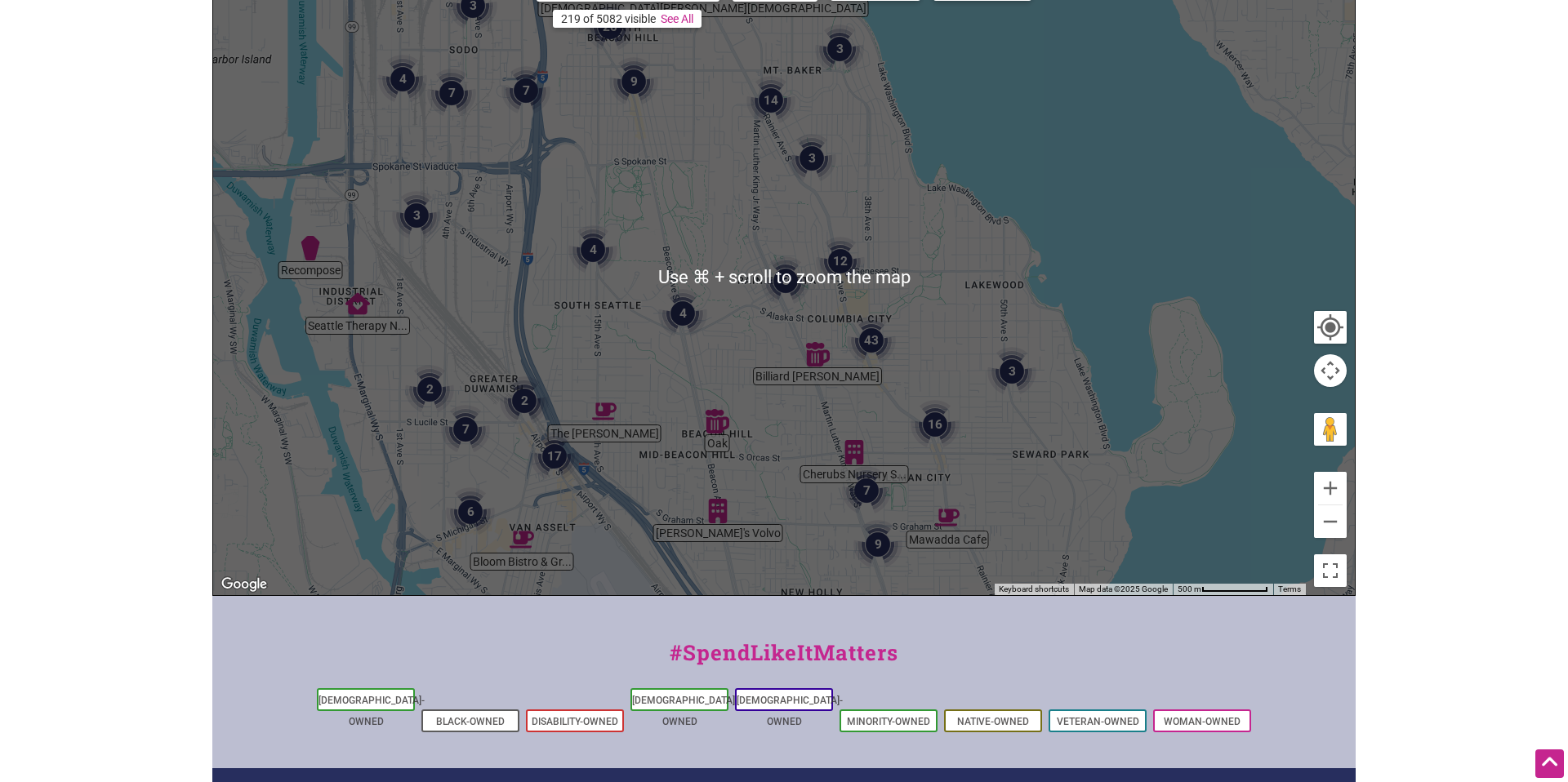
scroll to position [255, 0]
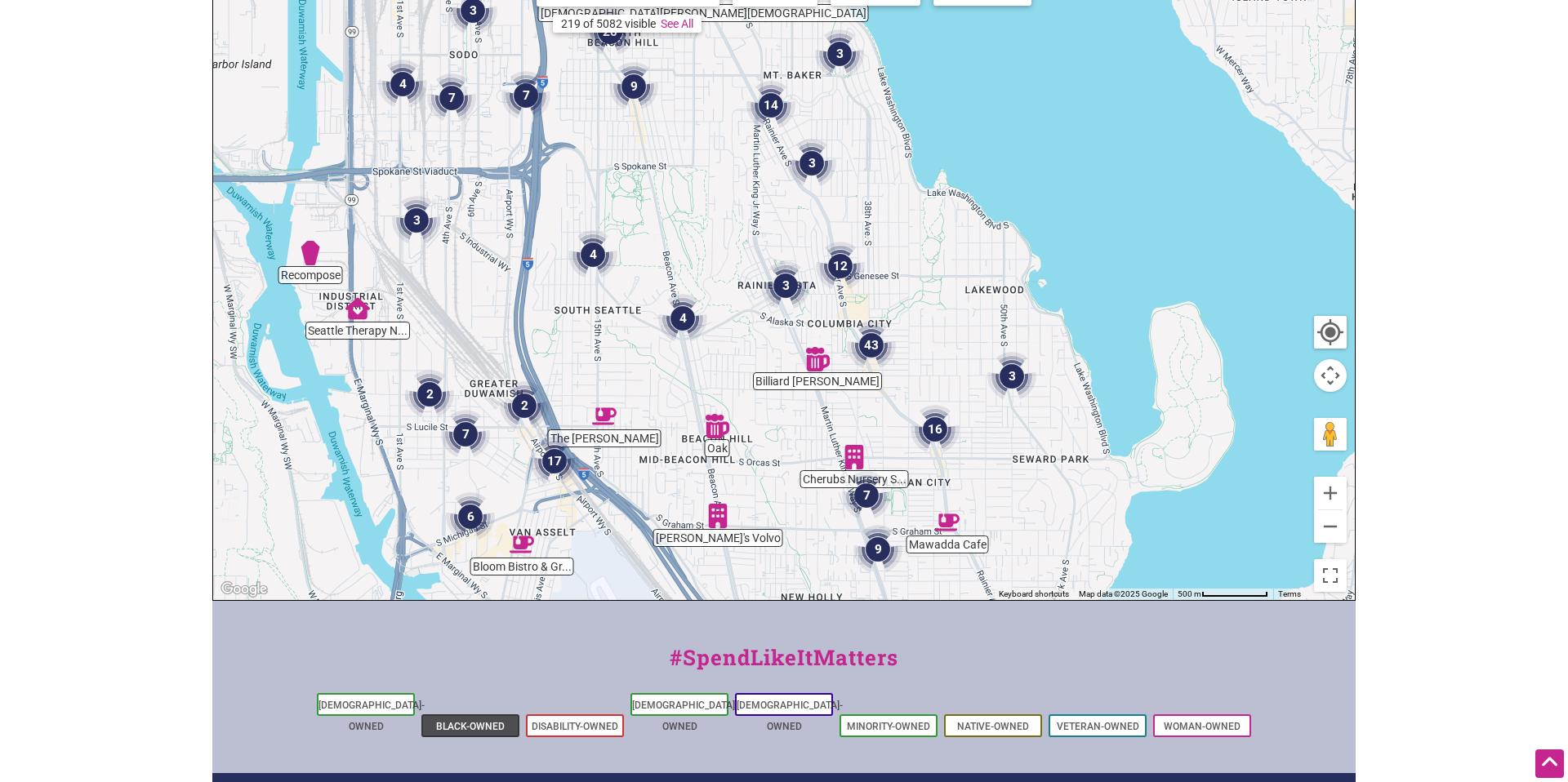
click at [464, 721] on link "Black-Owned" at bounding box center [470, 726] width 68 height 12
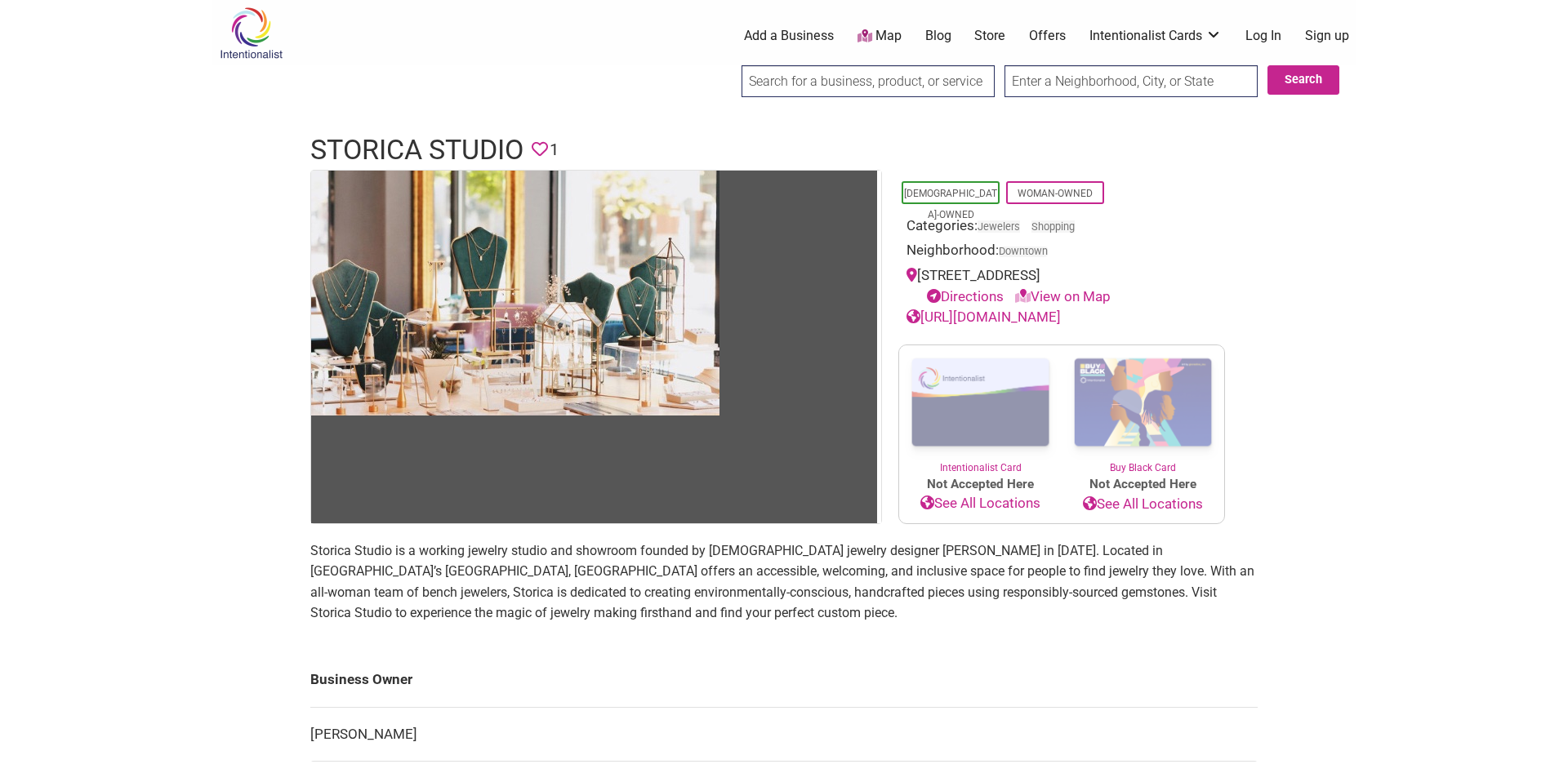
click at [1001, 320] on link "https://storicastudio.com" at bounding box center [983, 317] width 154 height 16
click at [1382, 197] on body "× Menu 0 Add a Business Map Blog Store Offers Intentionalist Cards Buy Black Ca…" at bounding box center [784, 391] width 1568 height 782
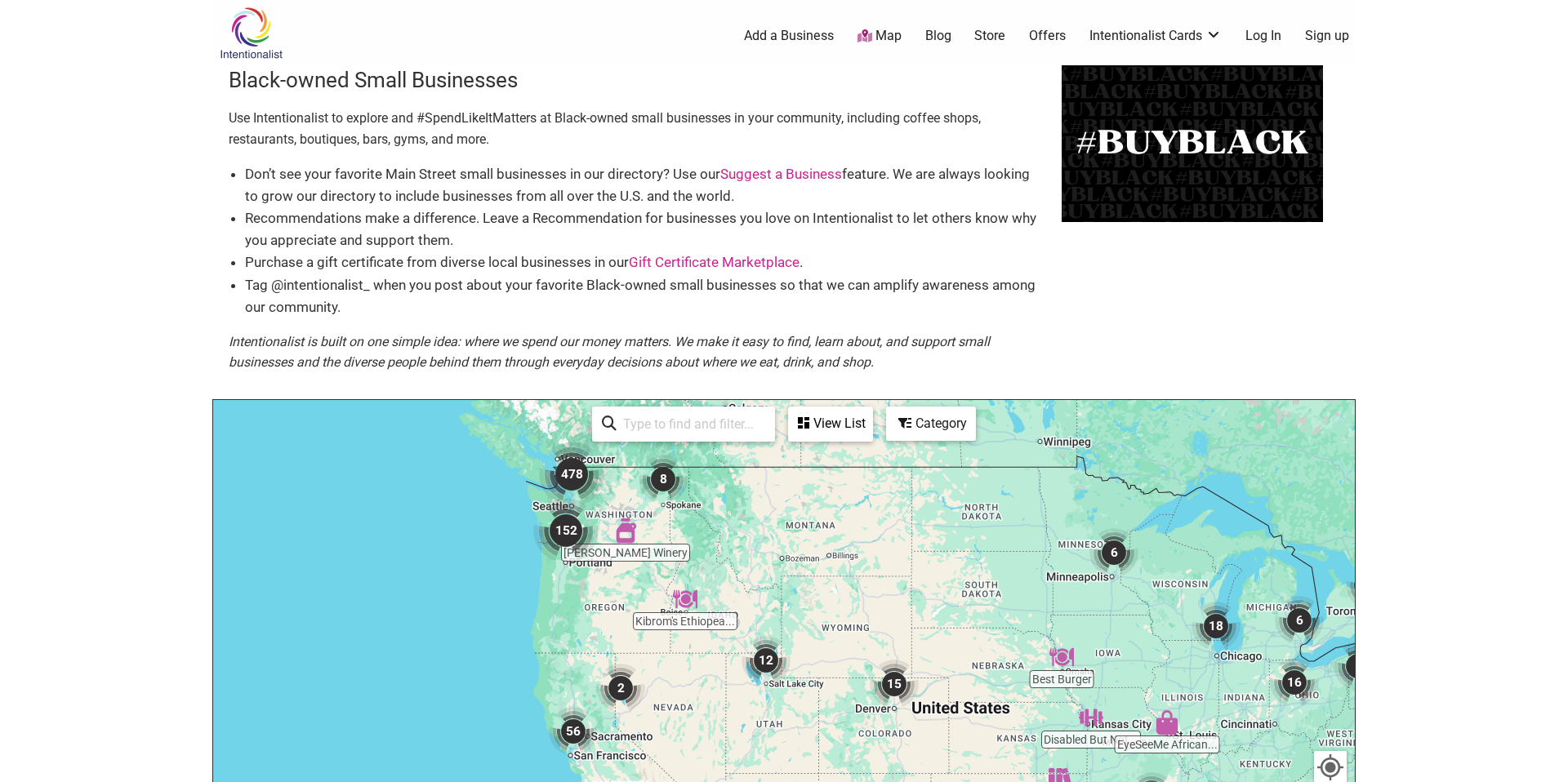
drag, startPoint x: 532, startPoint y: 661, endPoint x: 796, endPoint y: 692, distance: 265.8
click at [795, 692] on div at bounding box center [784, 717] width 1142 height 636
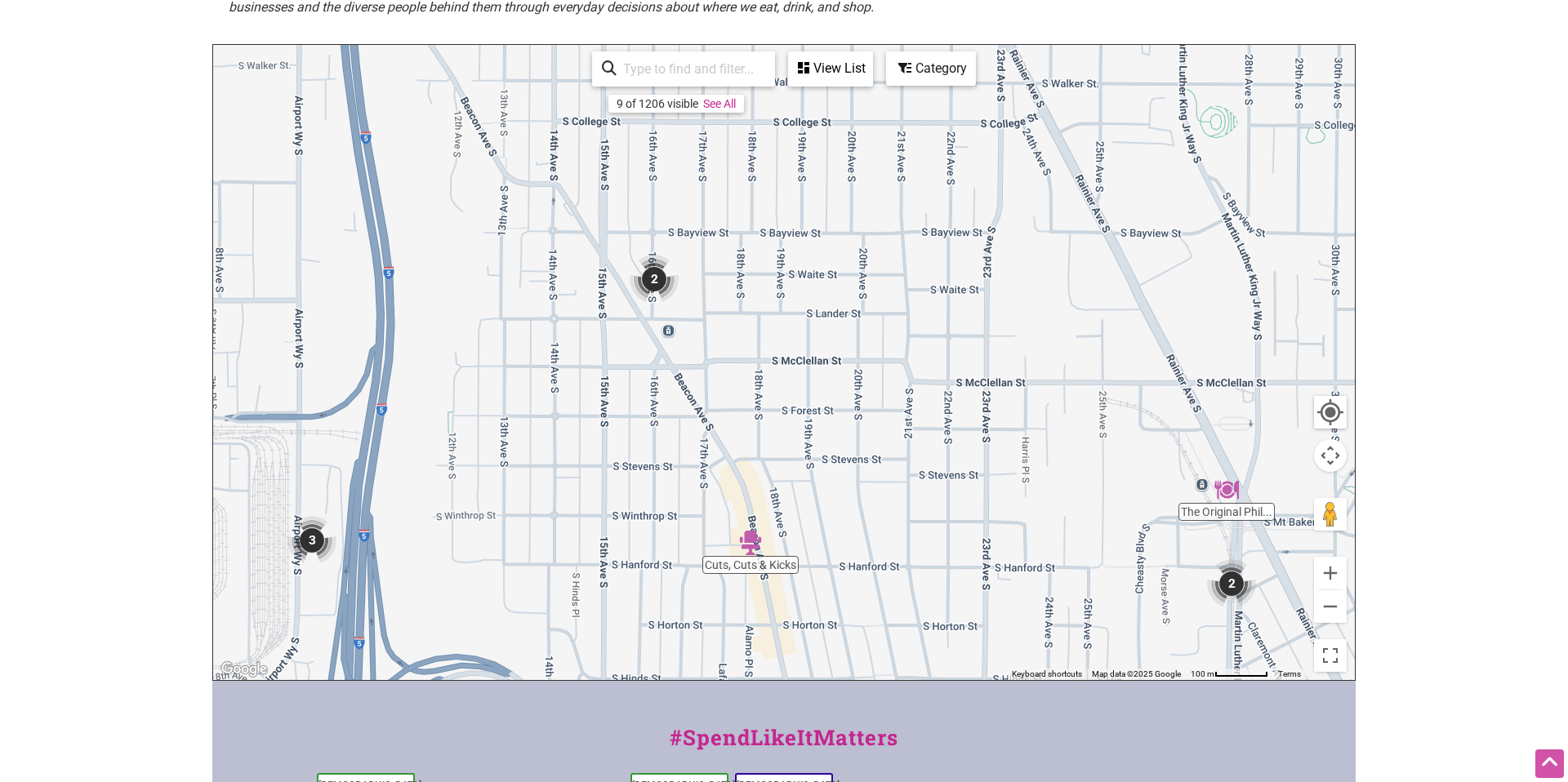
scroll to position [374, 0]
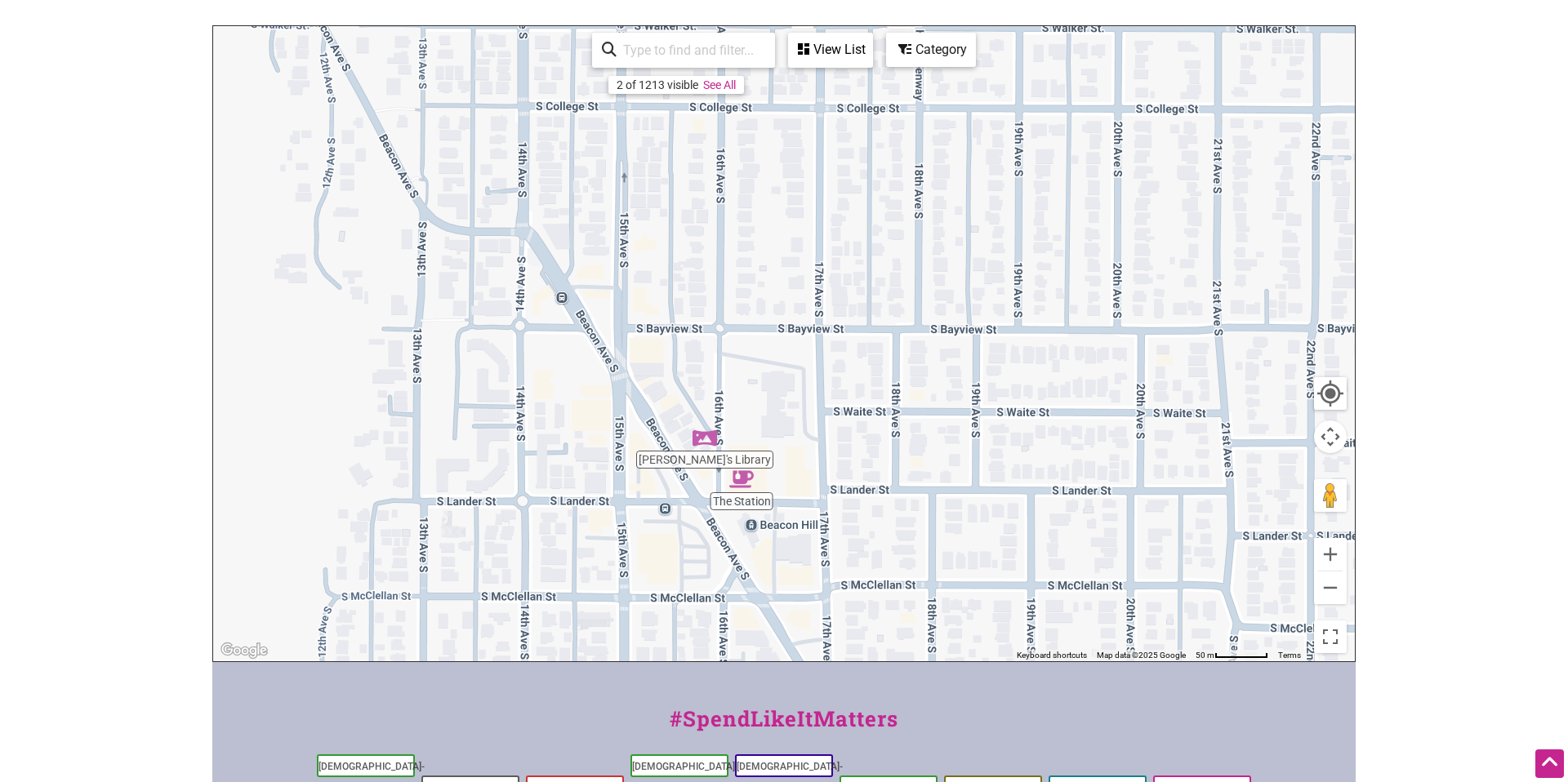
drag, startPoint x: 778, startPoint y: 303, endPoint x: 979, endPoint y: 549, distance: 317.7
click at [983, 564] on div at bounding box center [784, 343] width 1142 height 636
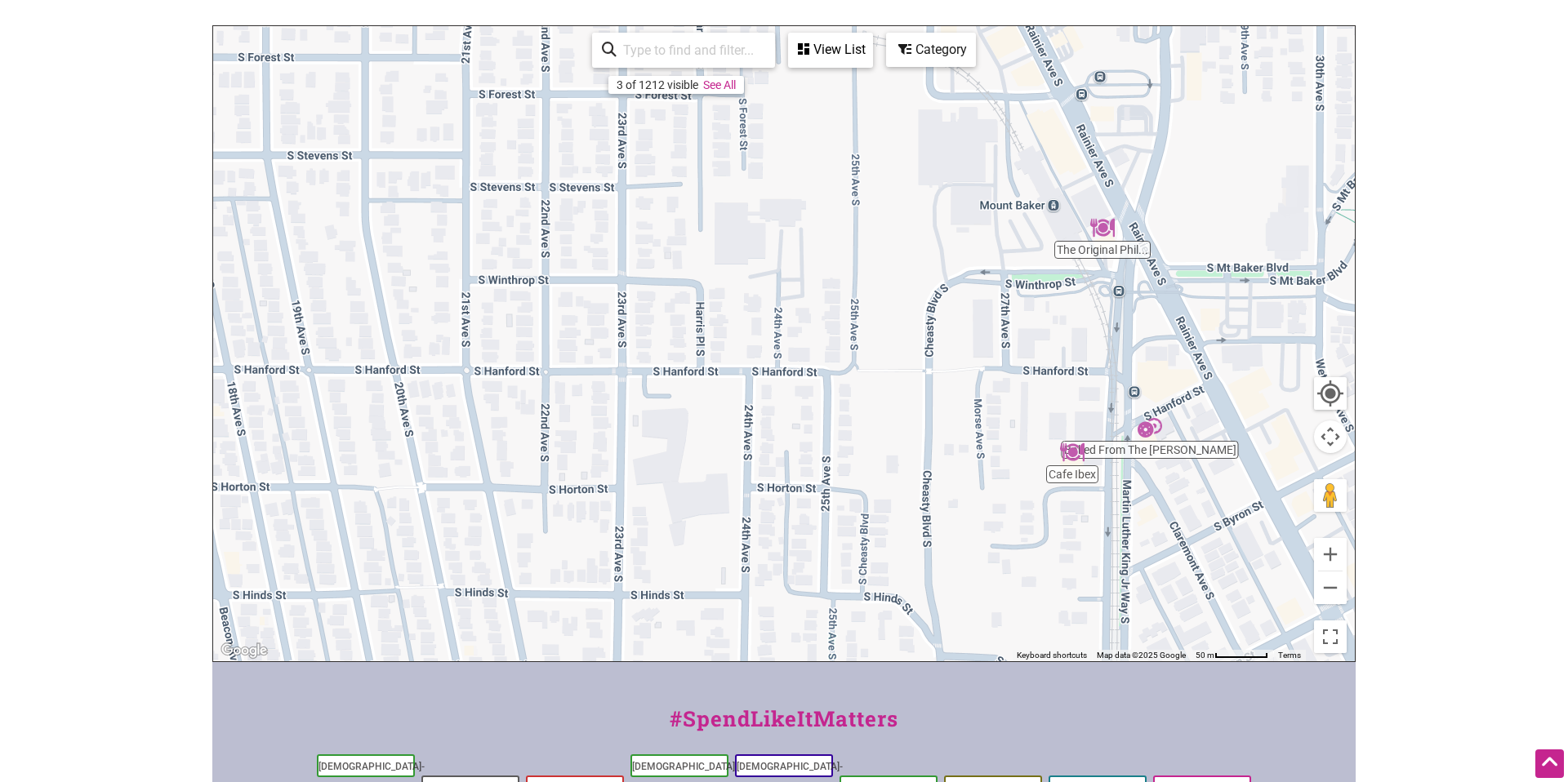
drag, startPoint x: 1173, startPoint y: 575, endPoint x: 1126, endPoint y: 411, distance: 170.6
click at [1126, 411] on div at bounding box center [784, 343] width 1142 height 636
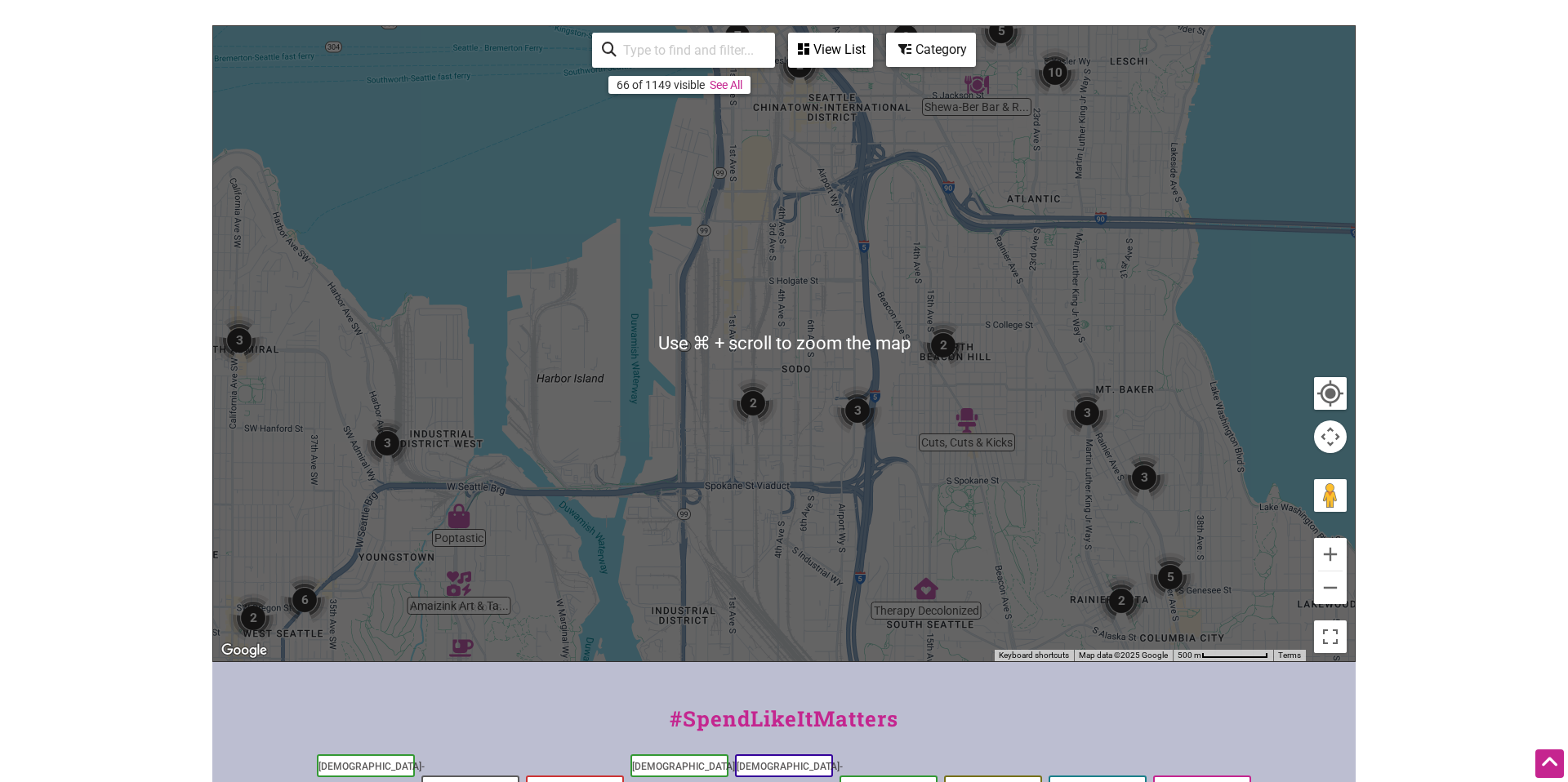
scroll to position [392, 0]
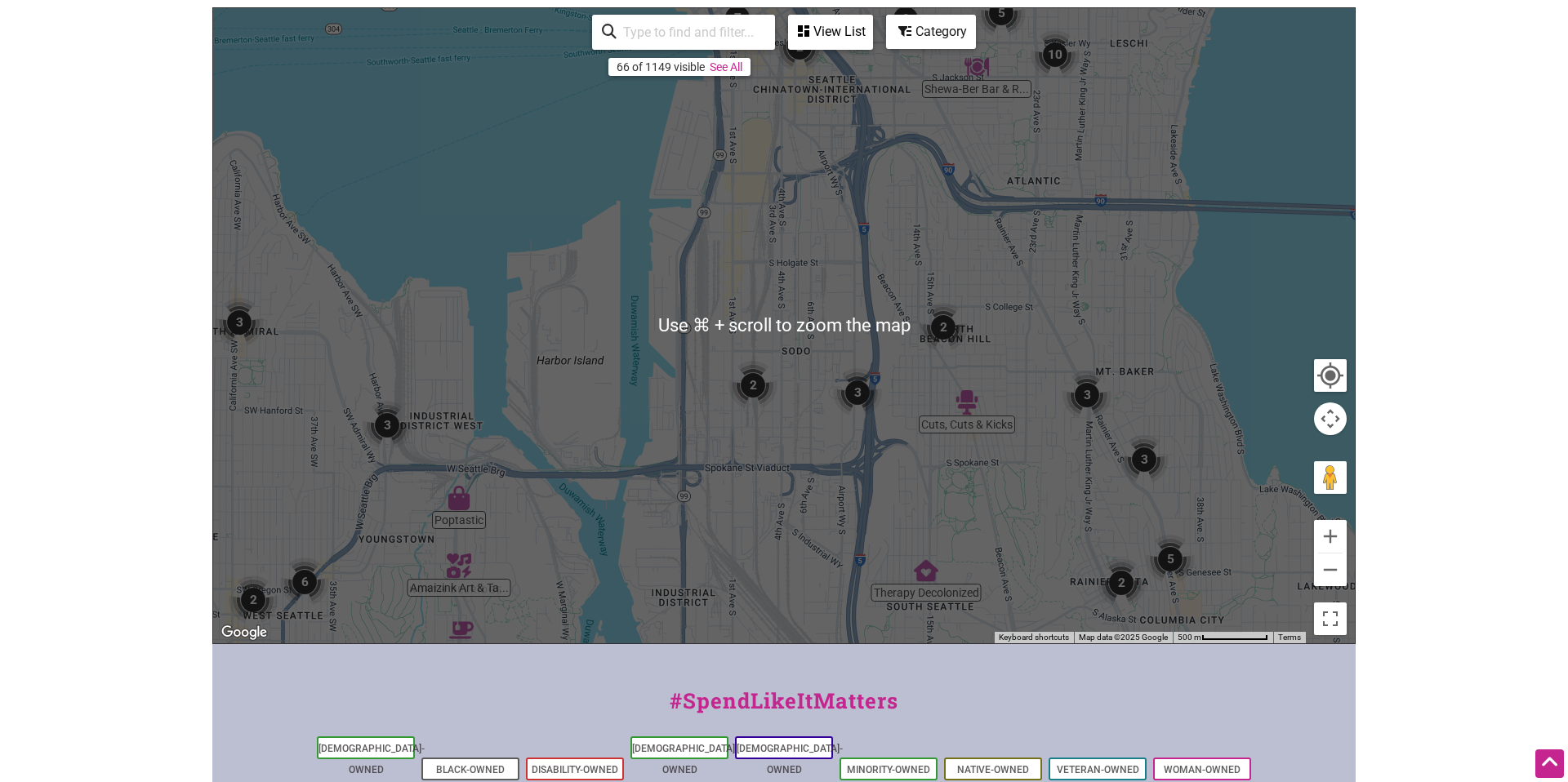
click at [790, 554] on div at bounding box center [784, 325] width 1142 height 636
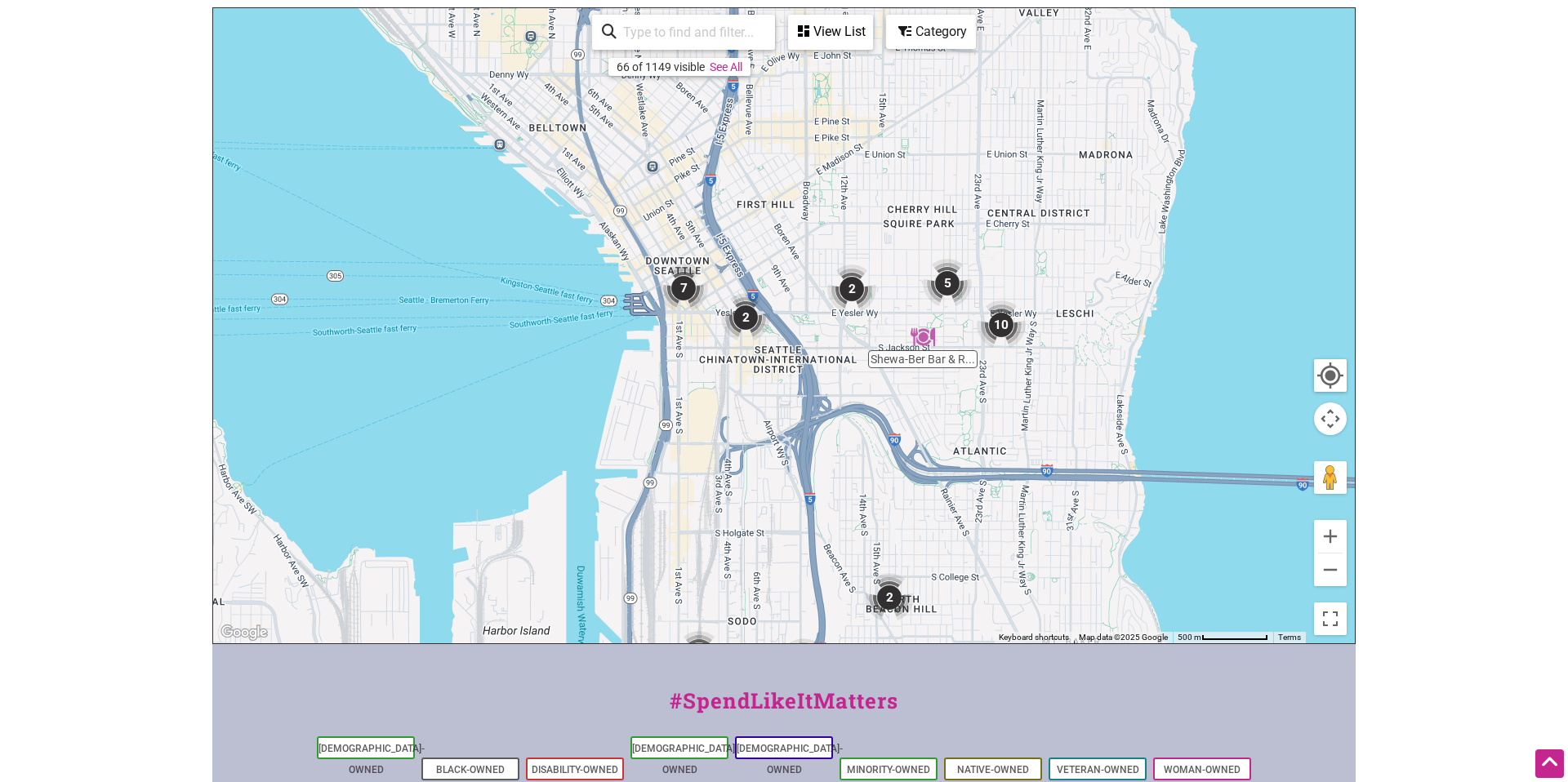
drag, startPoint x: 535, startPoint y: 513, endPoint x: 697, endPoint y: 666, distance: 222.8
click at [481, 781] on div "Intentionalist Spend like it matters 0 Add a Business Map Blog Store Offers Int…" at bounding box center [784, 331] width 1143 height 1446
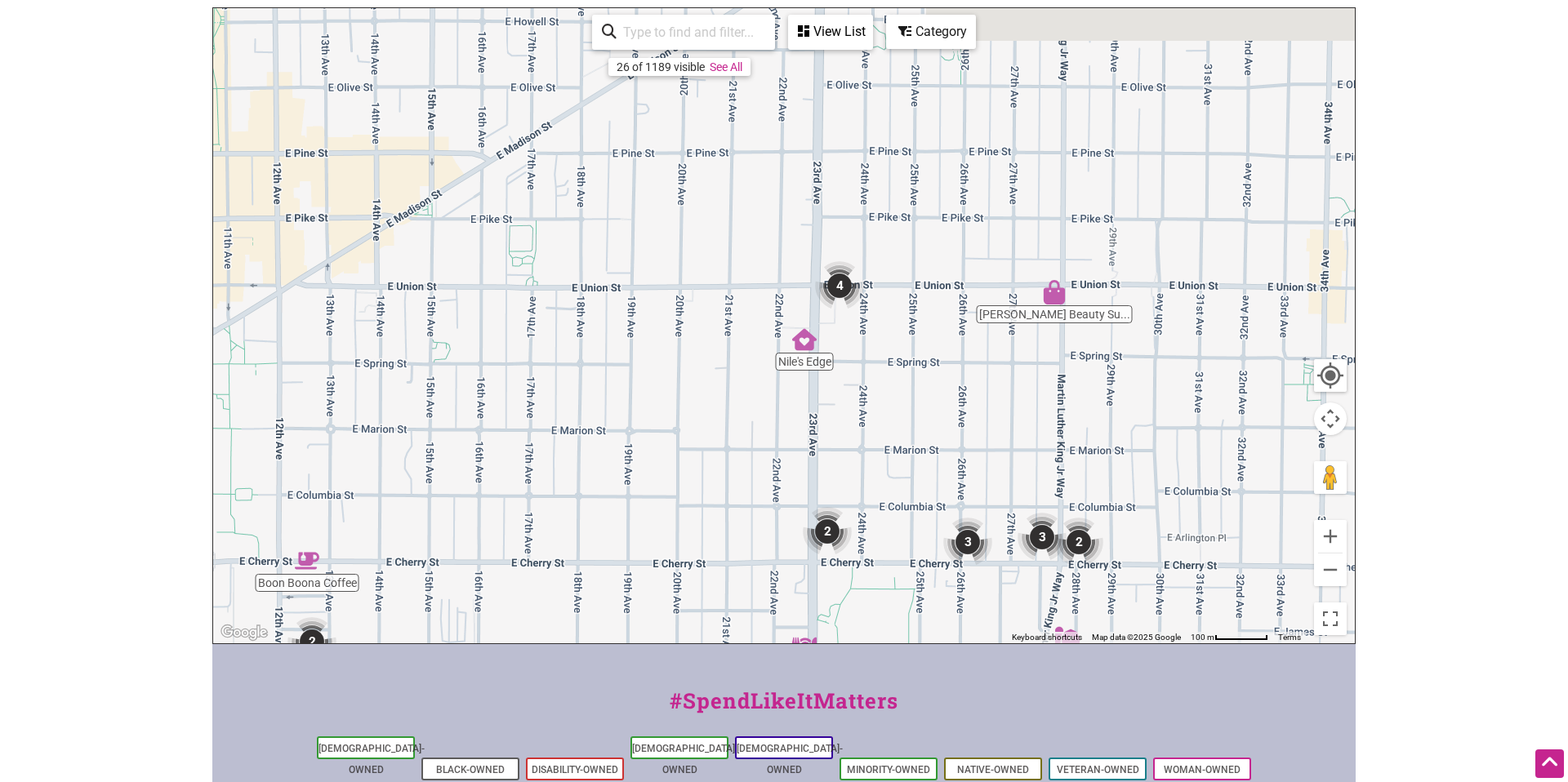
click at [980, 575] on div "To navigate, press the arrow keys." at bounding box center [784, 325] width 1142 height 636
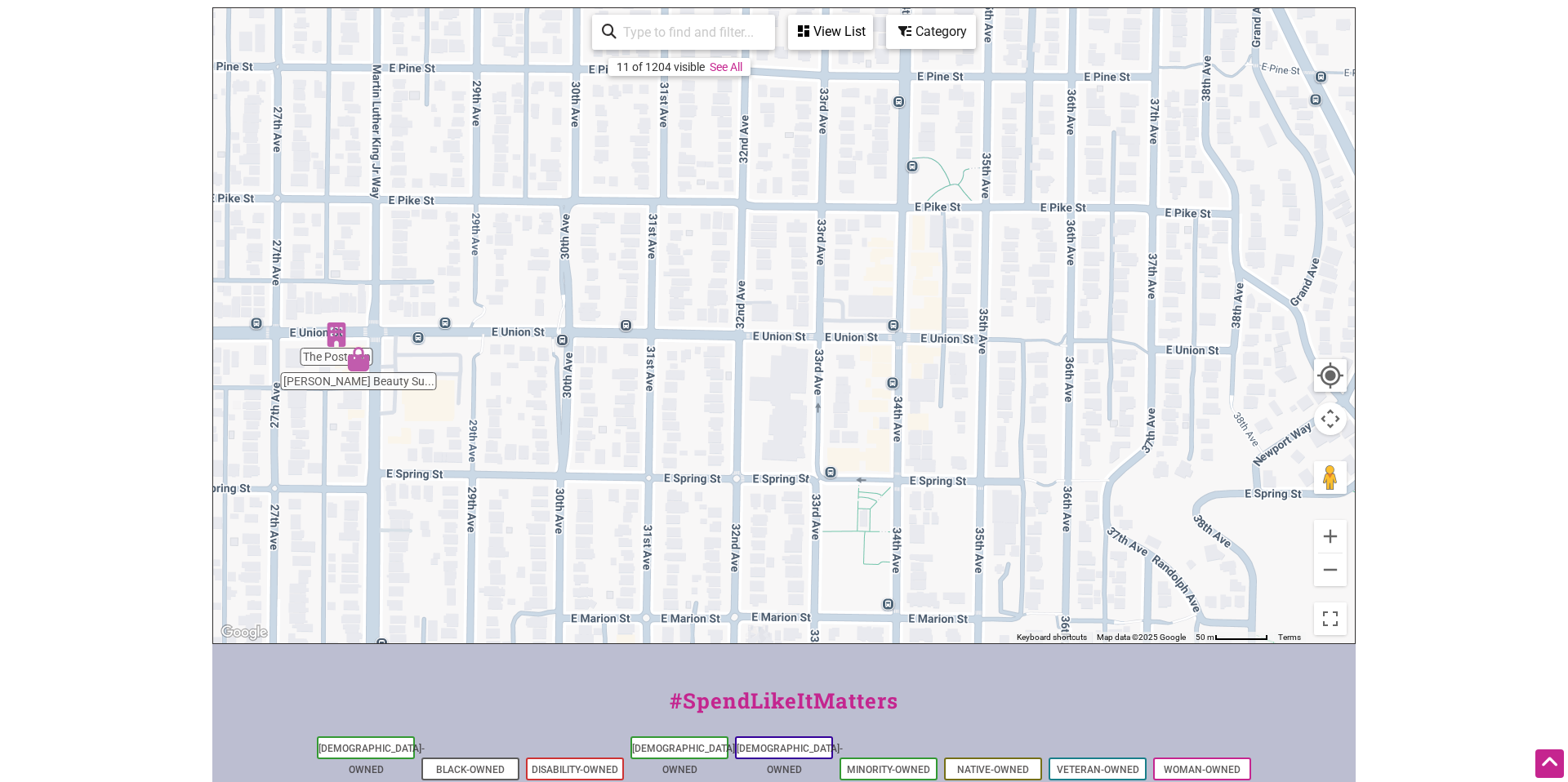
drag, startPoint x: 1200, startPoint y: 292, endPoint x: 476, endPoint y: 276, distance: 724.2
click at [475, 276] on div "To navigate, press the arrow keys." at bounding box center [784, 325] width 1142 height 636
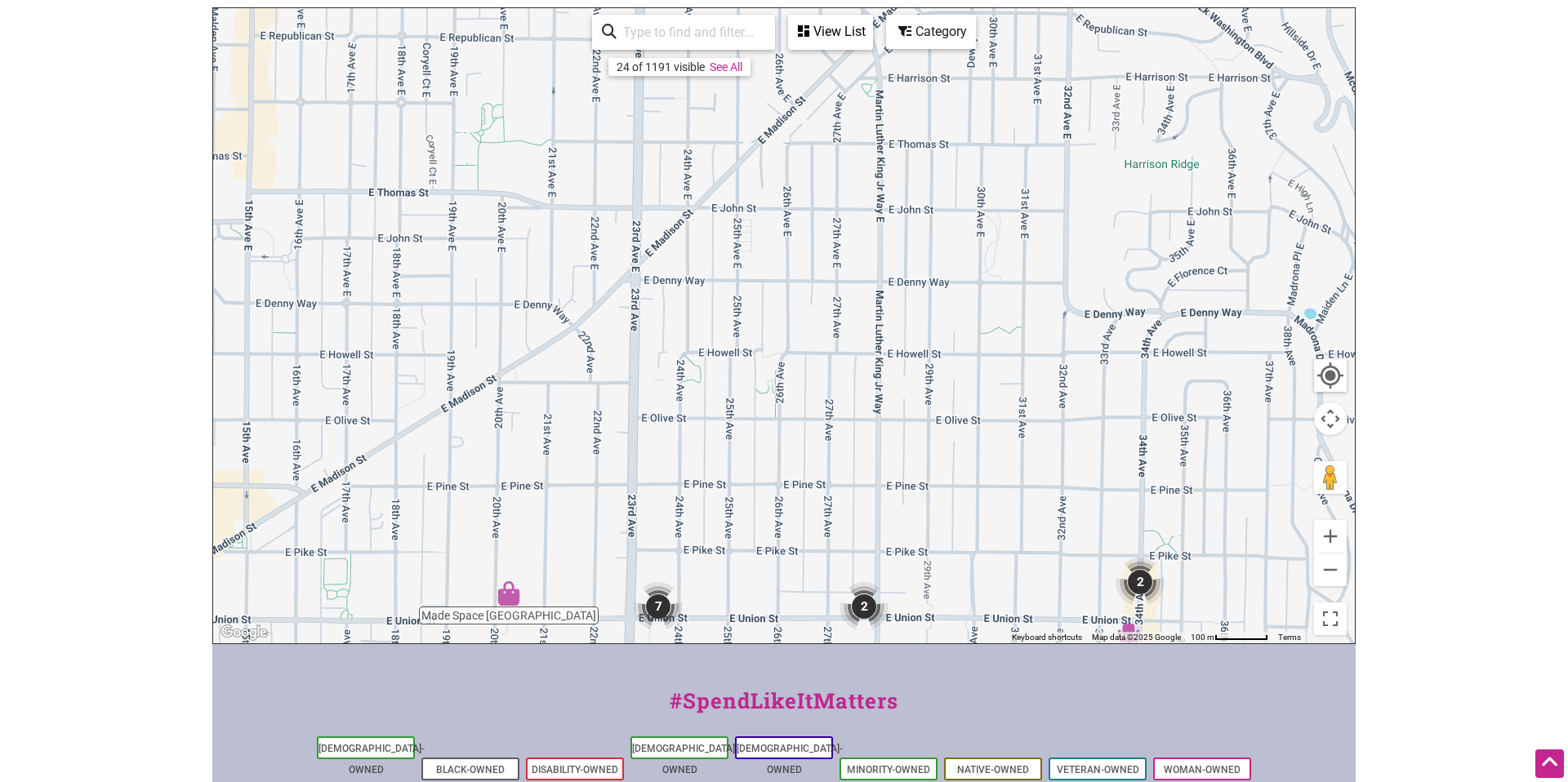
drag, startPoint x: 803, startPoint y: 295, endPoint x: 1056, endPoint y: 581, distance: 381.8
click at [1056, 581] on div "To navigate, press the arrow keys." at bounding box center [784, 325] width 1142 height 636
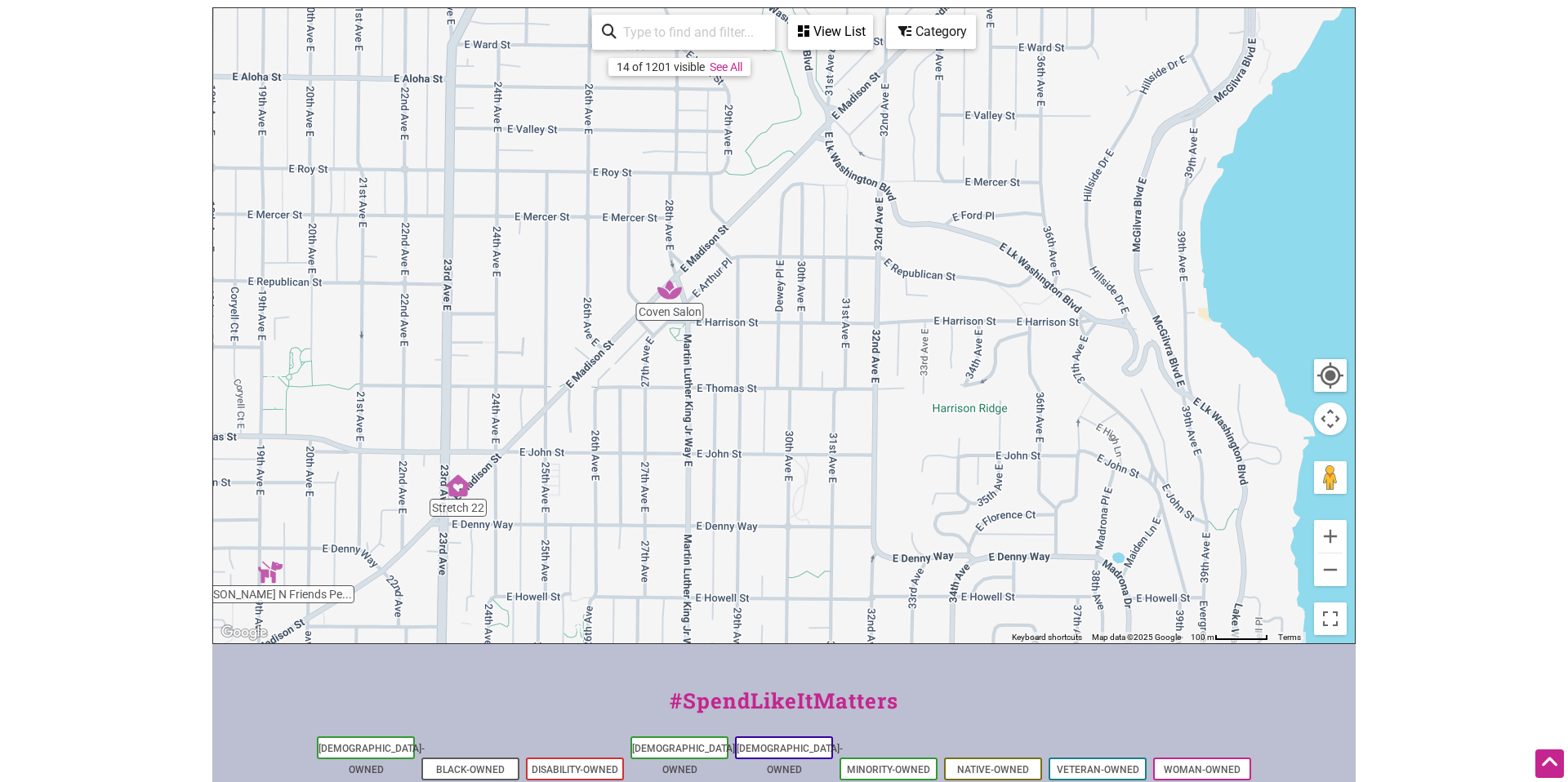
drag, startPoint x: 762, startPoint y: 222, endPoint x: 568, endPoint y: 461, distance: 307.8
click at [566, 465] on div "To navigate, press the arrow keys." at bounding box center [784, 325] width 1142 height 636
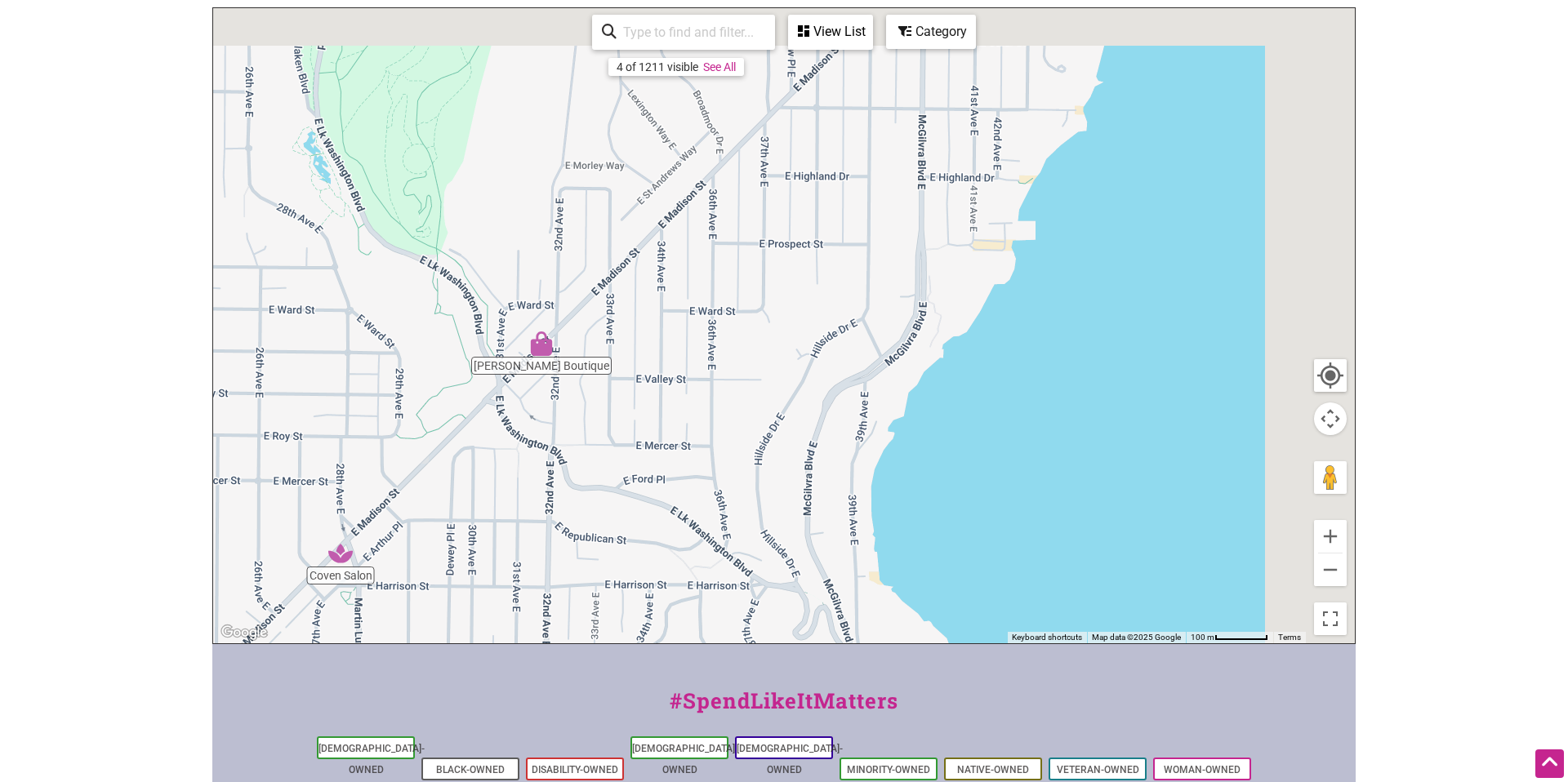
drag, startPoint x: 709, startPoint y: 317, endPoint x: 429, endPoint y: 540, distance: 358.0
click at [378, 583] on div "To navigate, press the arrow keys." at bounding box center [784, 325] width 1142 height 636
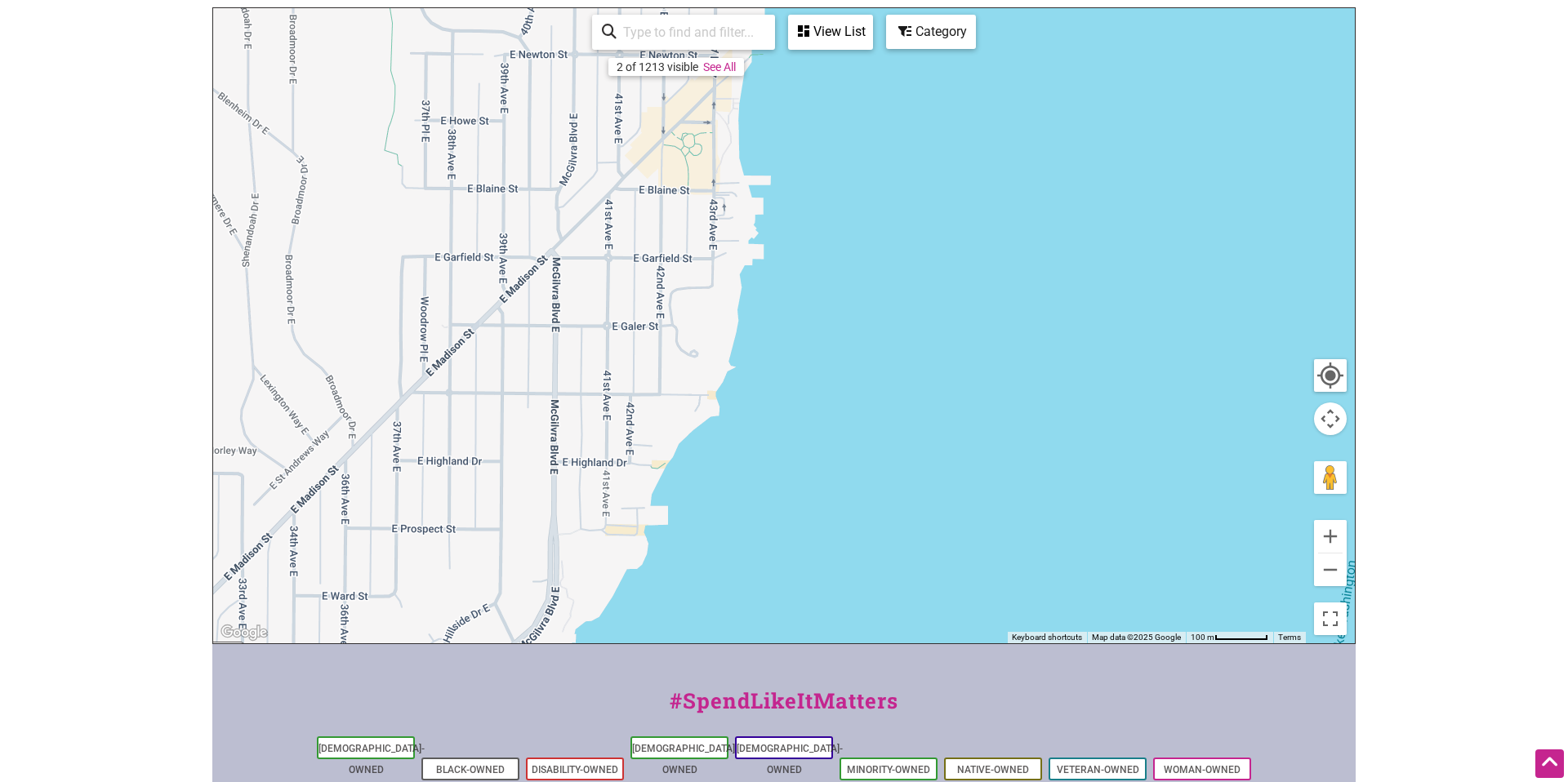
drag, startPoint x: 726, startPoint y: 315, endPoint x: 357, endPoint y: 604, distance: 468.7
click at [357, 604] on div "To navigate, press the arrow keys." at bounding box center [784, 325] width 1142 height 636
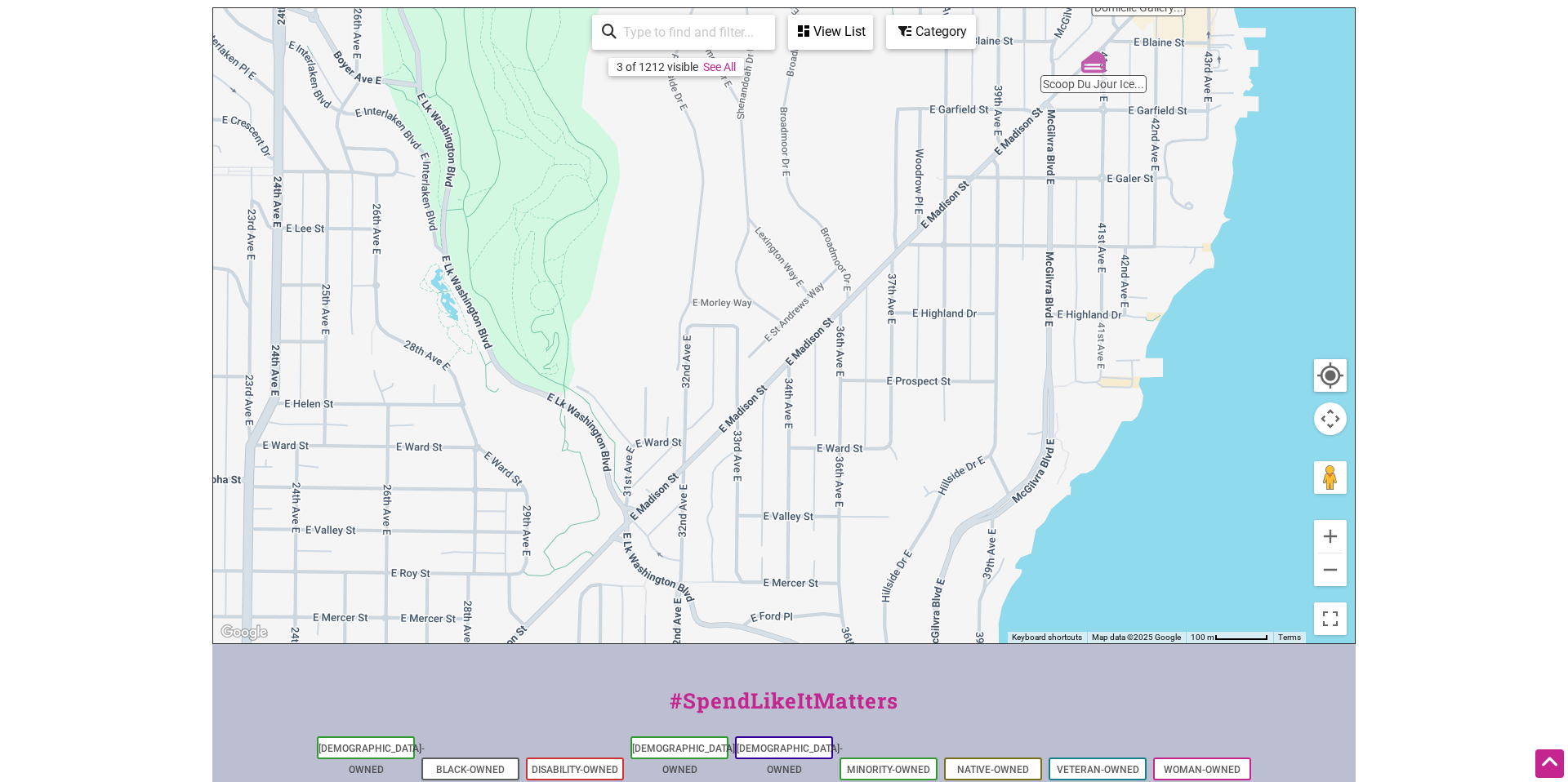
drag, startPoint x: 635, startPoint y: 305, endPoint x: 1129, endPoint y: 159, distance: 515.1
click at [1129, 159] on div "To navigate, press the arrow keys." at bounding box center [784, 325] width 1142 height 636
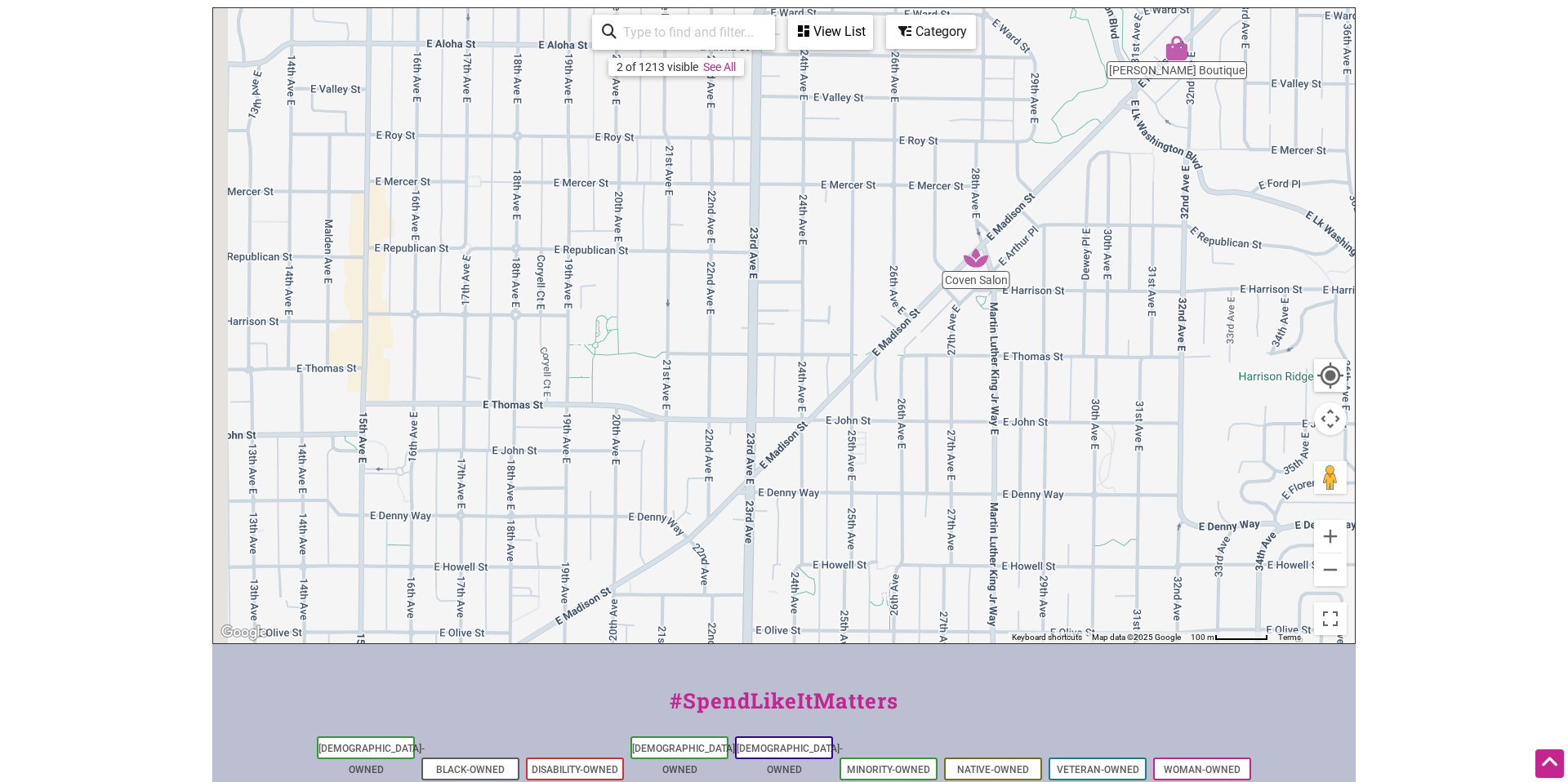
drag, startPoint x: 733, startPoint y: 419, endPoint x: 1081, endPoint y: 73, distance: 490.7
click at [1081, 72] on div "To navigate, press the arrow keys." at bounding box center [784, 325] width 1142 height 636
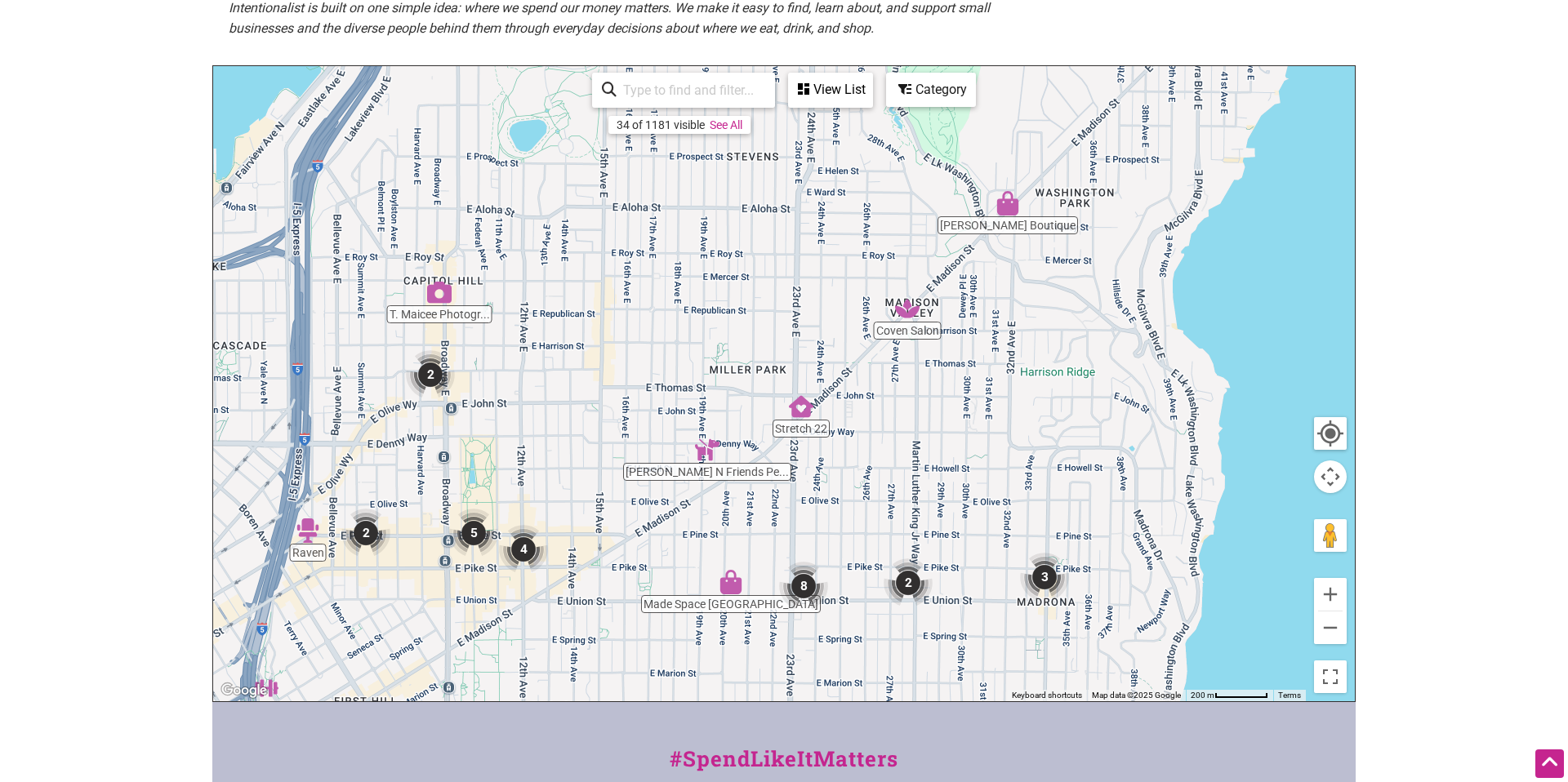
scroll to position [365, 0]
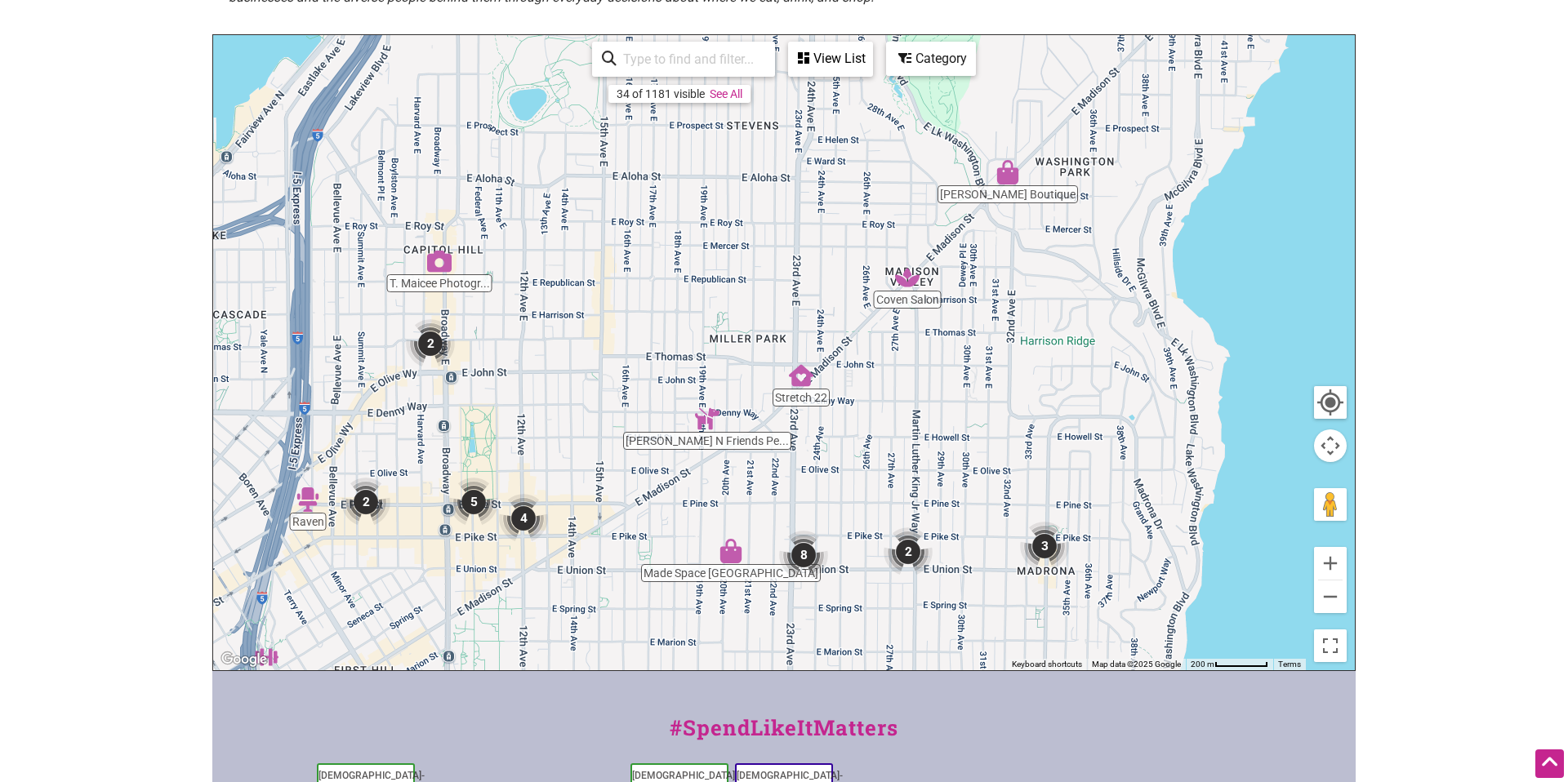
click at [676, 66] on input "search" at bounding box center [690, 59] width 149 height 32
type input "black"
click at [845, 64] on div "View List" at bounding box center [831, 59] width 82 height 31
click at [706, 109] on div "View List" at bounding box center [732, 106] width 294 height 31
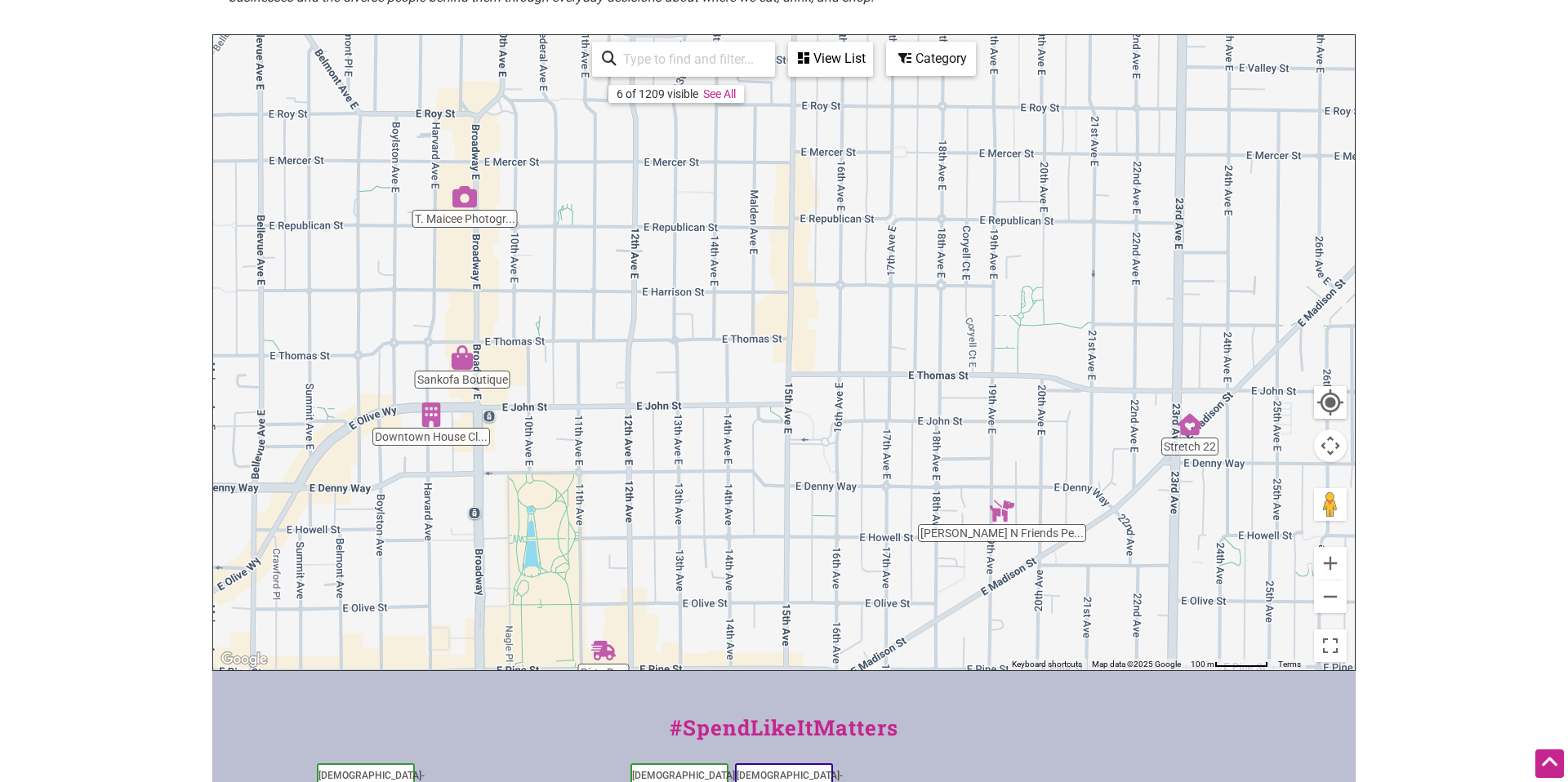
click at [454, 364] on img "Sankofa Boutique" at bounding box center [463, 358] width 25 height 25
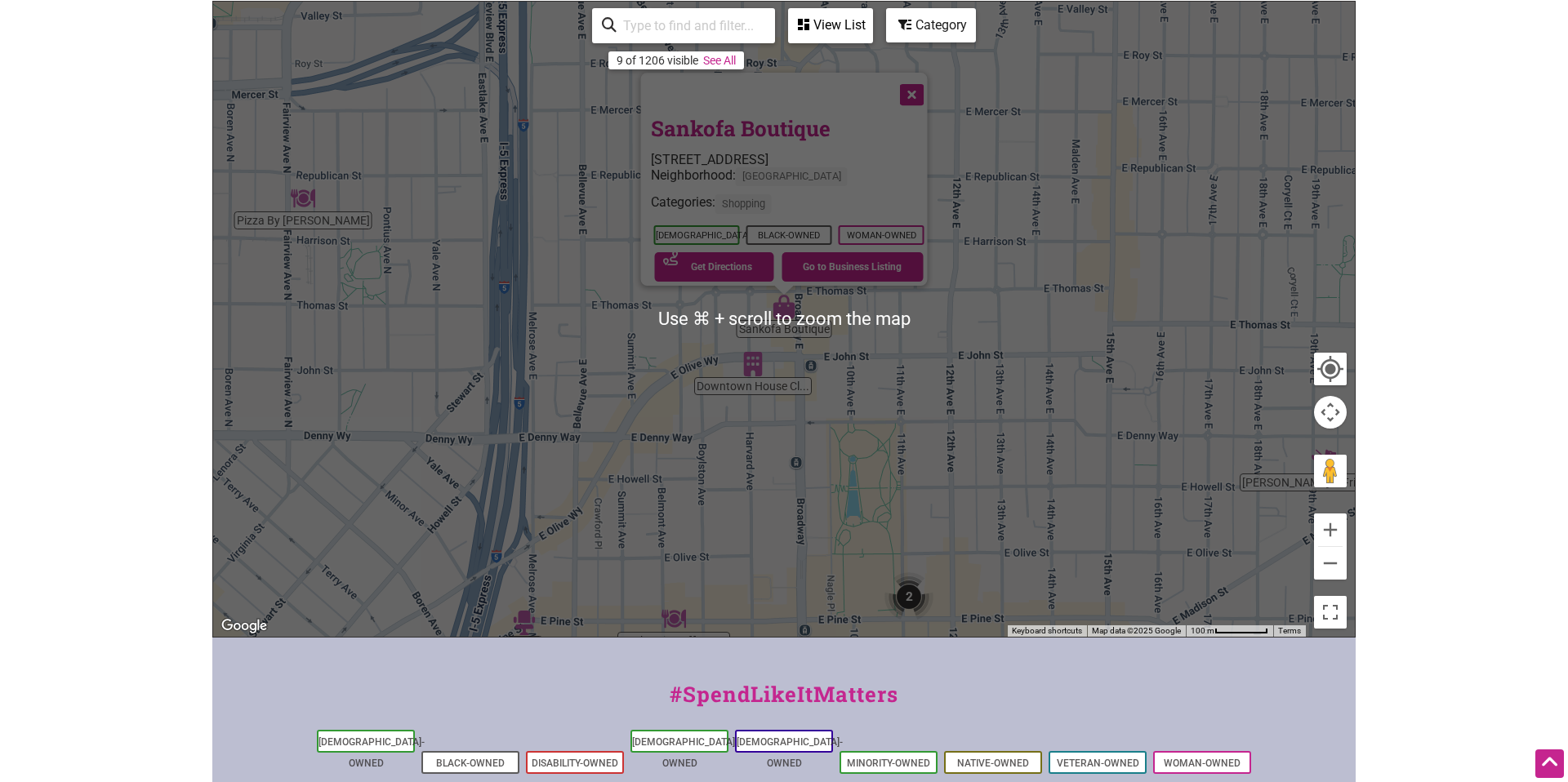
scroll to position [408, 0]
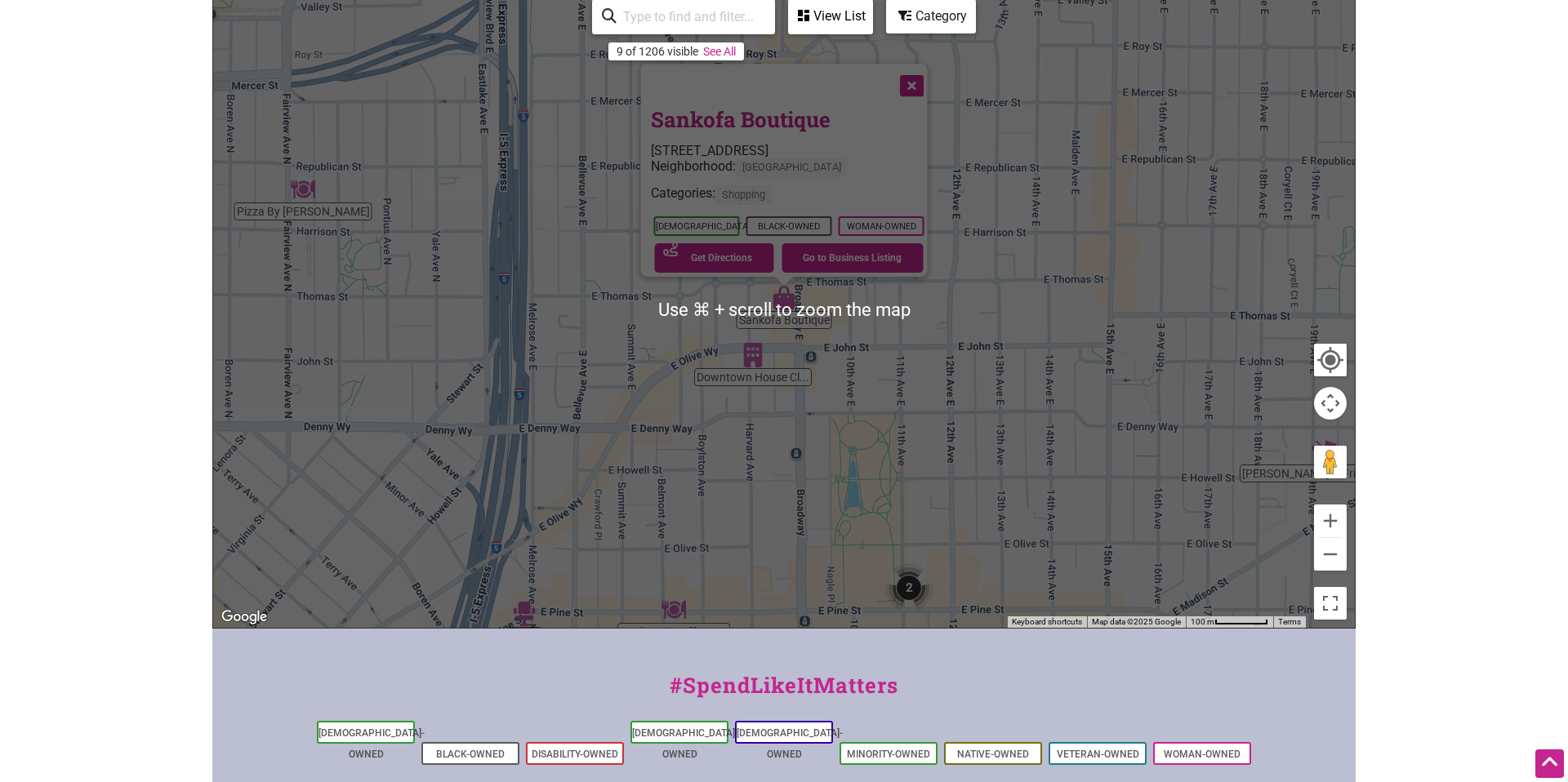
click at [714, 397] on div "To navigate, press the arrow keys. Sankofa Boutique 219 Broadway E, Seattle, WA…" at bounding box center [784, 310] width 1142 height 636
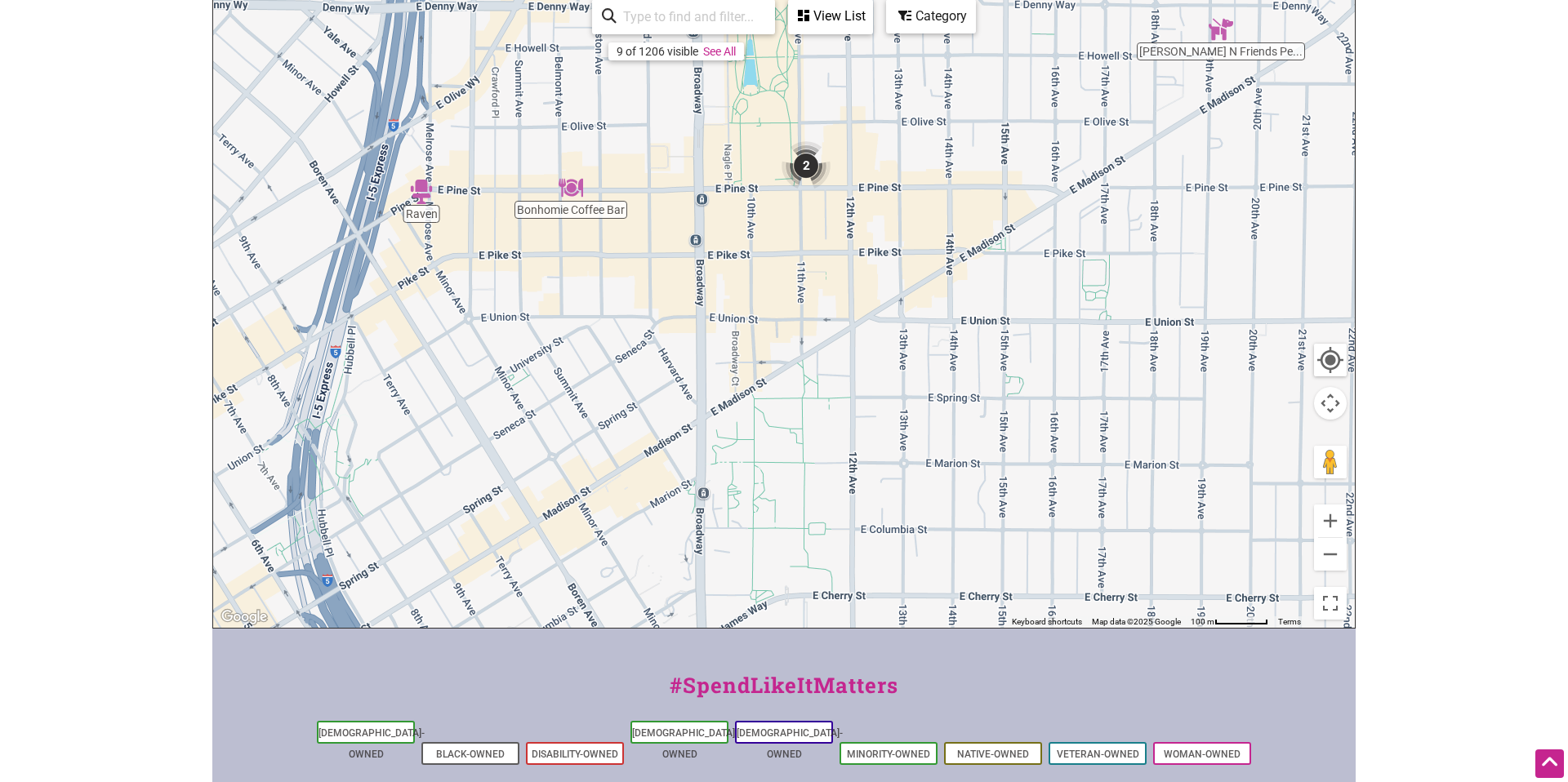
drag, startPoint x: 727, startPoint y: 450, endPoint x: 624, endPoint y: 26, distance: 436.3
click at [624, 26] on div "Jake N Friends Pe... Raven Downtown House Cl... T. Maicee Photogr... Sankofa Bo…" at bounding box center [784, 310] width 1142 height 636
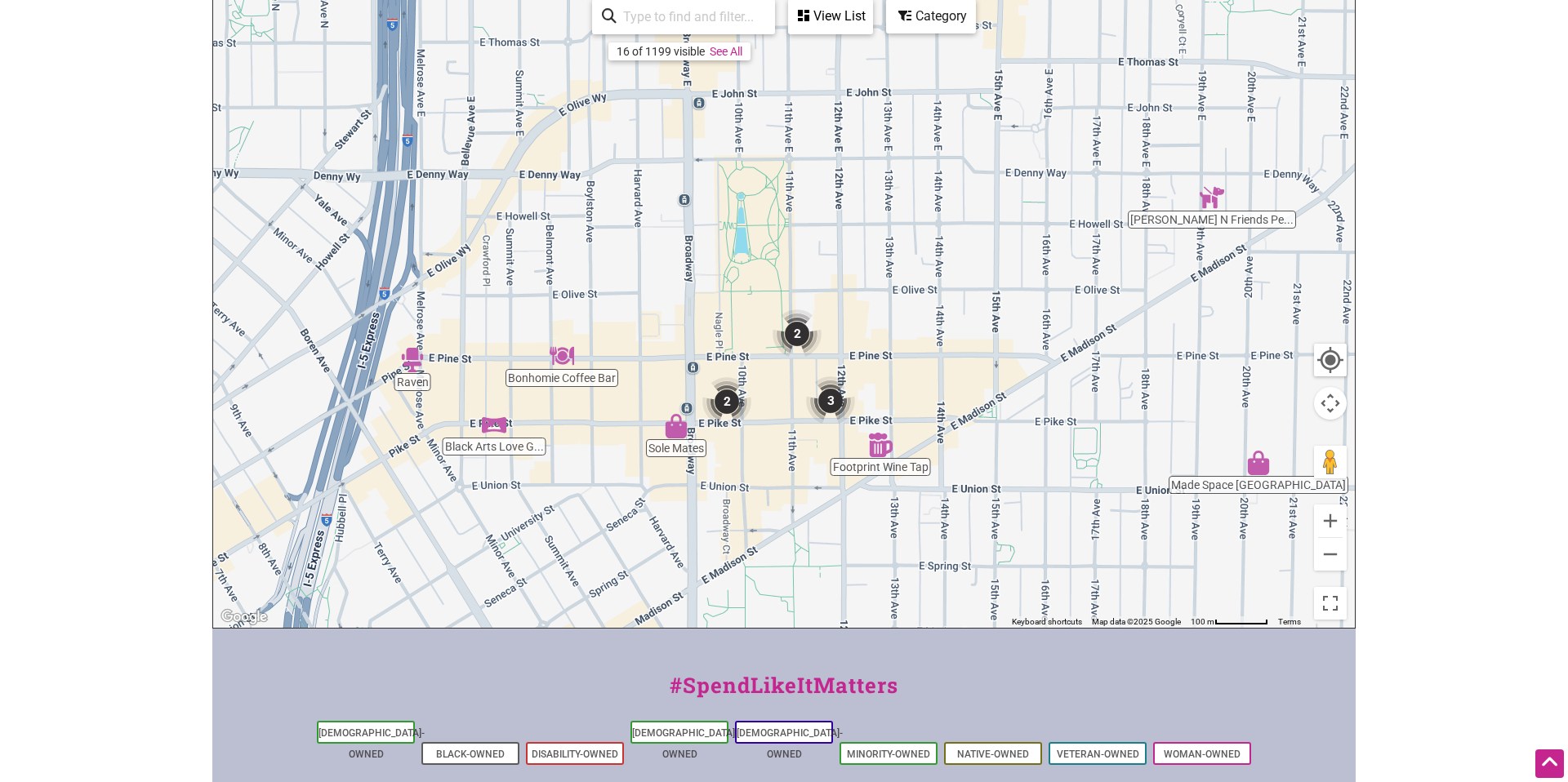
drag, startPoint x: 970, startPoint y: 342, endPoint x: 957, endPoint y: 508, distance: 166.5
click at [957, 508] on div "To navigate, press the arrow keys." at bounding box center [784, 310] width 1142 height 636
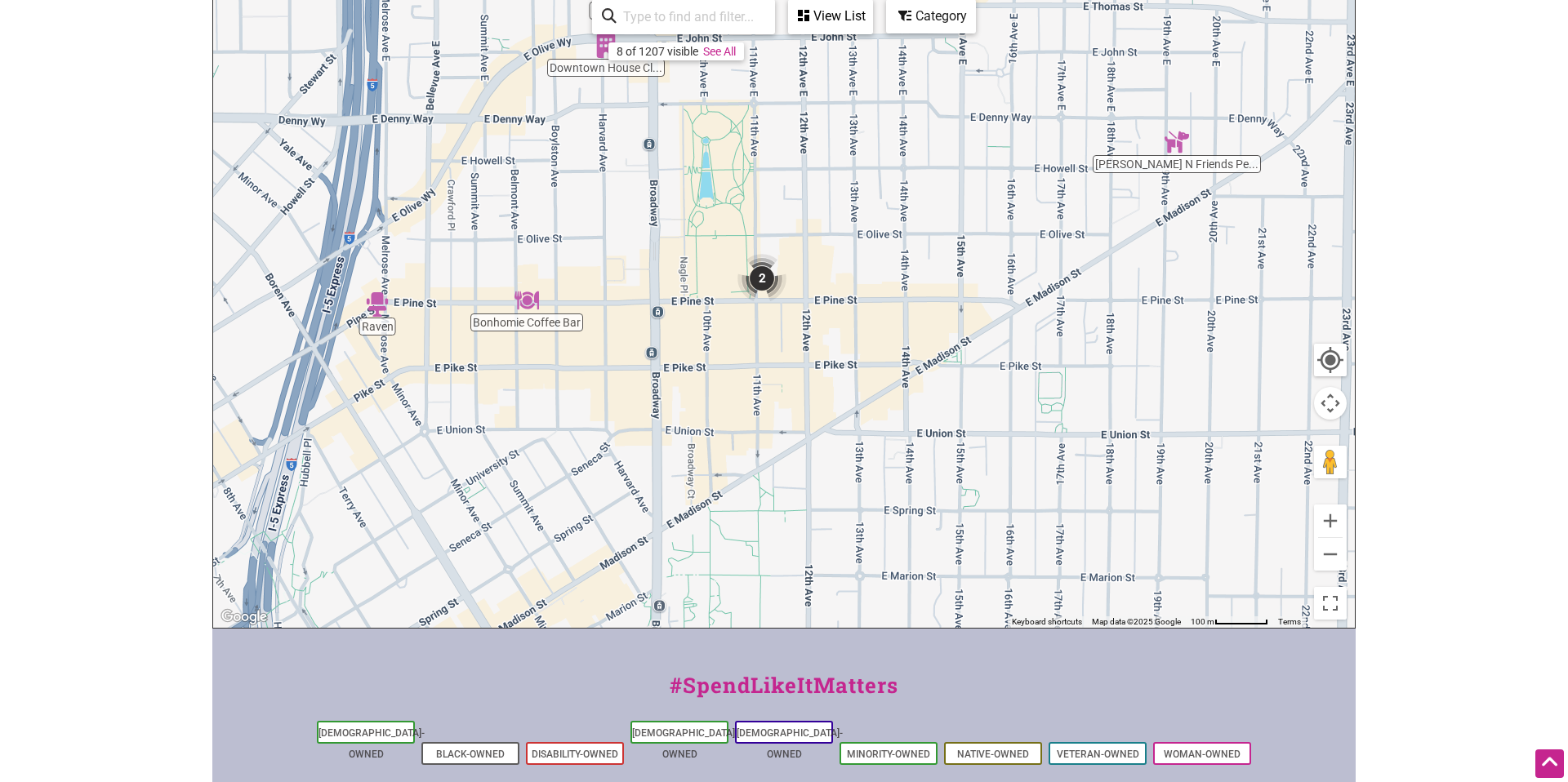
drag, startPoint x: 686, startPoint y: 440, endPoint x: 651, endPoint y: 140, distance: 302.0
click at [651, 140] on div "To navigate, press the arrow keys. Sankofa Boutique 219 Broadway E, Seattle, WA…" at bounding box center [784, 310] width 1142 height 636
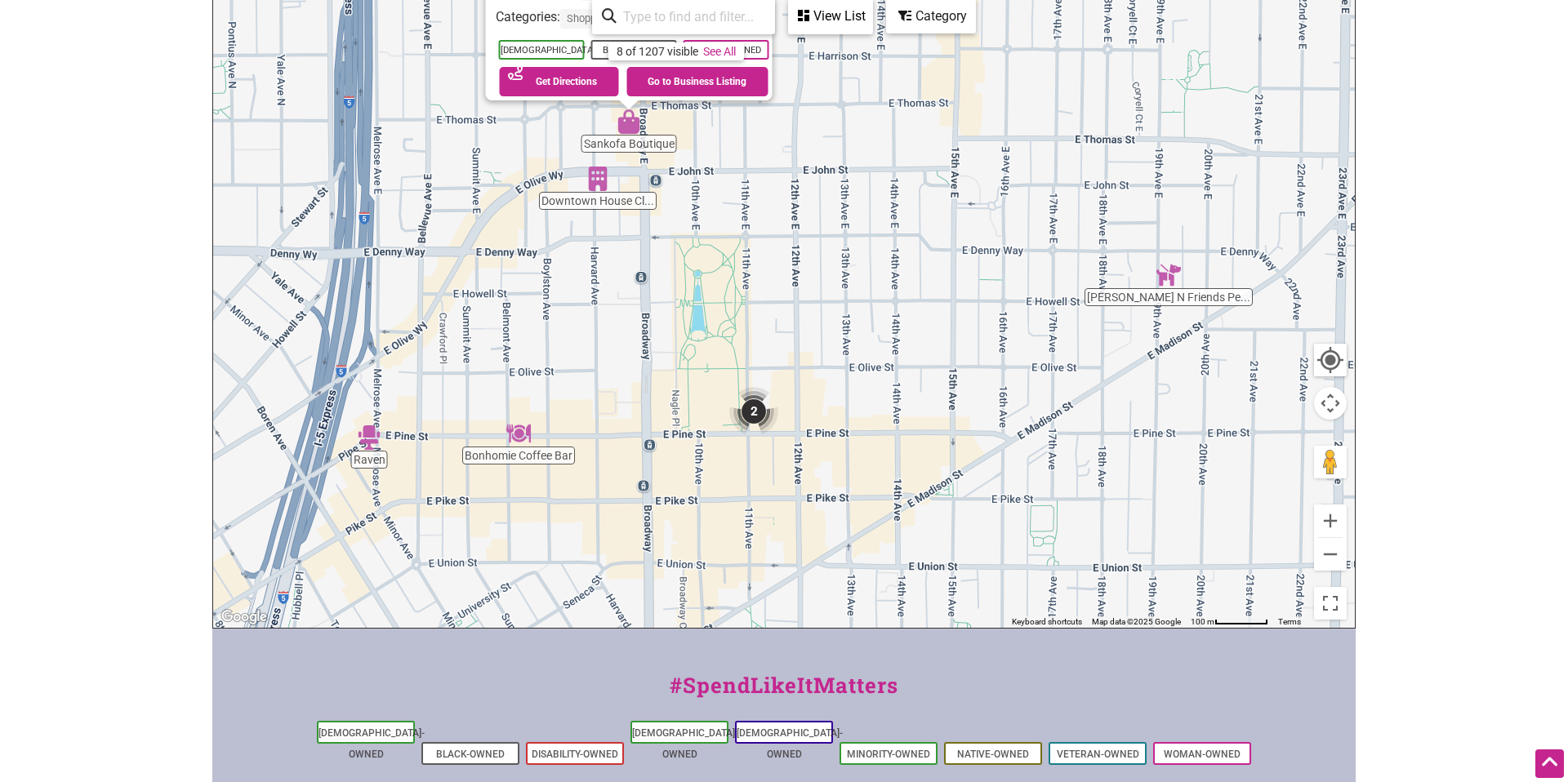
drag, startPoint x: 758, startPoint y: 399, endPoint x: 749, endPoint y: 225, distance: 174.2
click at [749, 225] on div "To navigate, press the arrow keys. Sankofa Boutique 219 Broadway E, Seattle, WA…" at bounding box center [784, 310] width 1142 height 636
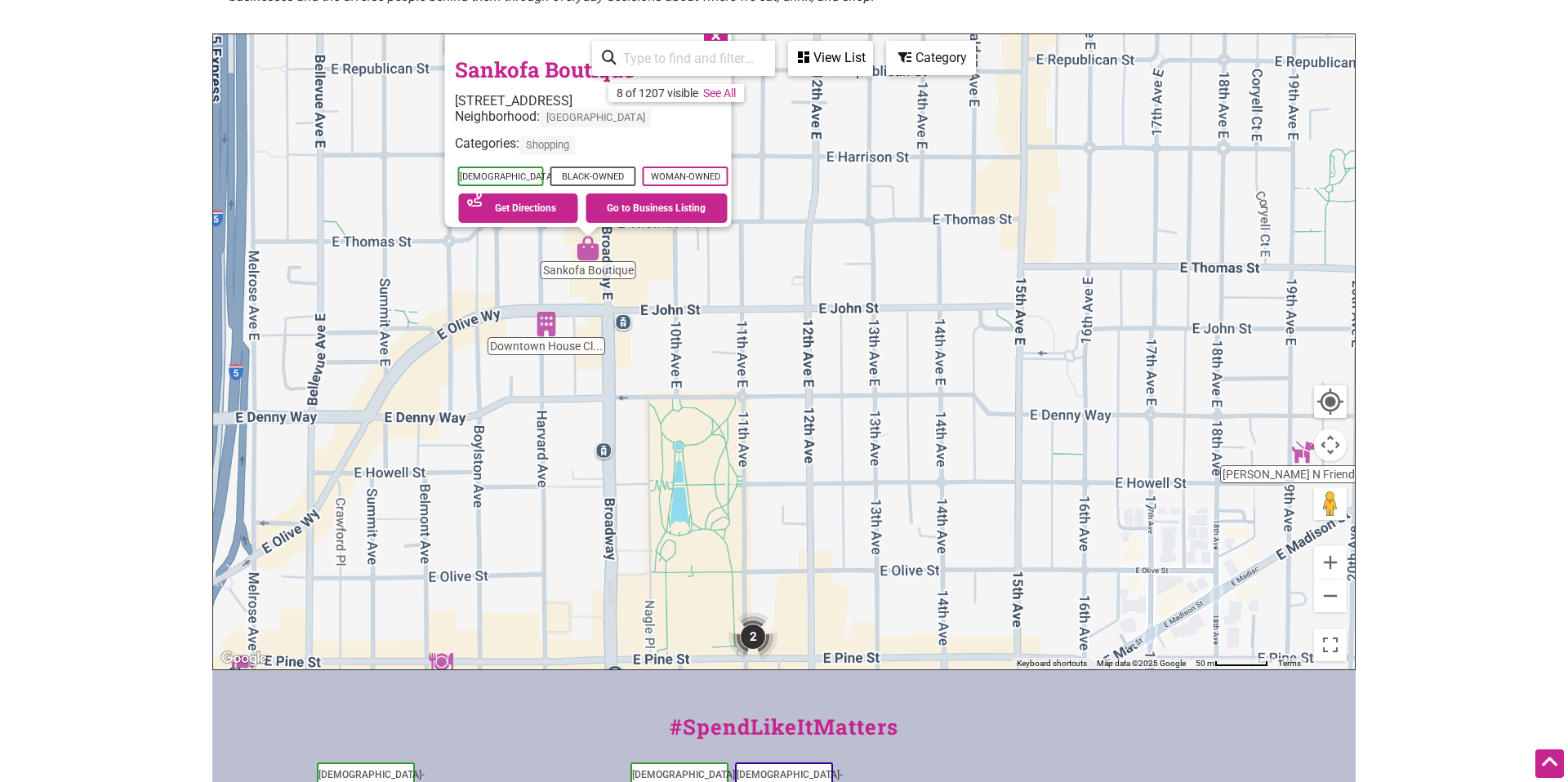
scroll to position [348, 0]
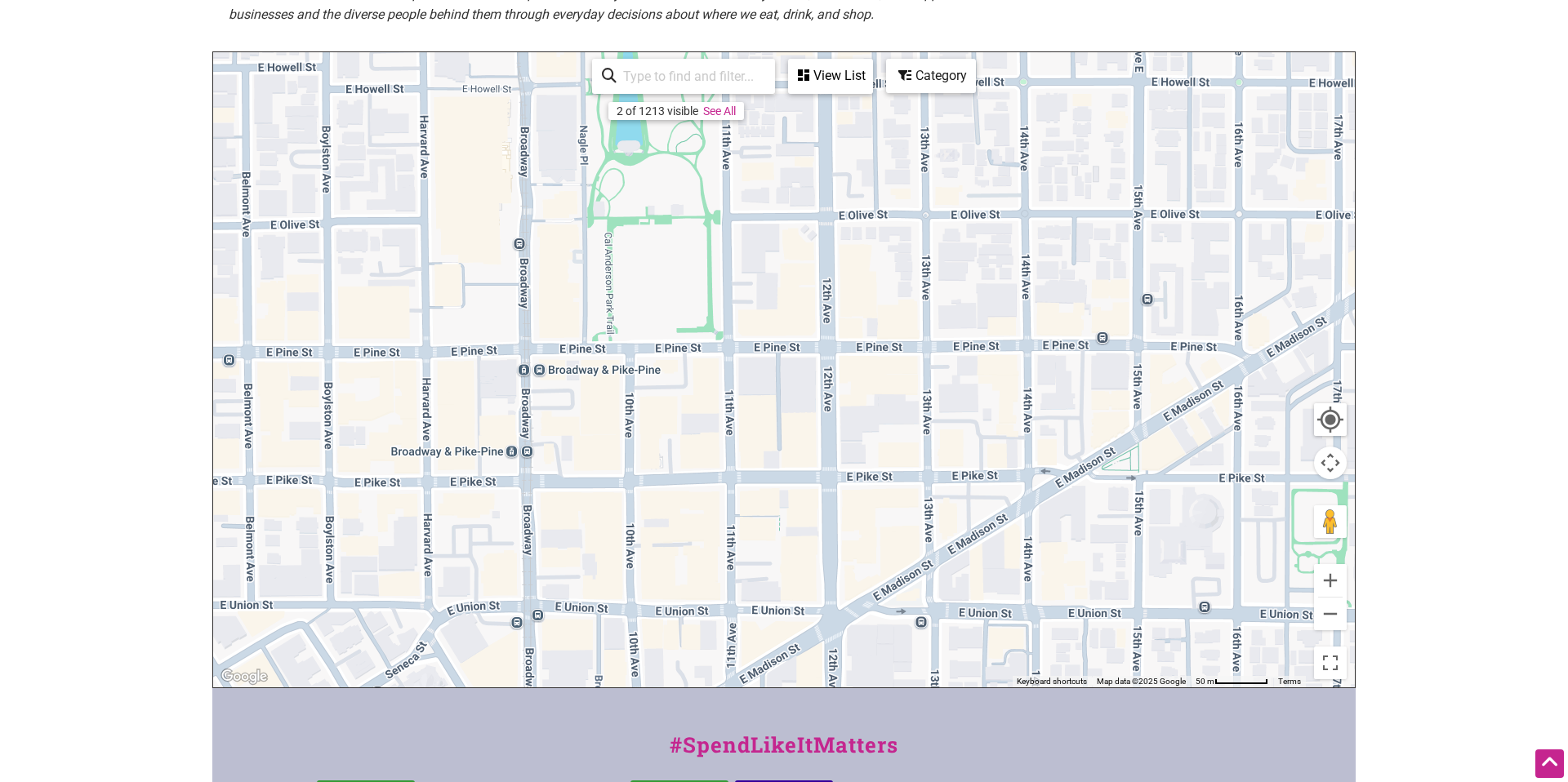
drag, startPoint x: 753, startPoint y: 611, endPoint x: 740, endPoint y: 99, distance: 512.2
click at [740, 99] on div "Downtown House Cl... Sankofa Boutique To navigate, press the arrow keys. Sankof…" at bounding box center [784, 370] width 1142 height 636
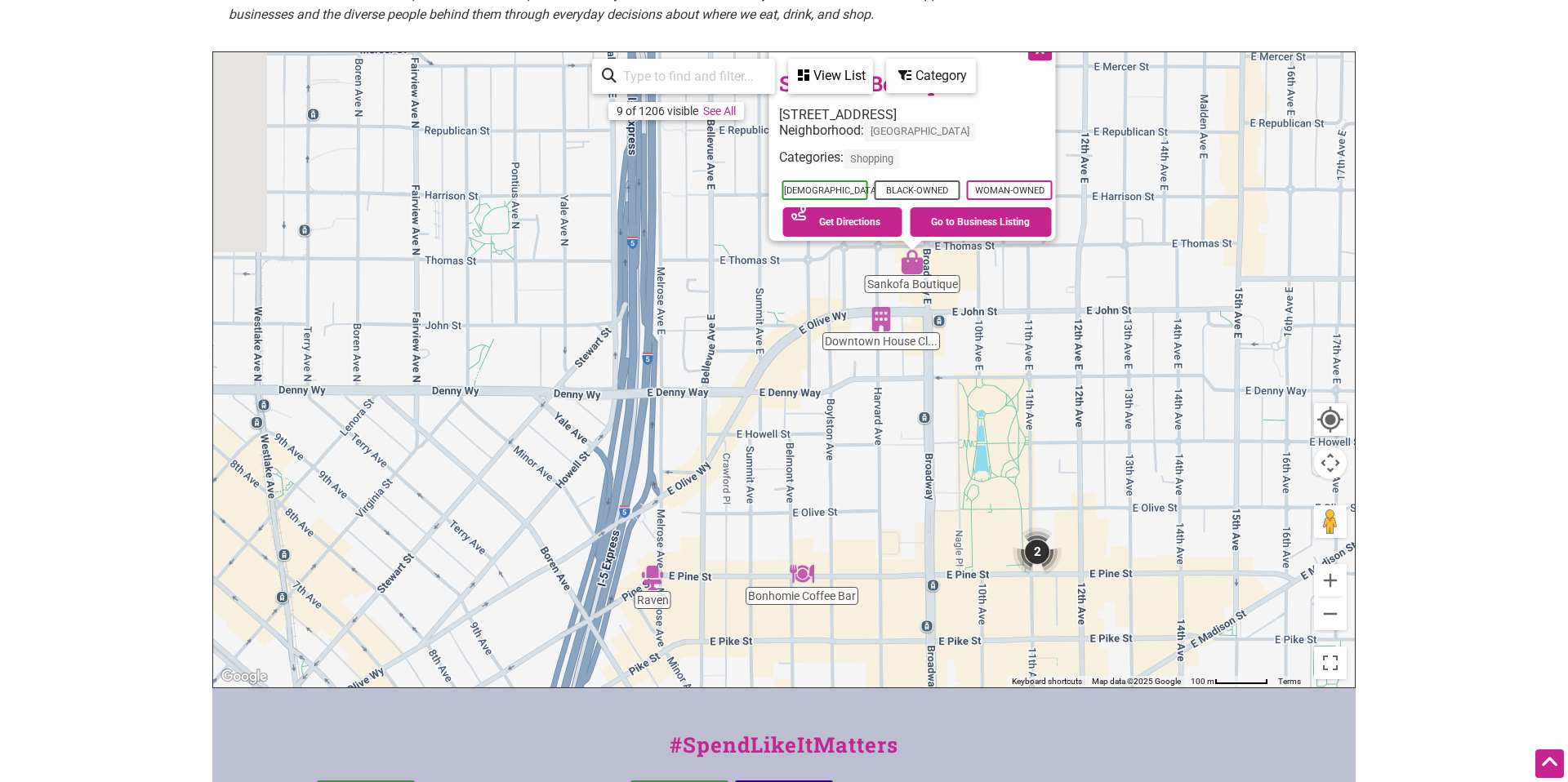
drag, startPoint x: 636, startPoint y: 455, endPoint x: 981, endPoint y: 370, distance: 355.3
click at [981, 370] on div "To navigate, press the arrow keys. Sankofa Boutique 219 Broadway E, Seattle, WA…" at bounding box center [784, 370] width 1142 height 636
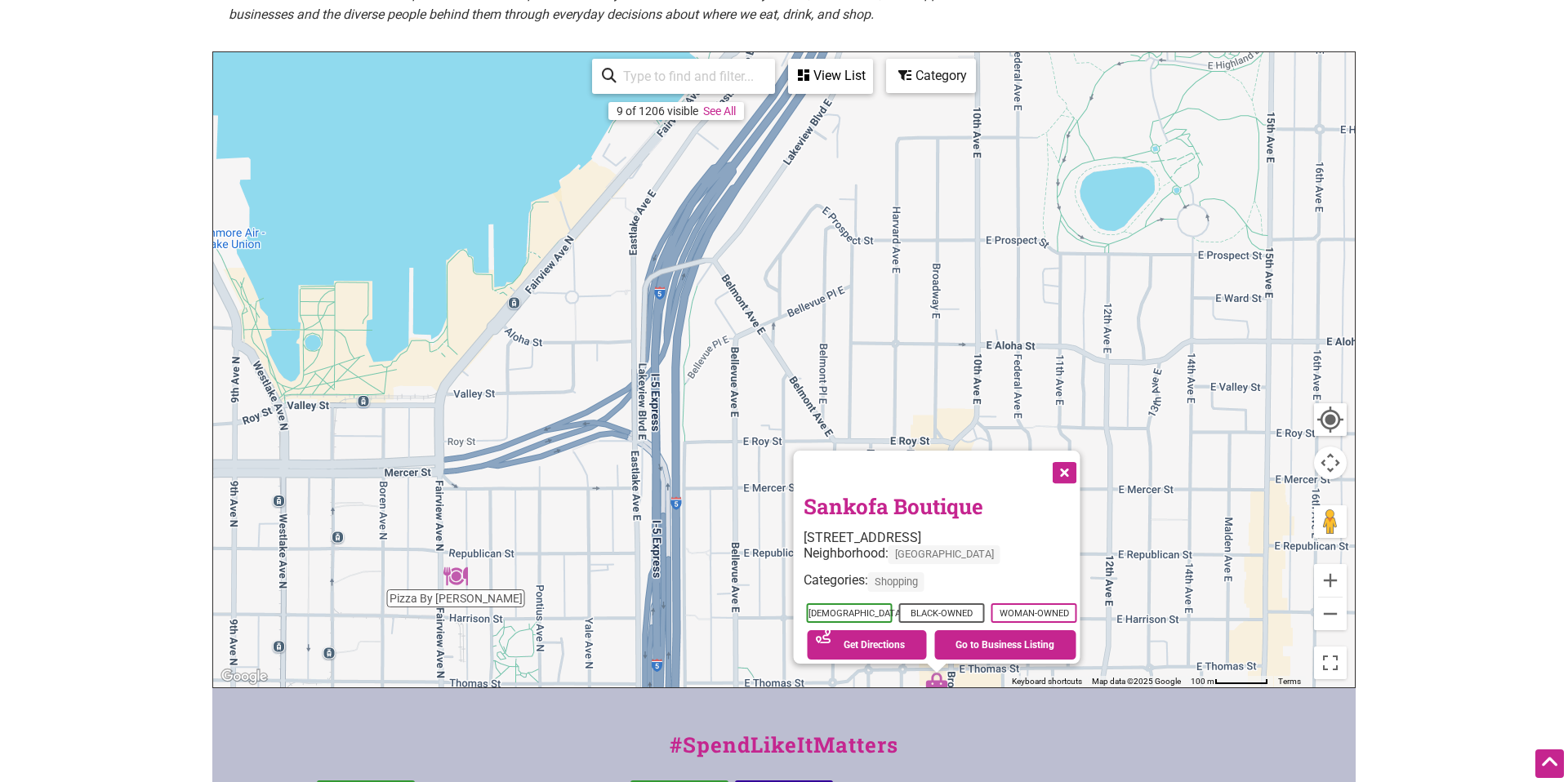
drag, startPoint x: 630, startPoint y: 277, endPoint x: 644, endPoint y: 705, distance: 428.2
click at [644, 705] on div "Intentionalist Spend like it matters 0 Add a Business Map Blog Store Offers Int…" at bounding box center [784, 375] width 1143 height 1446
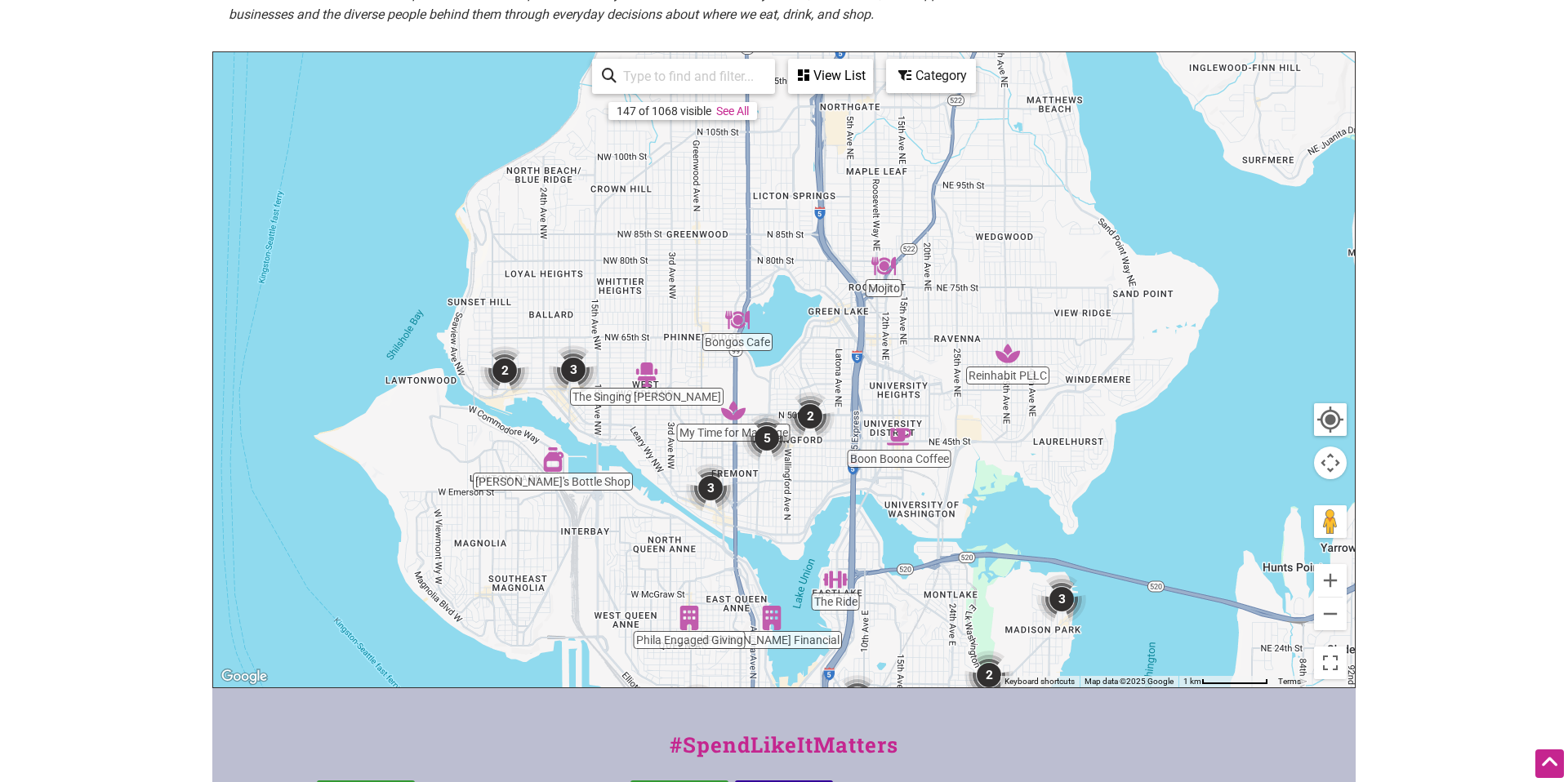
drag, startPoint x: 844, startPoint y: 210, endPoint x: 688, endPoint y: 409, distance: 252.9
click at [690, 409] on div "To navigate, press the arrow keys." at bounding box center [784, 370] width 1142 height 636
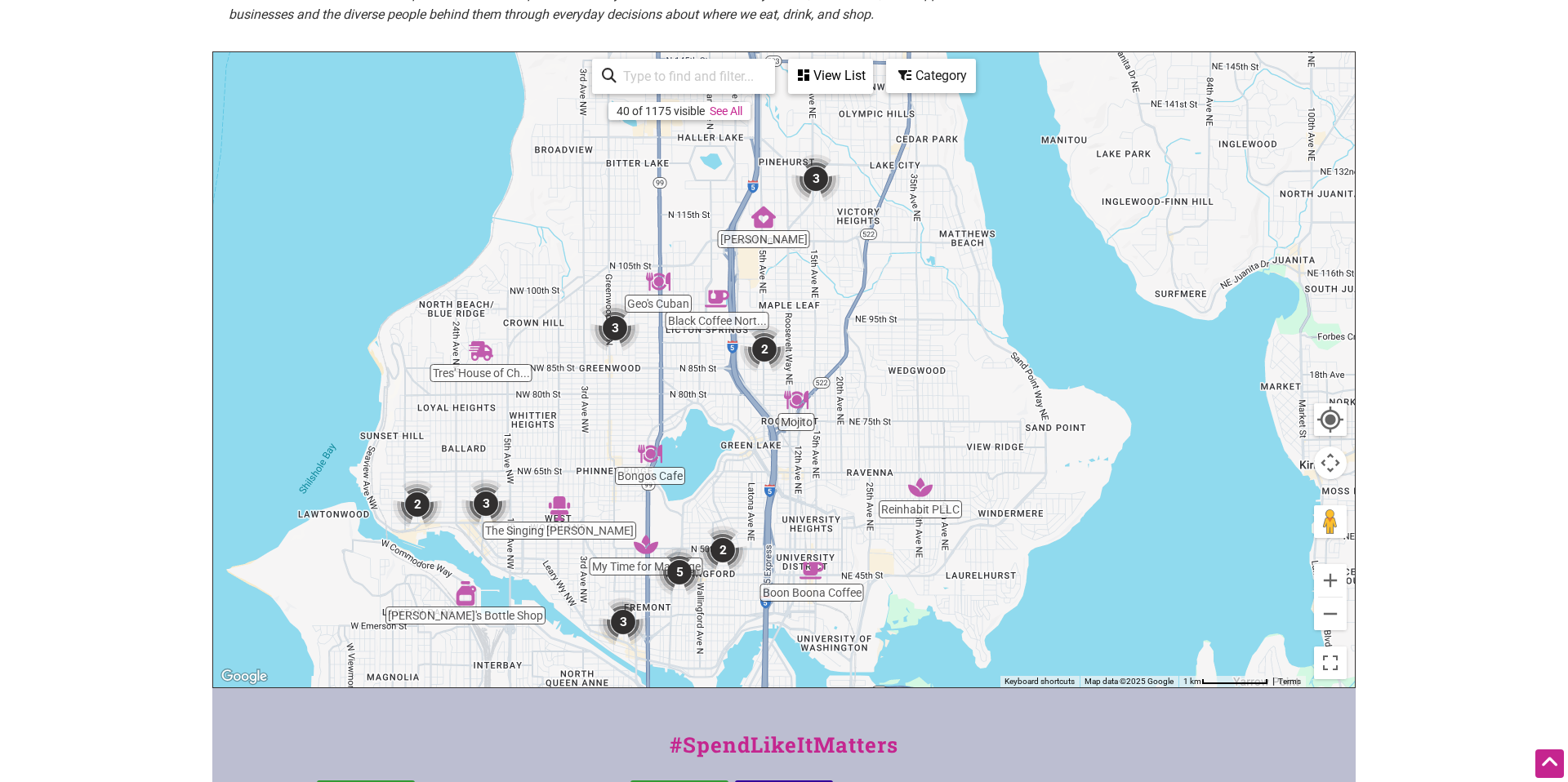
drag, startPoint x: 697, startPoint y: 224, endPoint x: 634, endPoint y: 358, distance: 148.1
click at [634, 358] on div "To navigate, press the arrow keys." at bounding box center [784, 370] width 1142 height 636
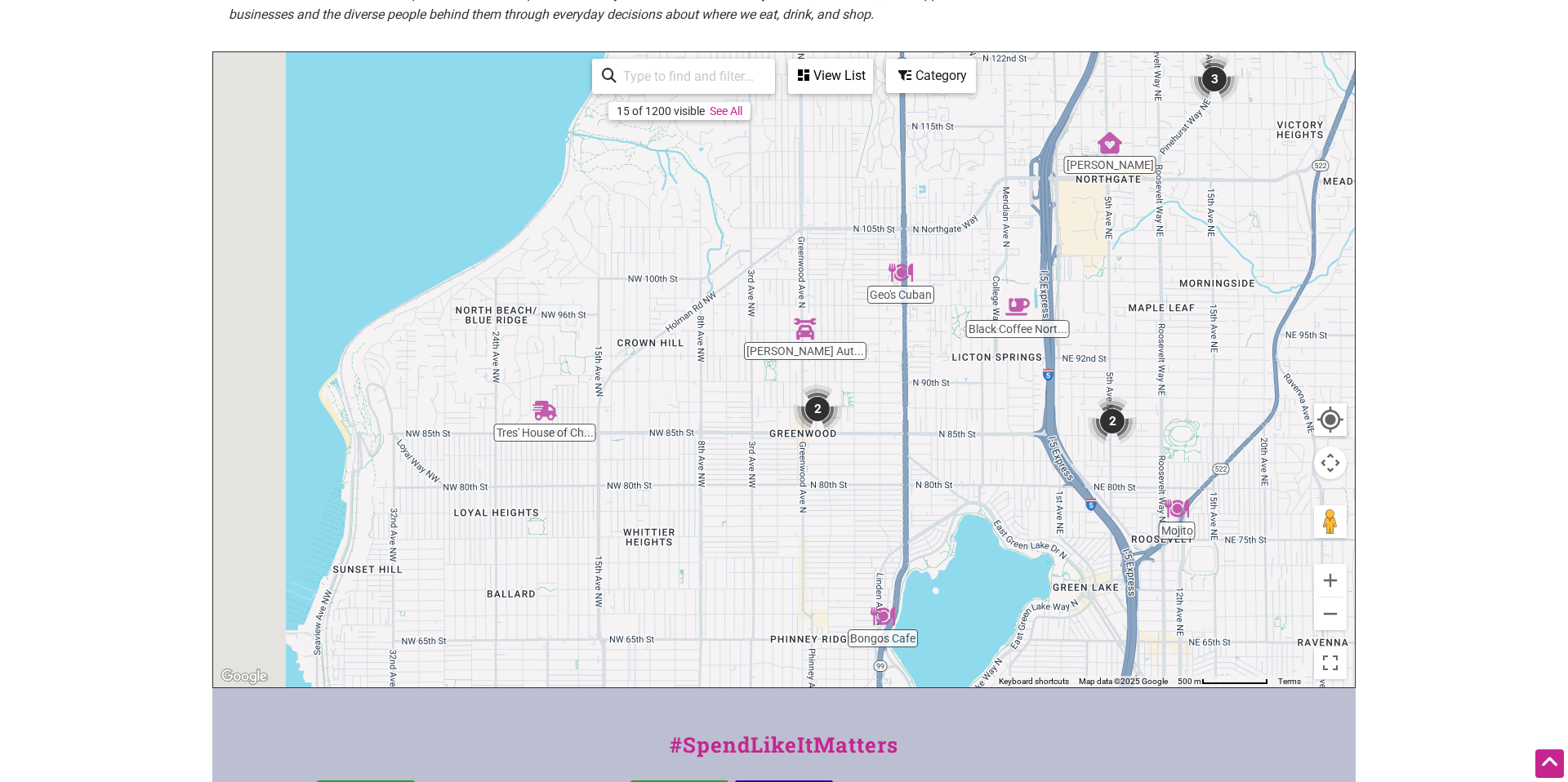
click at [1127, 420] on img "2" at bounding box center [1112, 421] width 49 height 49
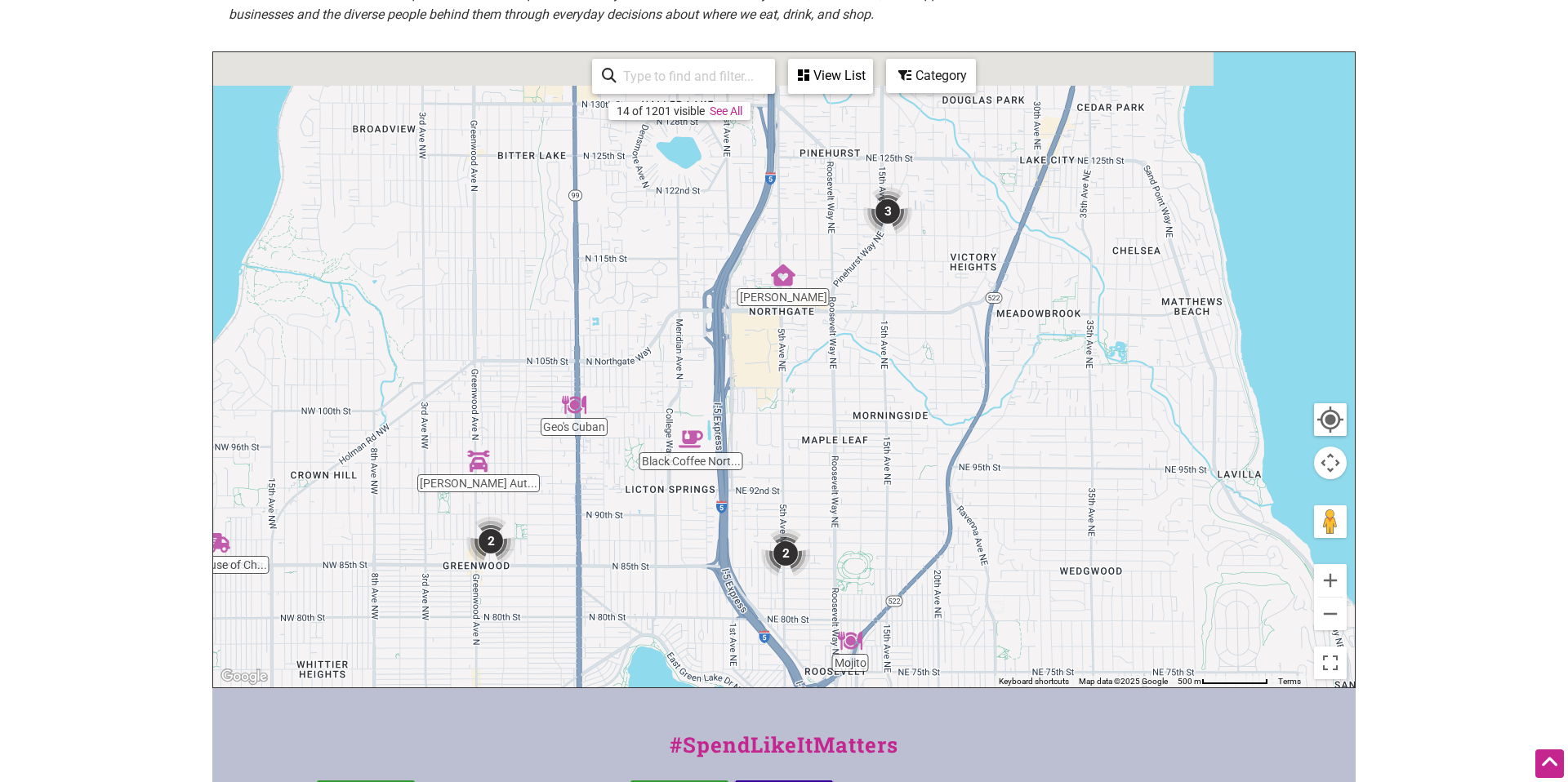
drag, startPoint x: 1009, startPoint y: 403, endPoint x: 605, endPoint y: 580, distance: 441.1
click at [592, 595] on div "To navigate, press the arrow keys." at bounding box center [784, 370] width 1142 height 636
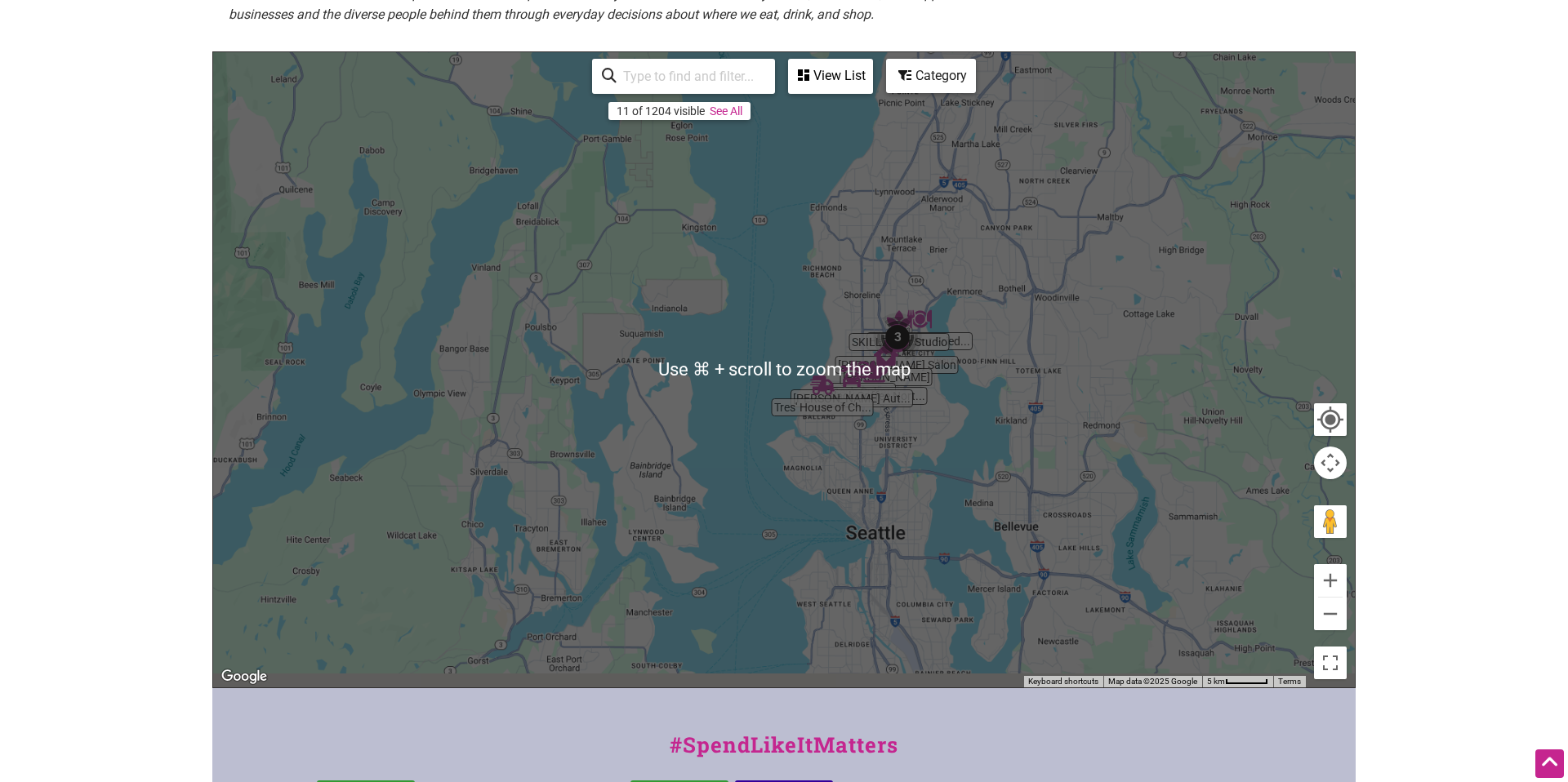
scroll to position [364, 0]
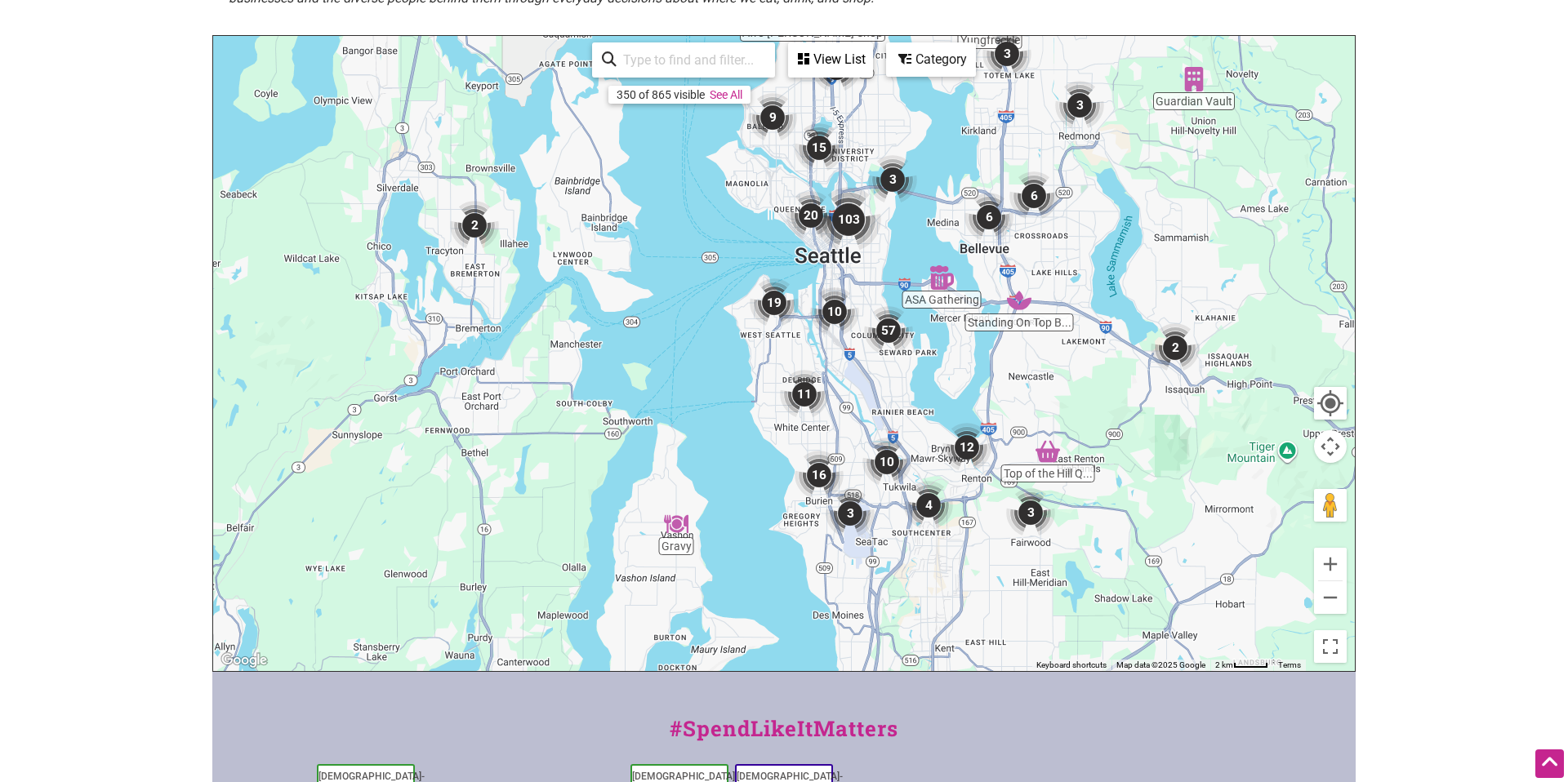
drag, startPoint x: 902, startPoint y: 559, endPoint x: 857, endPoint y: 436, distance: 131.0
click at [857, 436] on div "To navigate, press the arrow keys." at bounding box center [784, 354] width 1142 height 636
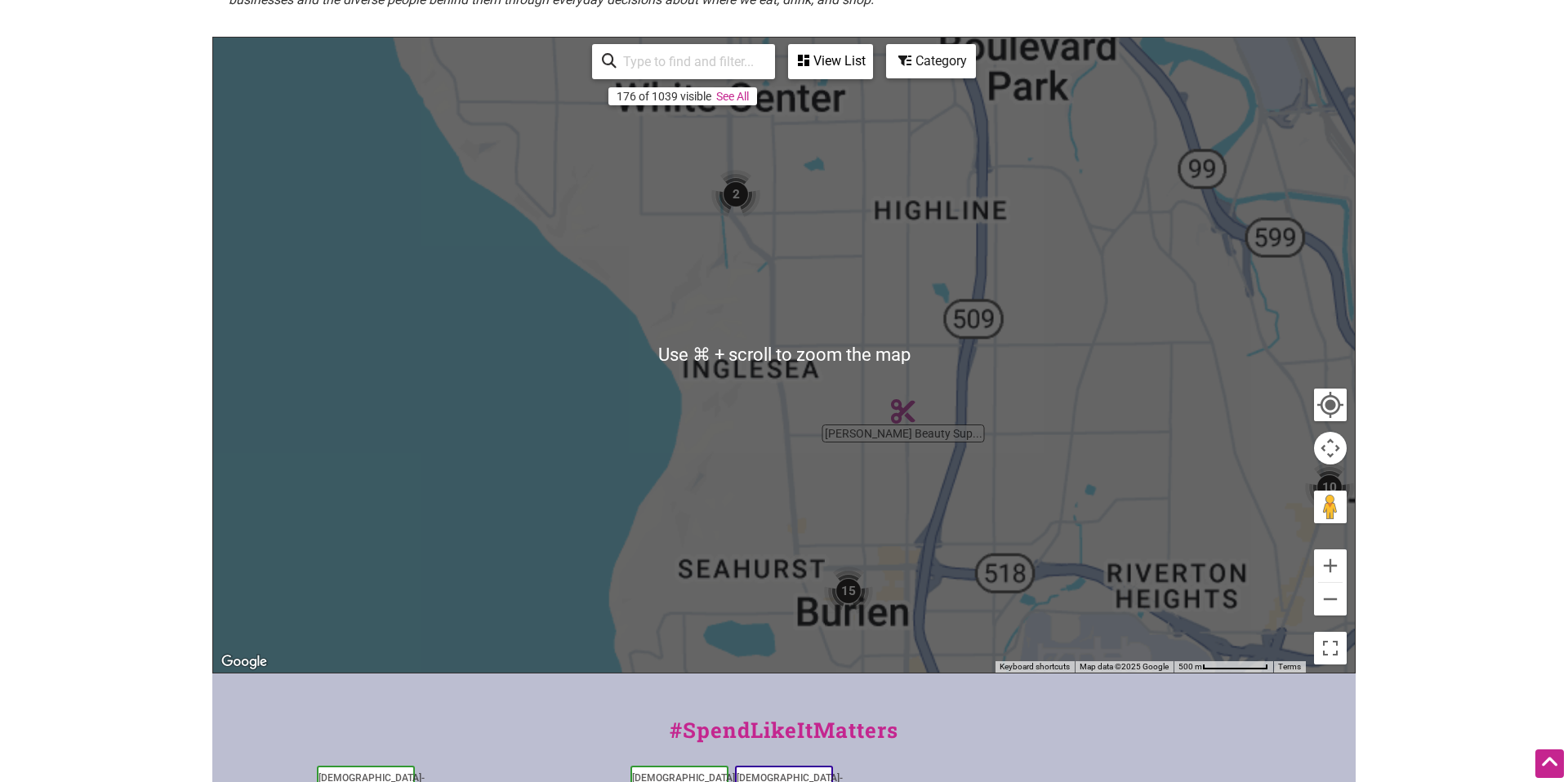
scroll to position [355, 0]
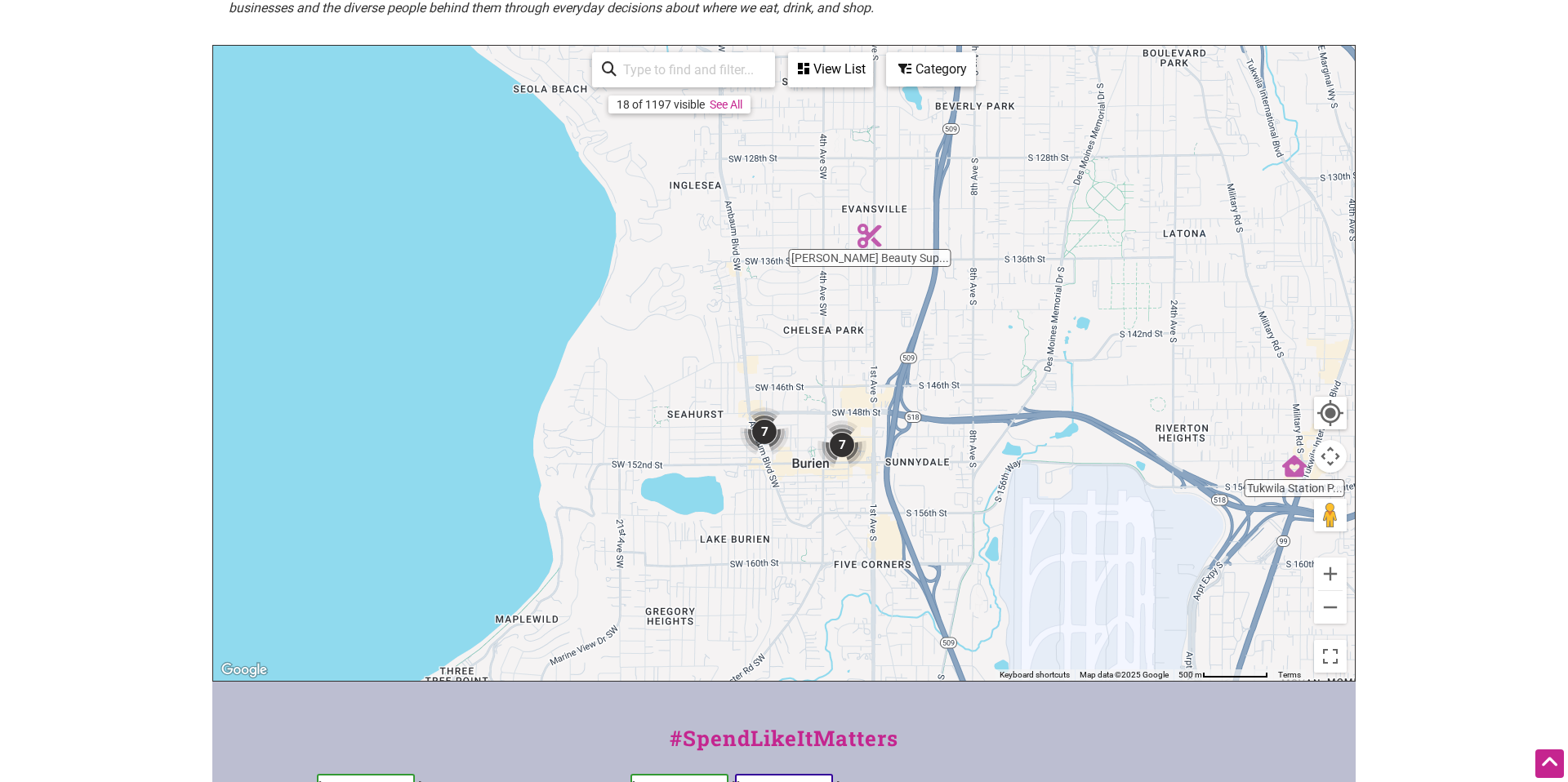
drag, startPoint x: 849, startPoint y: 544, endPoint x: 802, endPoint y: 368, distance: 182.2
click at [802, 368] on div "To navigate, press the arrow keys." at bounding box center [784, 364] width 1142 height 636
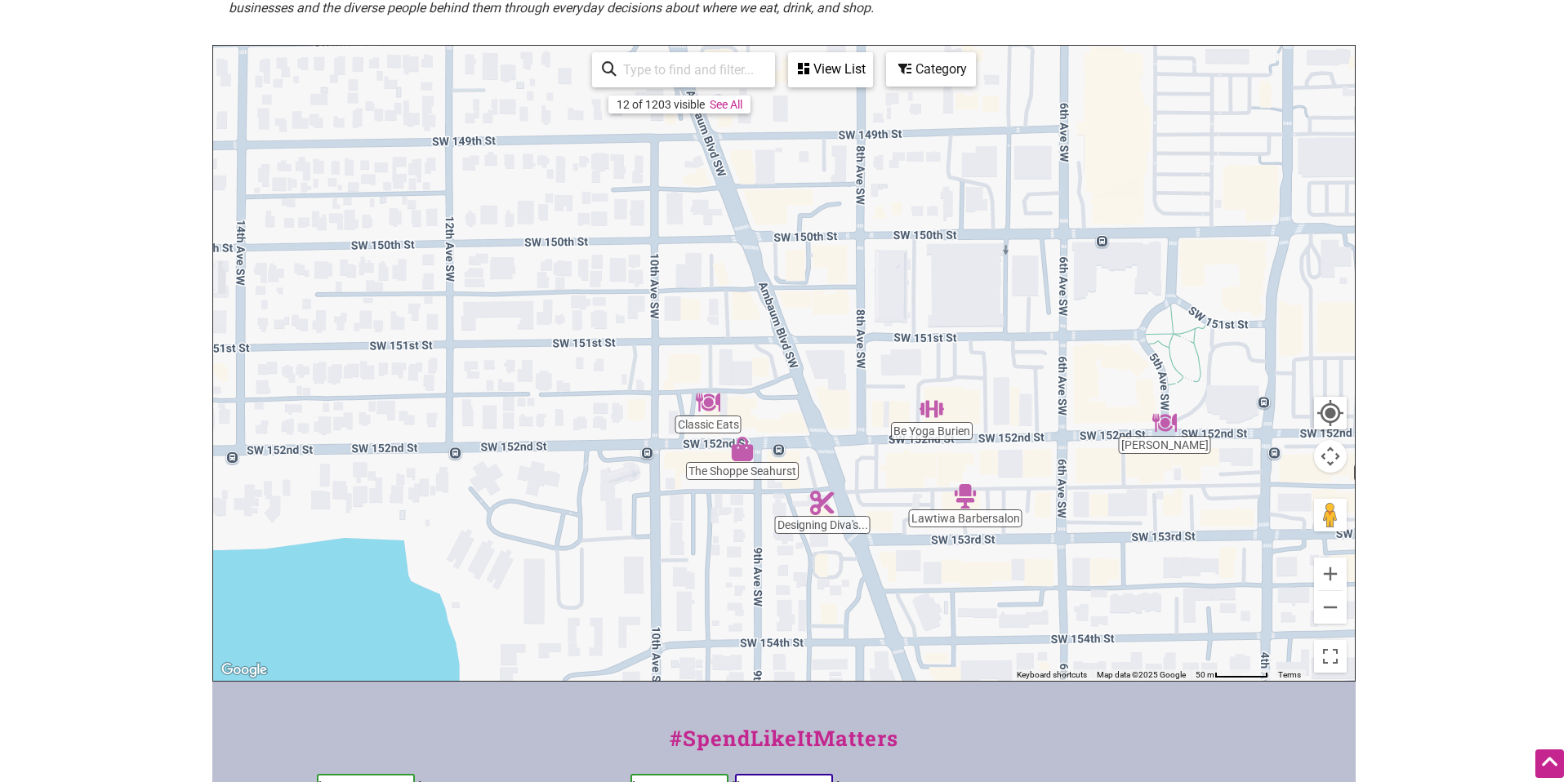
drag, startPoint x: 722, startPoint y: 395, endPoint x: 1075, endPoint y: 562, distance: 390.5
click at [1075, 562] on div "To navigate, press the arrow keys." at bounding box center [784, 364] width 1142 height 636
click at [928, 416] on img "Be Yoga Burien" at bounding box center [932, 410] width 25 height 25
